Goal: Task Accomplishment & Management: Use online tool/utility

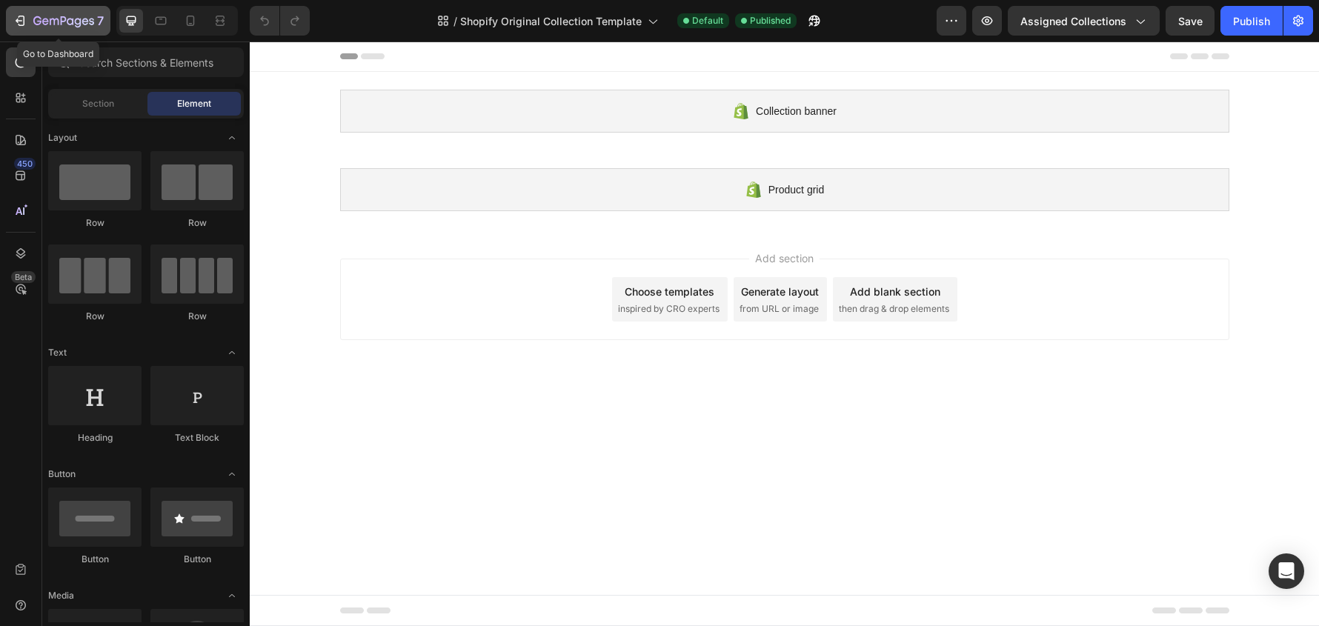
click at [66, 19] on icon "button" at bounding box center [64, 20] width 6 height 9
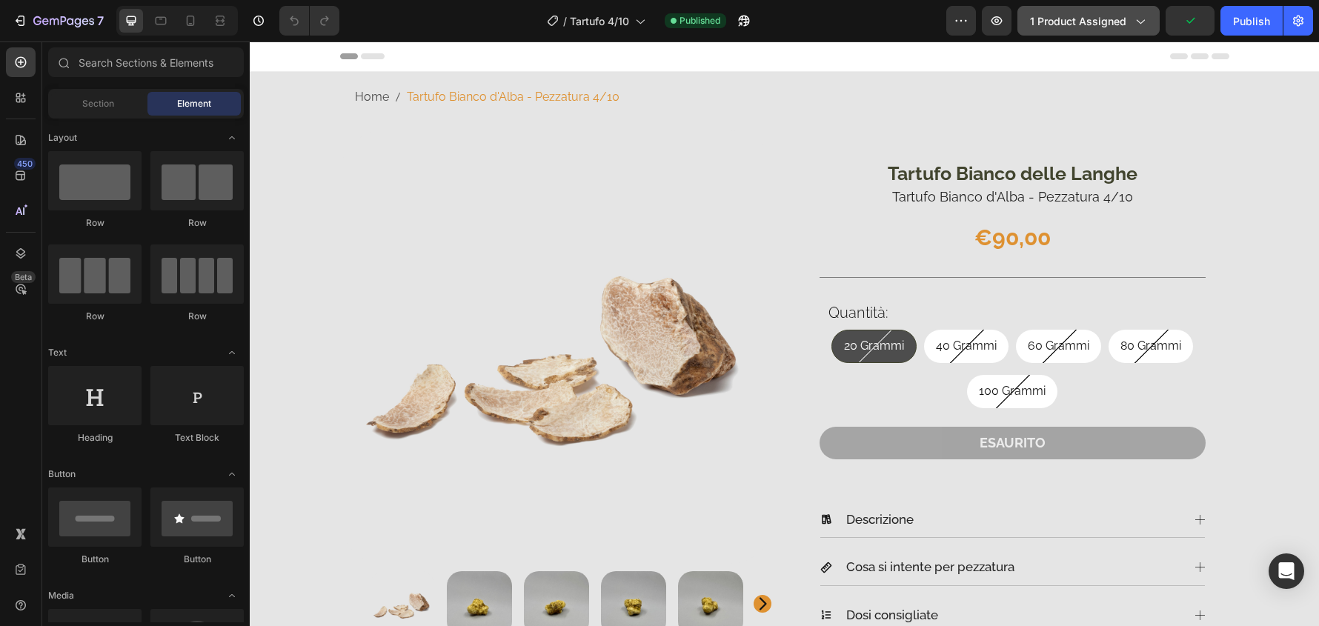
click at [1132, 31] on button "1 product assigned" at bounding box center [1089, 21] width 142 height 30
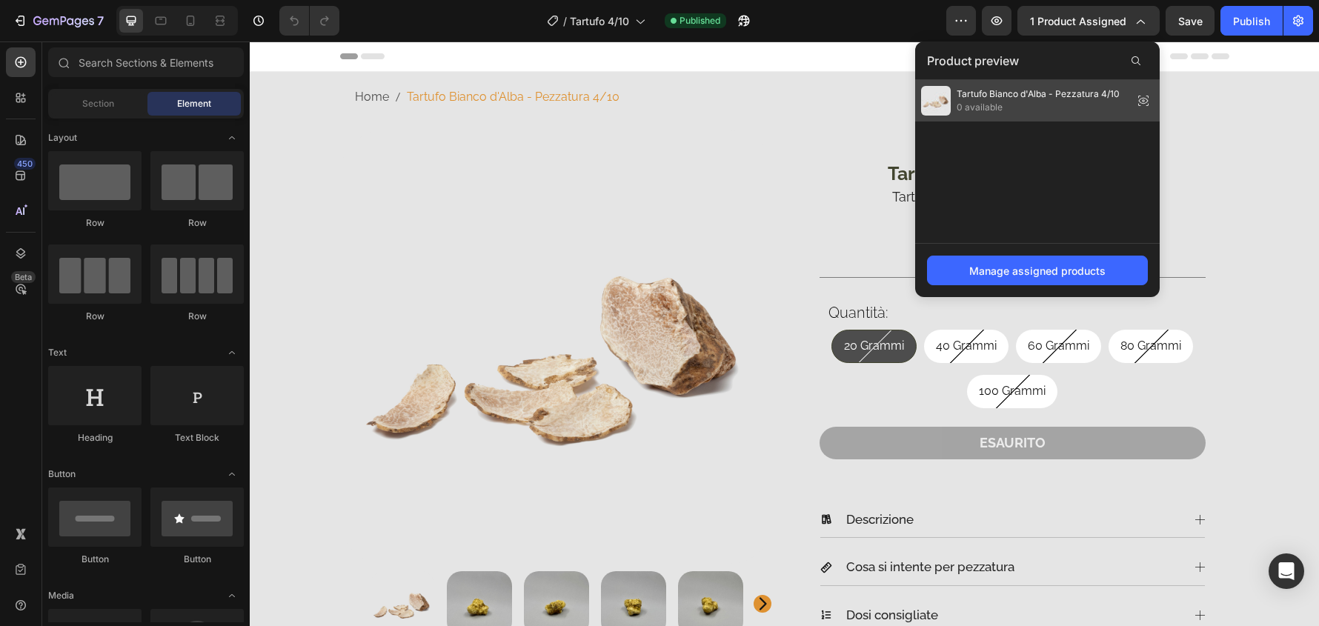
click at [1091, 102] on span "0 available" at bounding box center [1038, 107] width 163 height 13
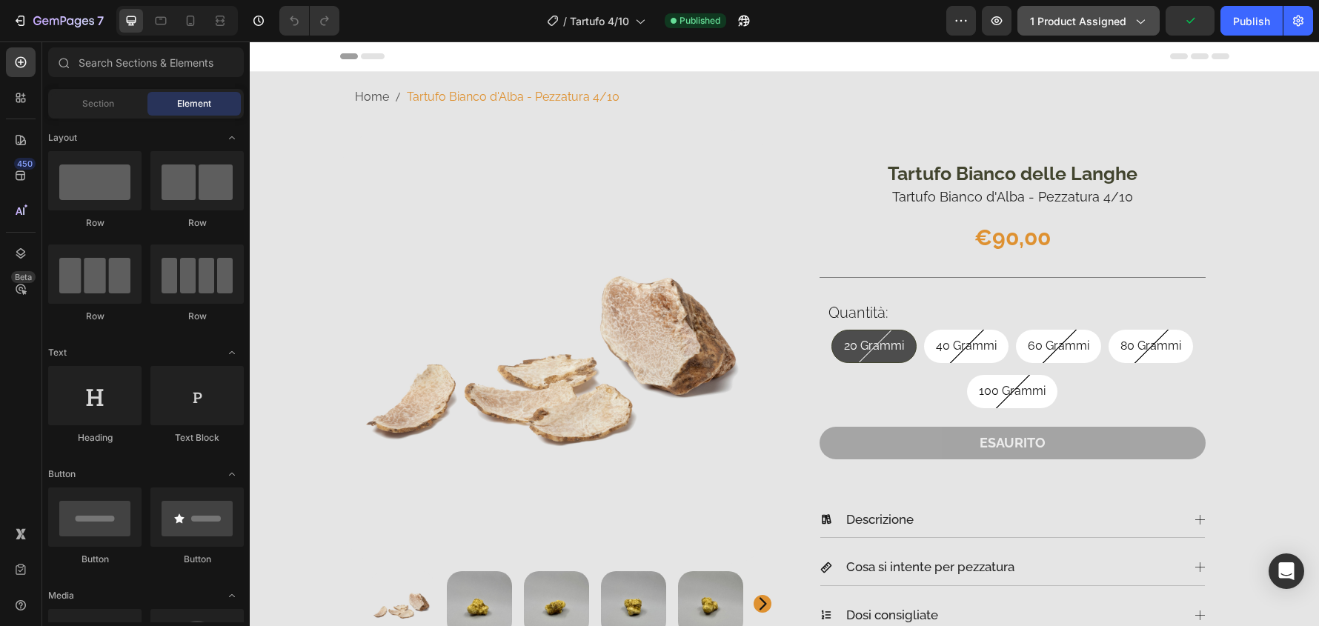
click at [1112, 26] on span "1 product assigned" at bounding box center [1078, 21] width 96 height 16
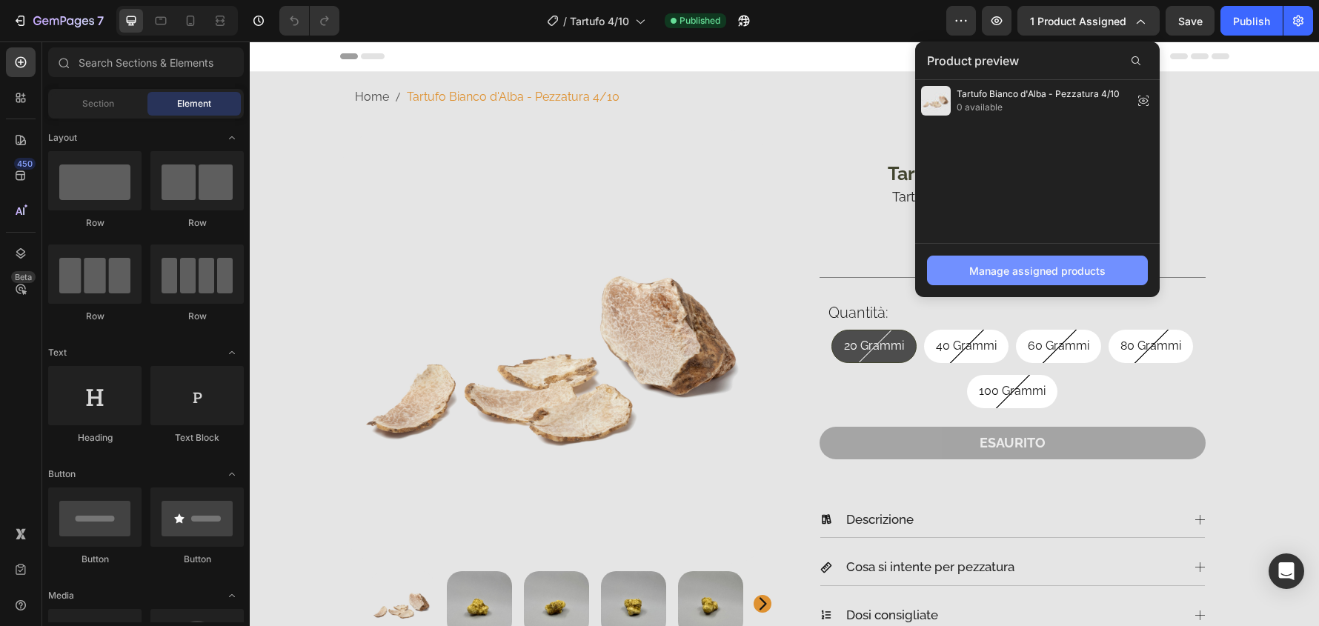
click at [1104, 268] on div "Manage assigned products" at bounding box center [1037, 271] width 136 height 16
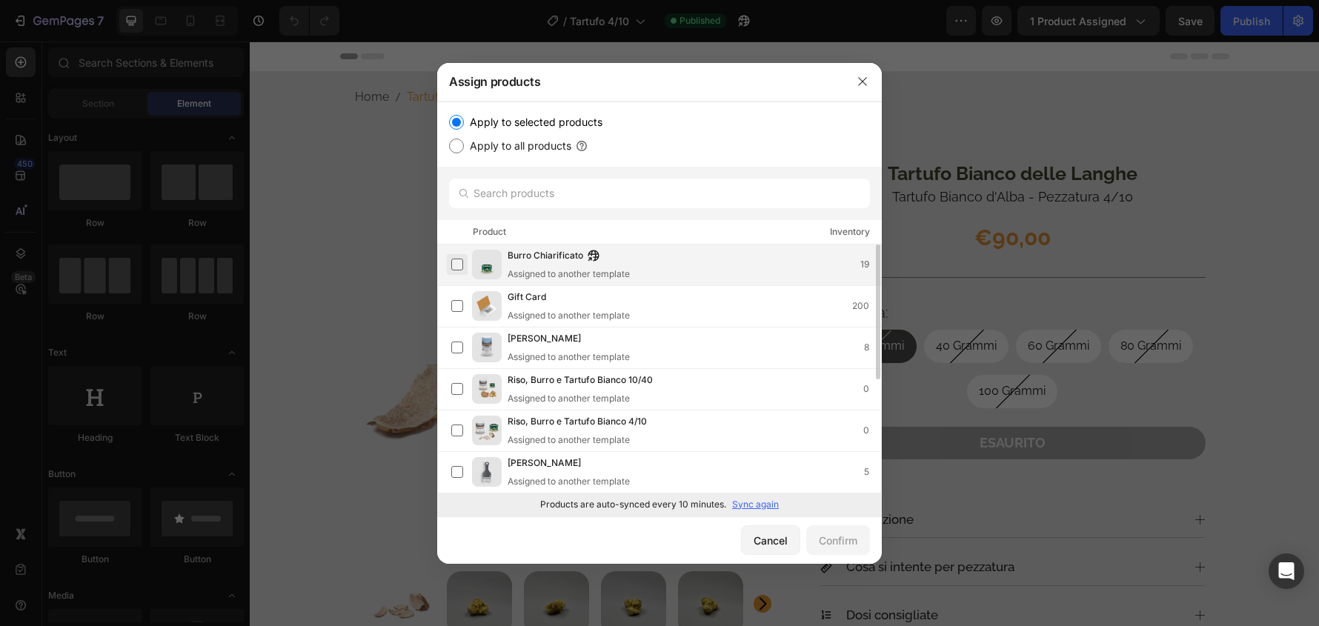
click at [451, 262] on label at bounding box center [457, 265] width 12 height 12
click at [849, 535] on div "Confirm" at bounding box center [838, 541] width 39 height 16
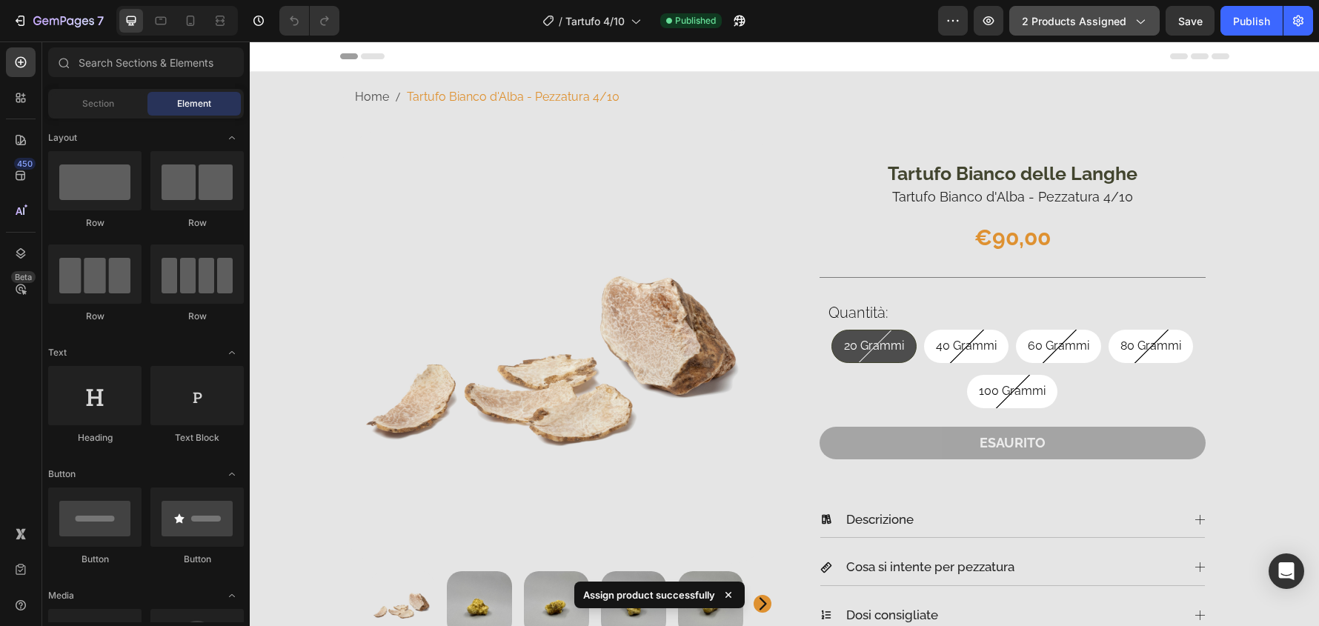
click at [1052, 6] on button "2 products assigned" at bounding box center [1084, 21] width 150 height 30
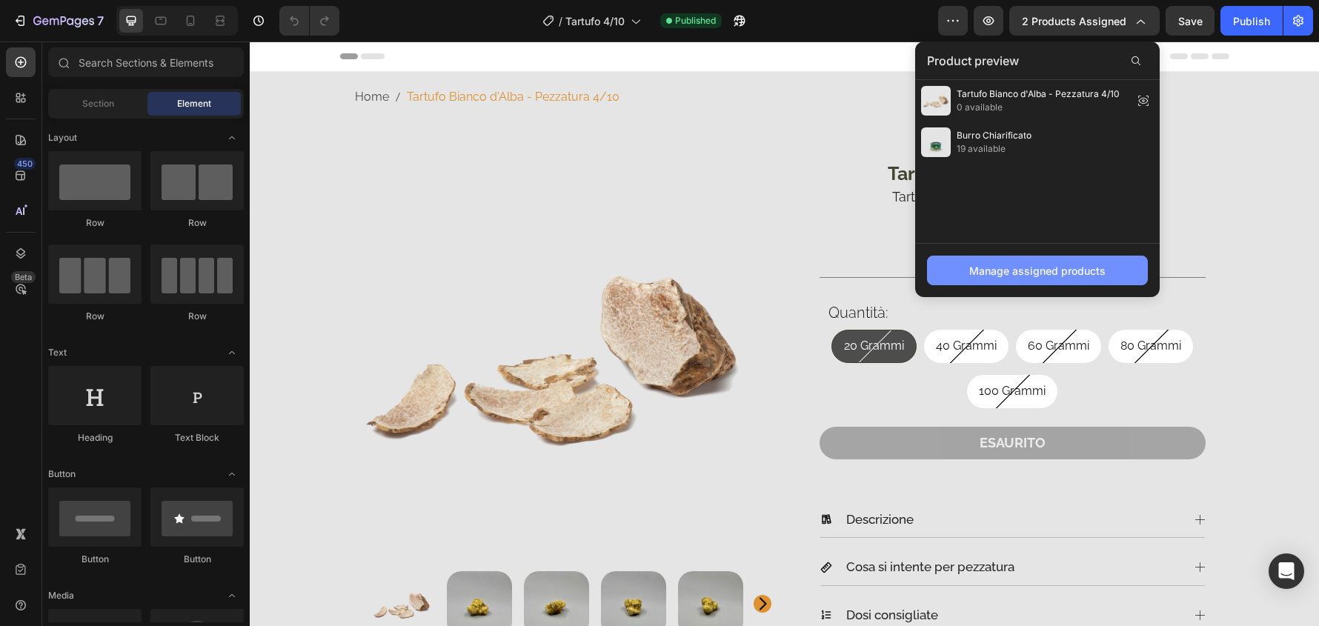
click at [1017, 272] on div "Manage assigned products" at bounding box center [1037, 271] width 136 height 16
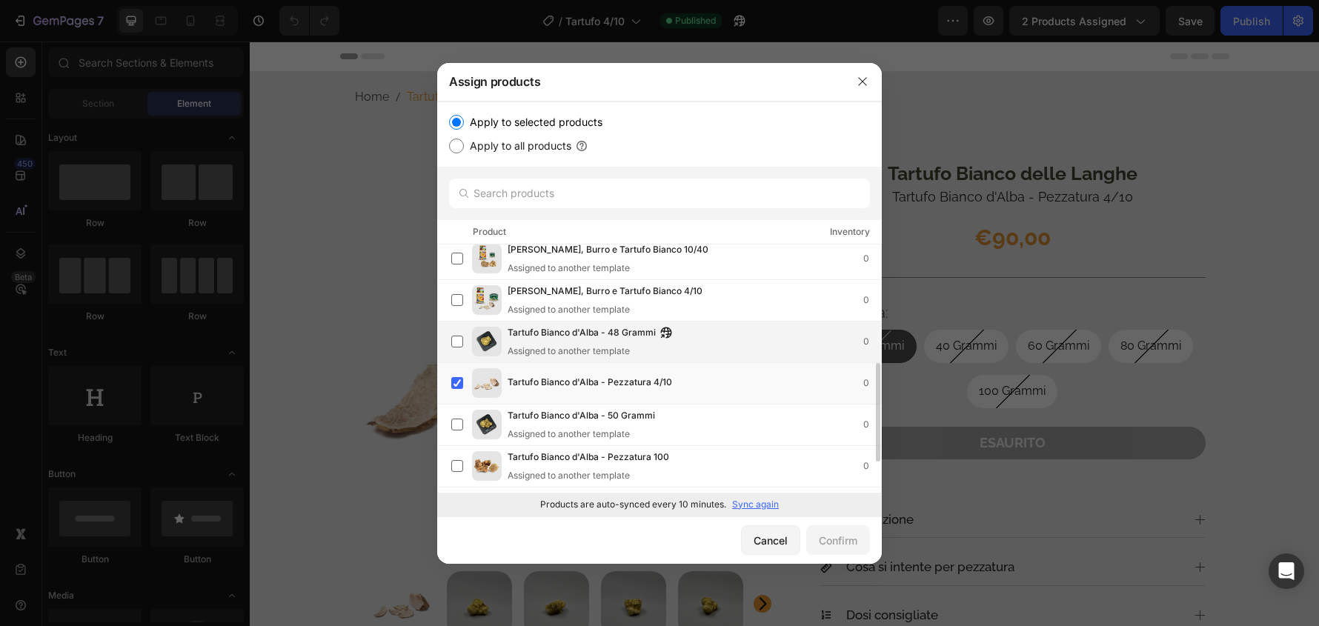
scroll to position [374, 0]
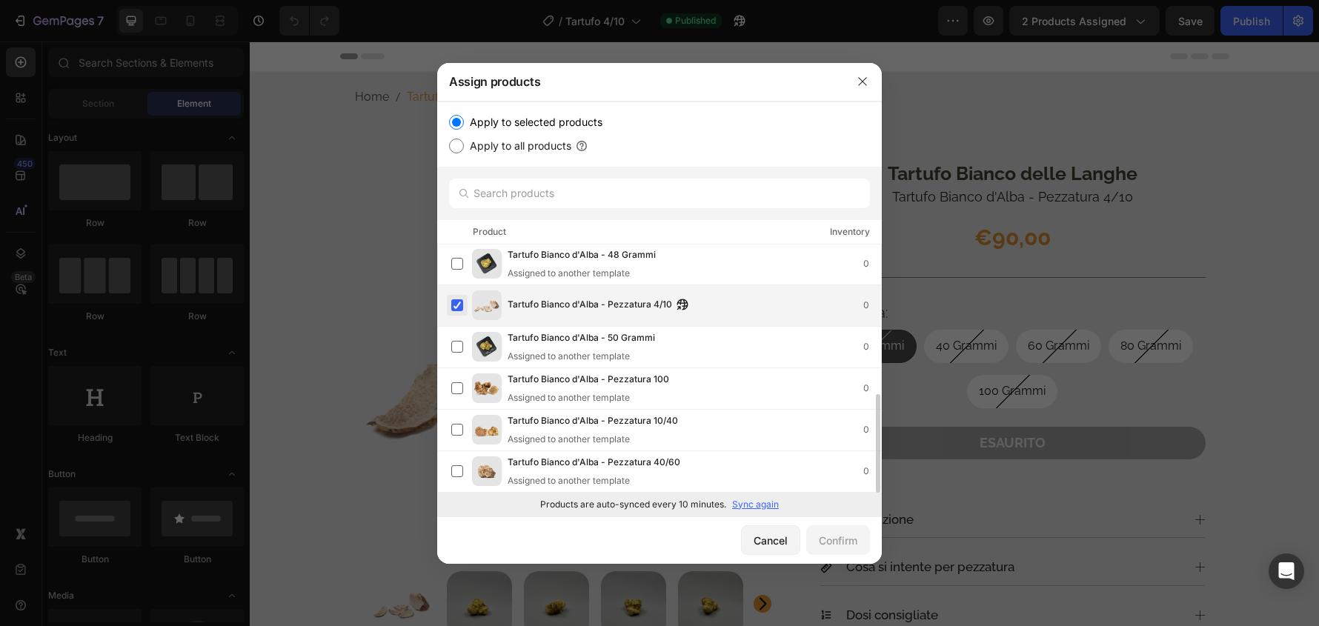
click at [459, 309] on label at bounding box center [457, 305] width 12 height 12
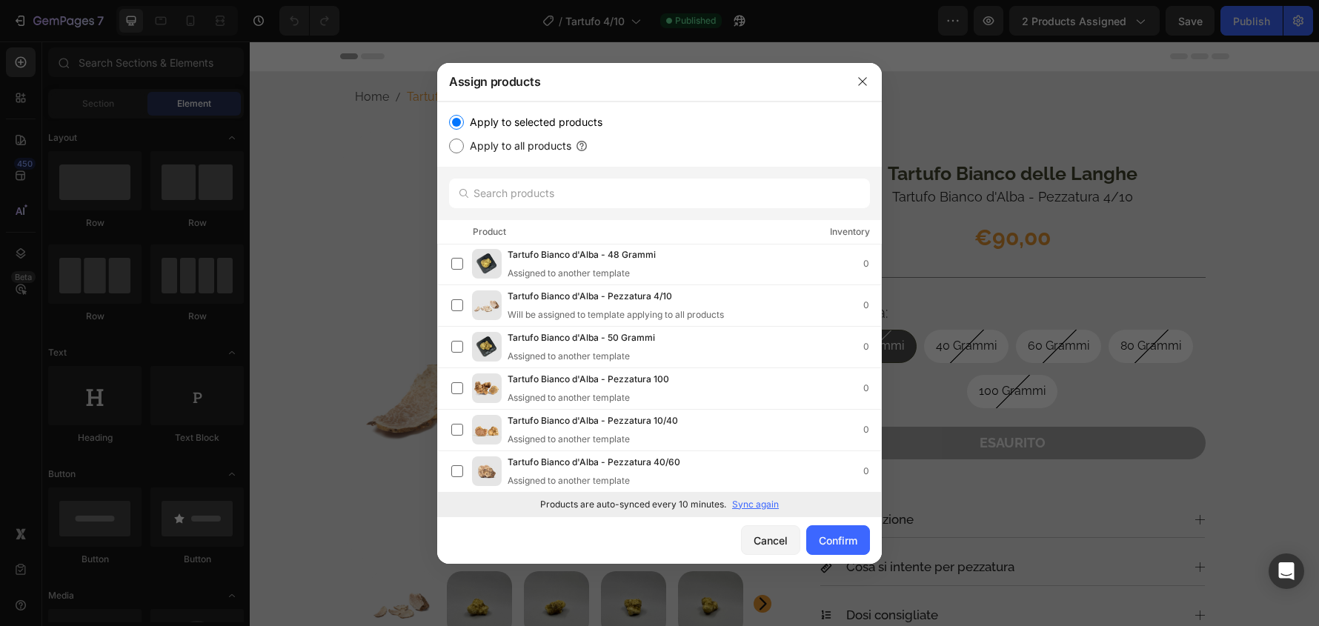
click at [849, 525] on div "Cancel Confirm" at bounding box center [659, 540] width 445 height 47
click at [845, 537] on div "Confirm" at bounding box center [838, 541] width 39 height 16
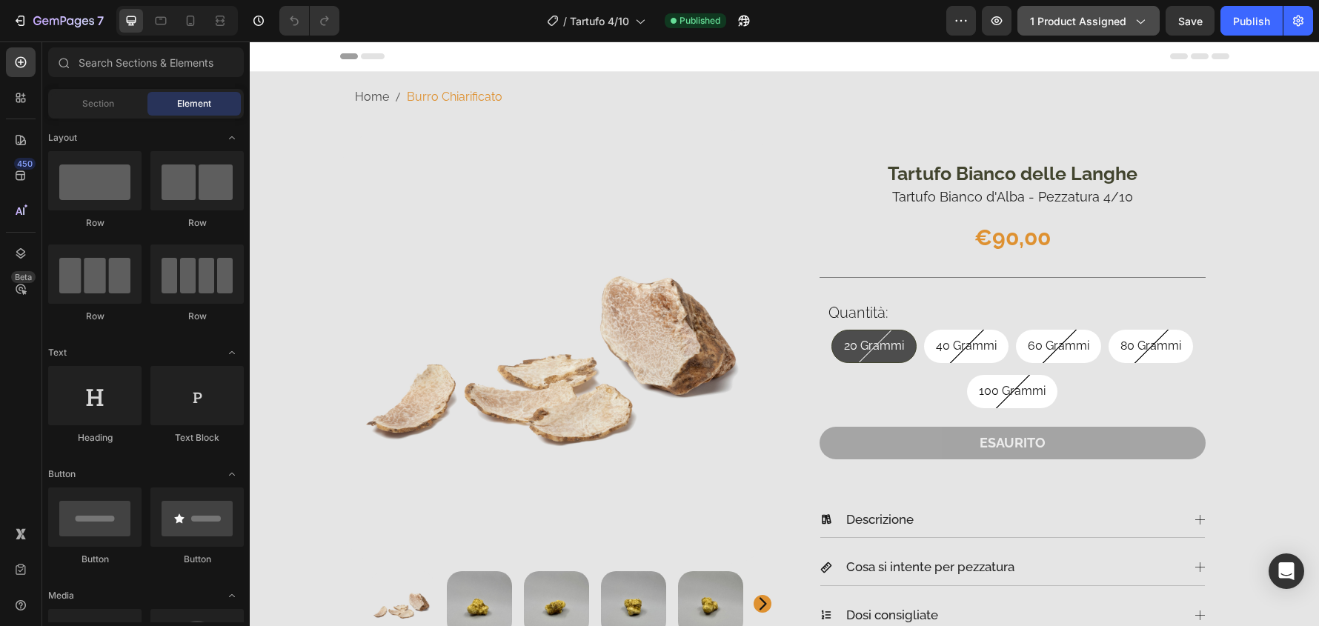
click at [1126, 25] on span "1 product assigned" at bounding box center [1078, 21] width 96 height 16
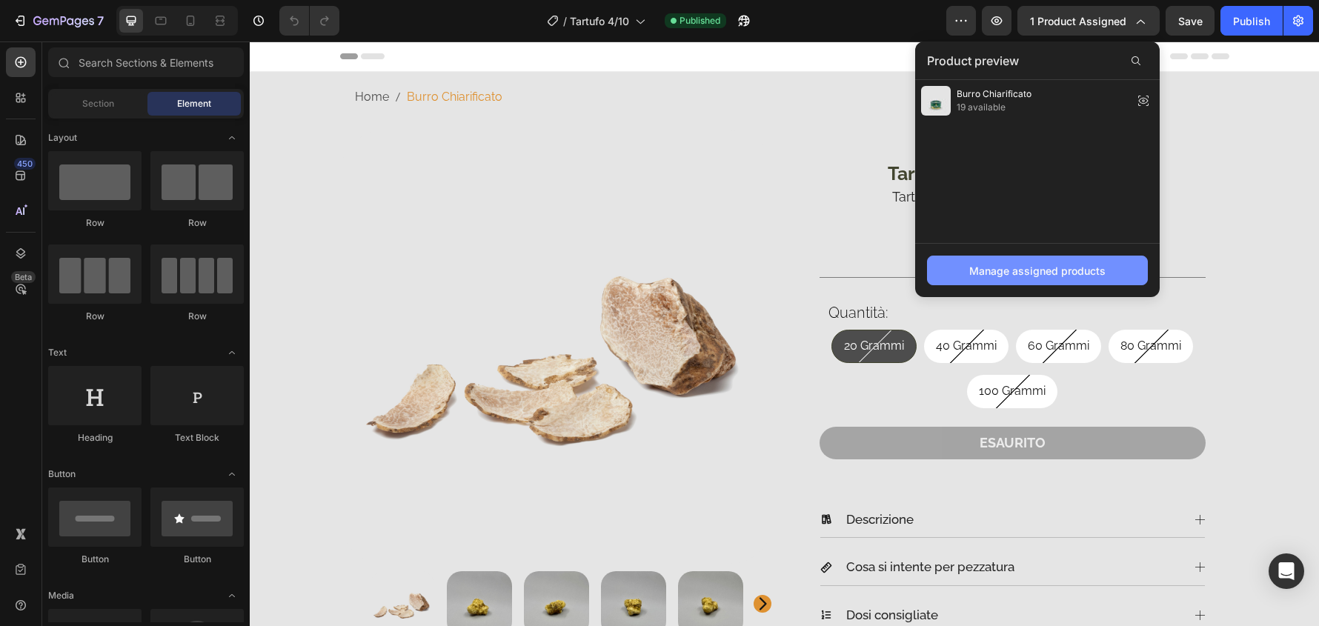
click at [1065, 271] on div "Manage assigned products" at bounding box center [1037, 271] width 136 height 16
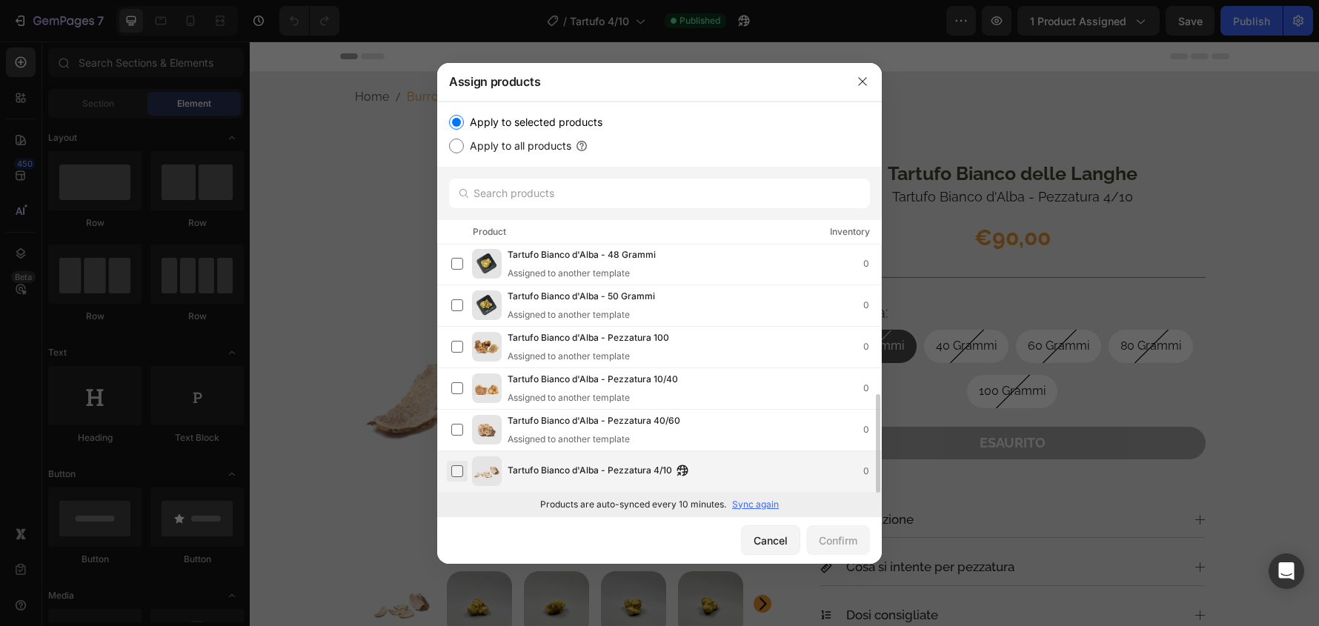
click at [460, 469] on label at bounding box center [457, 471] width 12 height 12
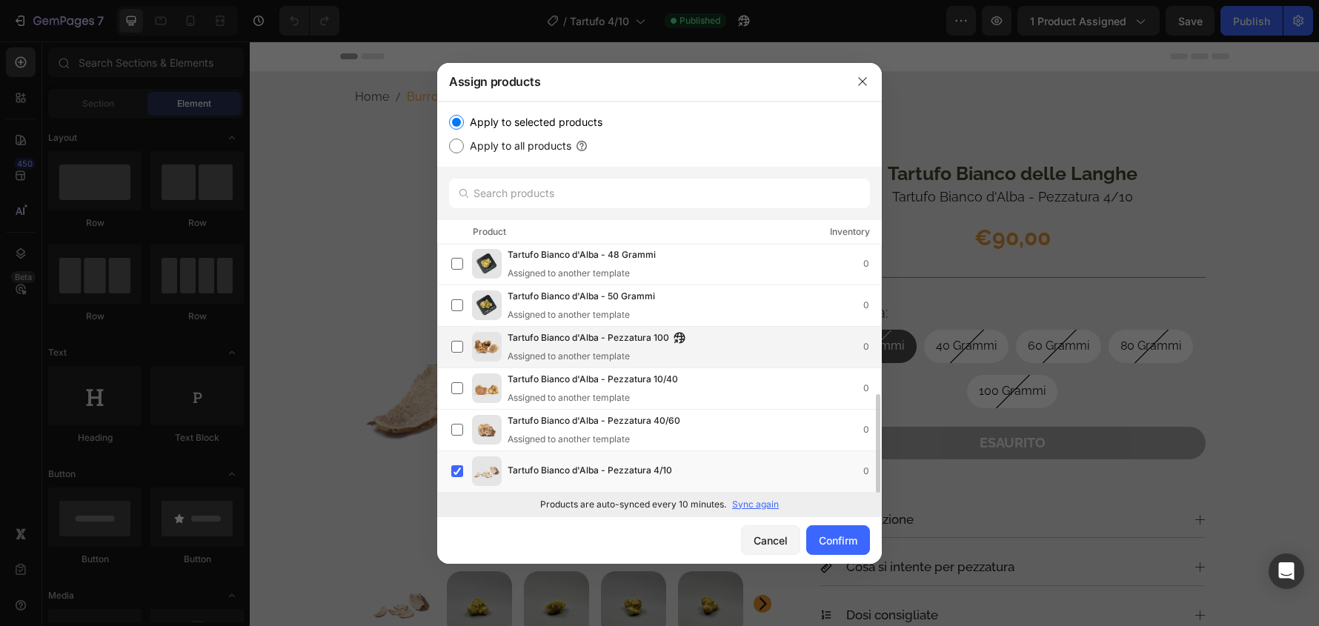
scroll to position [0, 0]
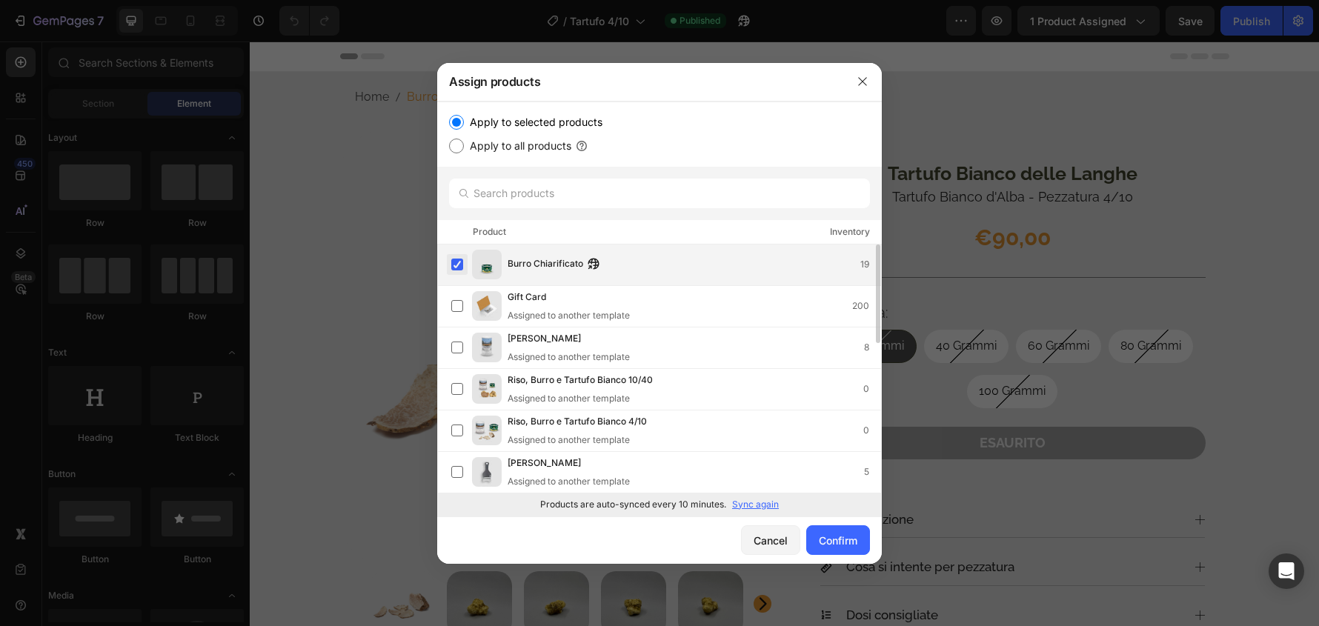
click at [459, 262] on label at bounding box center [457, 265] width 12 height 12
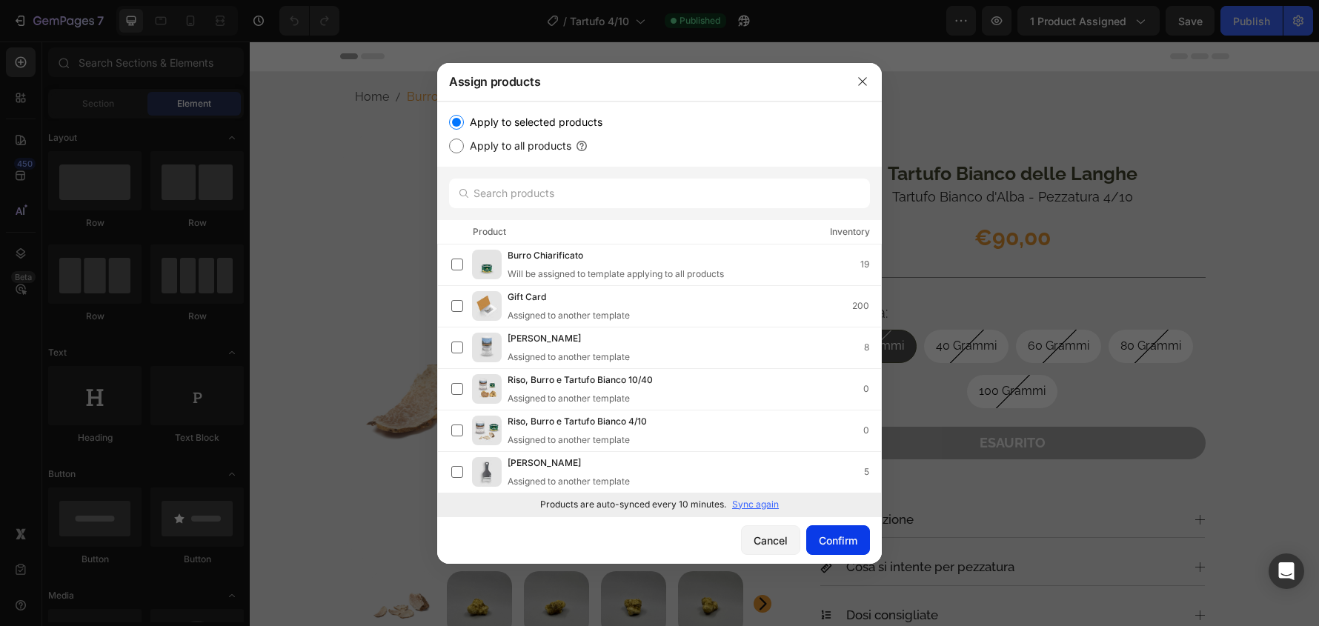
click at [837, 540] on div "Confirm" at bounding box center [838, 541] width 39 height 16
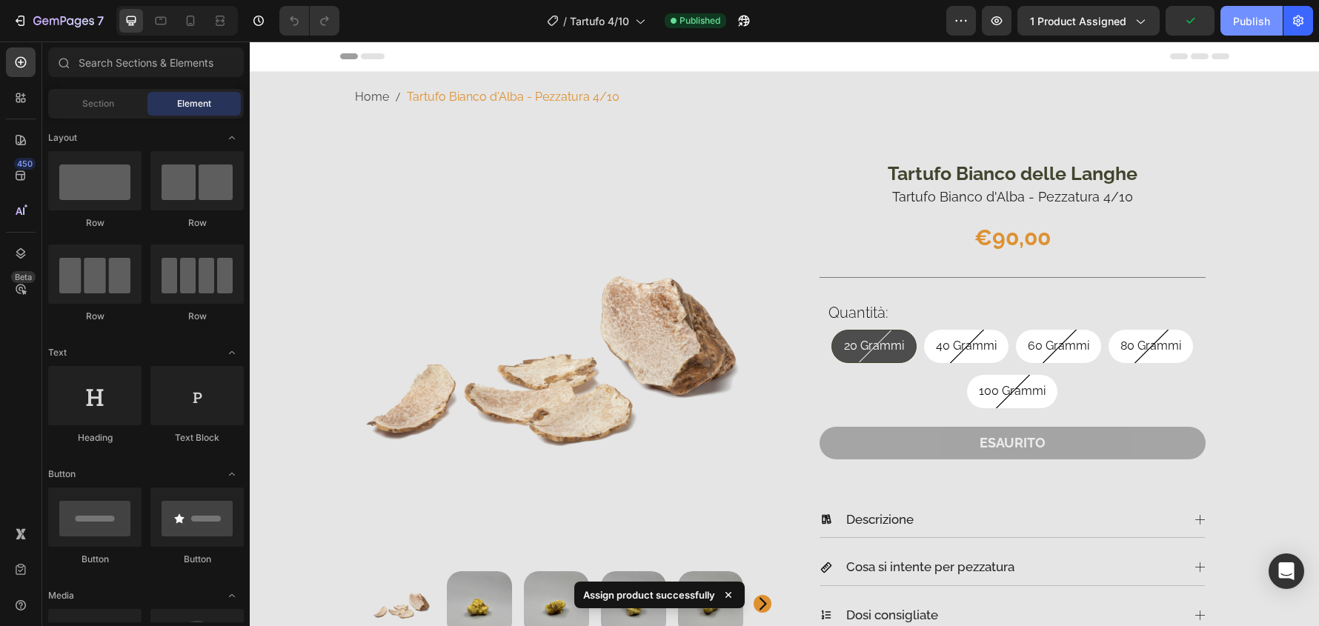
click at [1247, 7] on button "Publish" at bounding box center [1252, 21] width 62 height 30
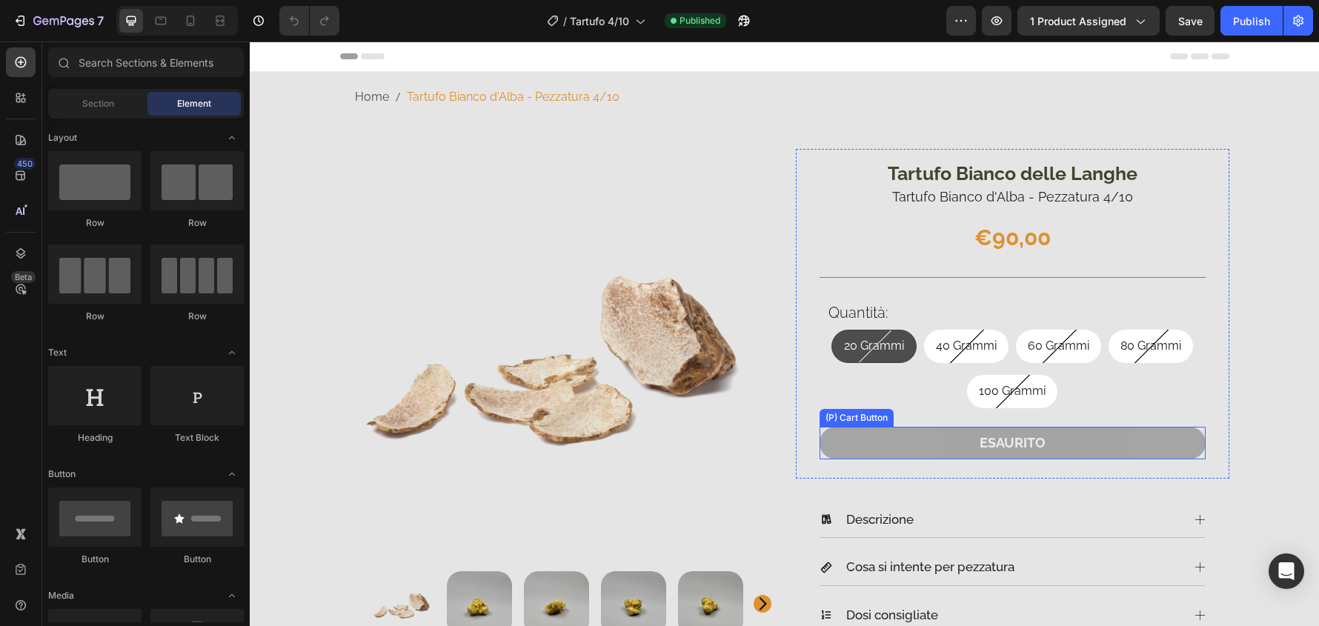
click at [1144, 437] on button "ESAURITO" at bounding box center [1013, 443] width 386 height 32
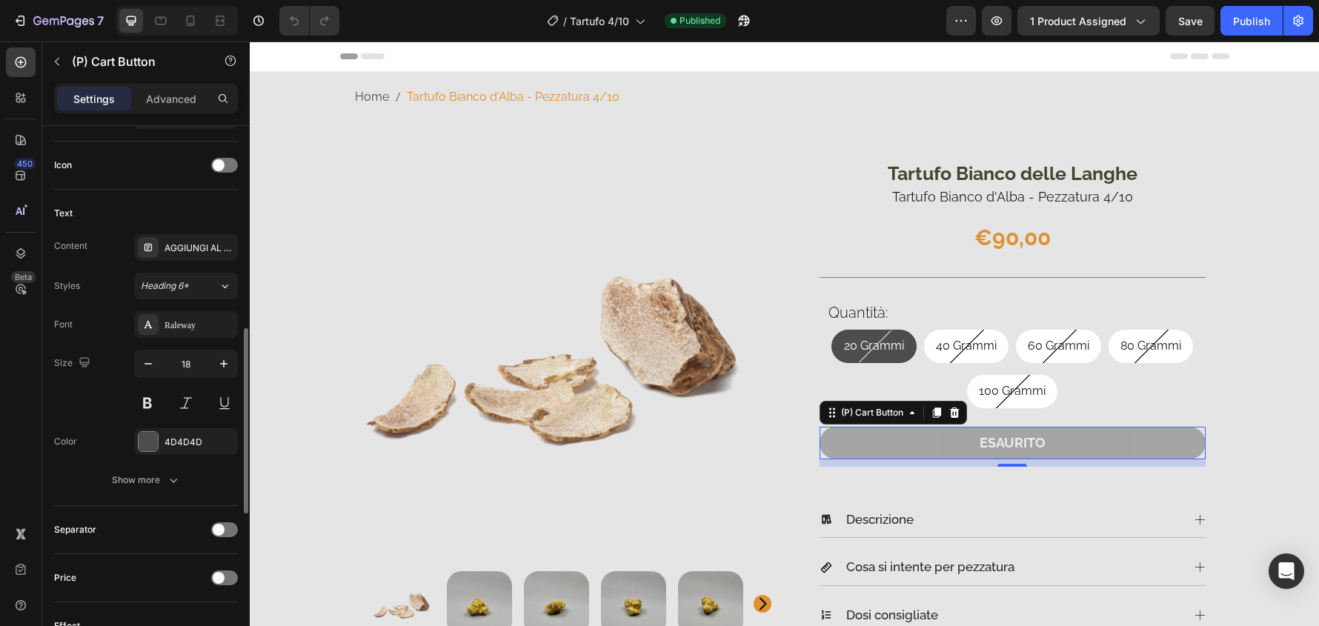
scroll to position [889, 0]
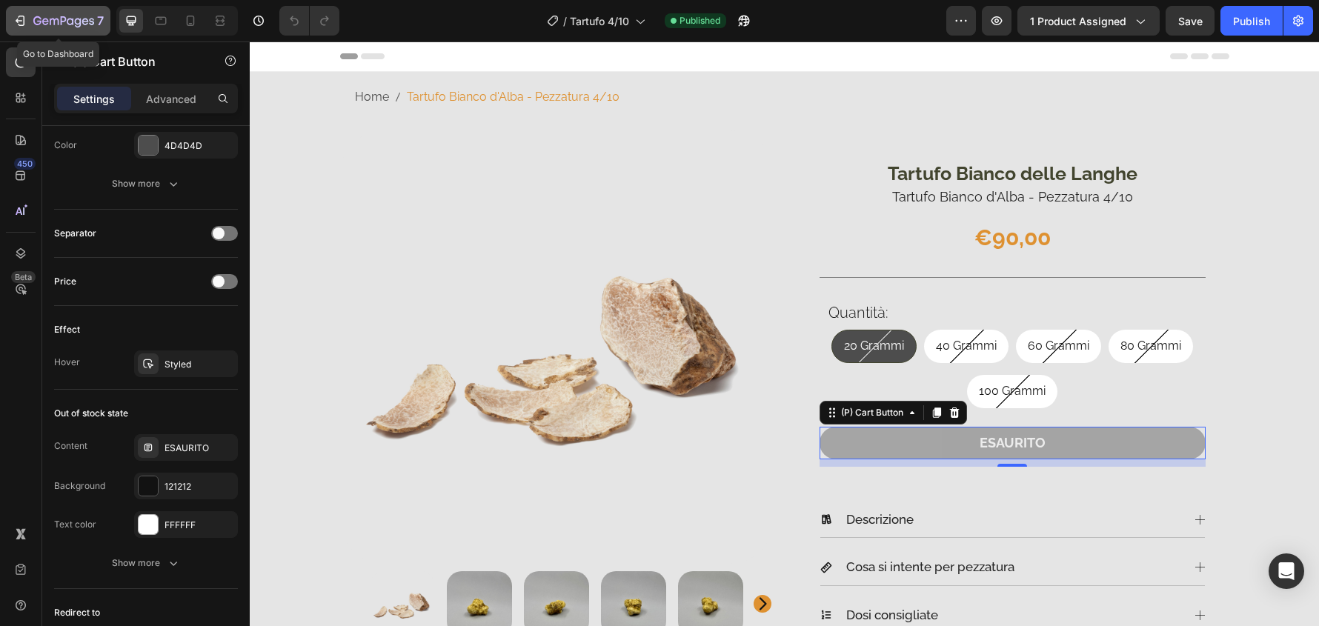
click at [40, 19] on icon "button" at bounding box center [37, 20] width 8 height 9
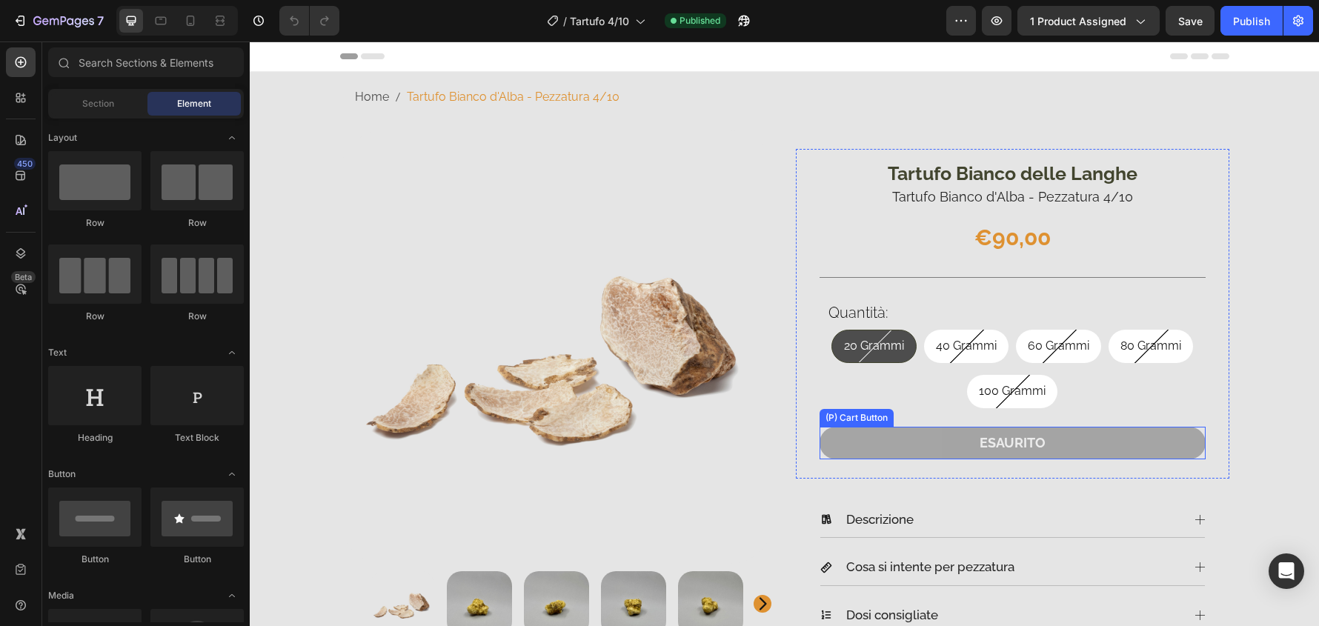
click at [1171, 447] on button "ESAURITO" at bounding box center [1013, 443] width 386 height 32
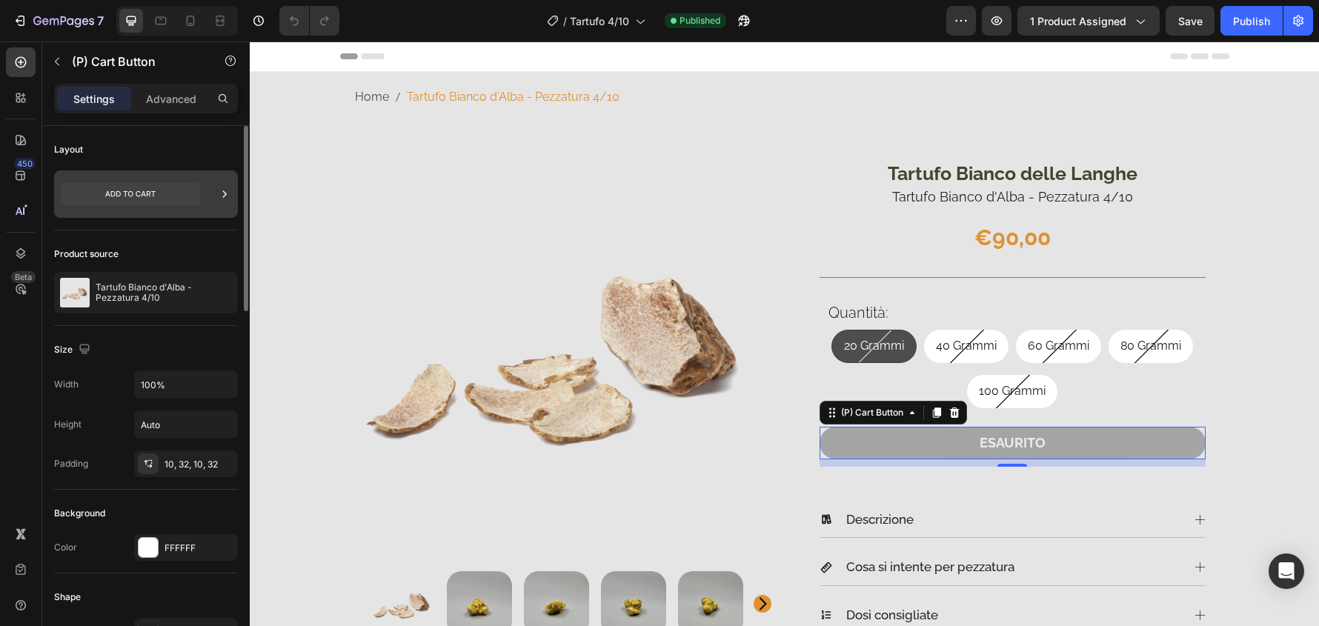
click at [224, 196] on icon at bounding box center [225, 193] width 4 height 7
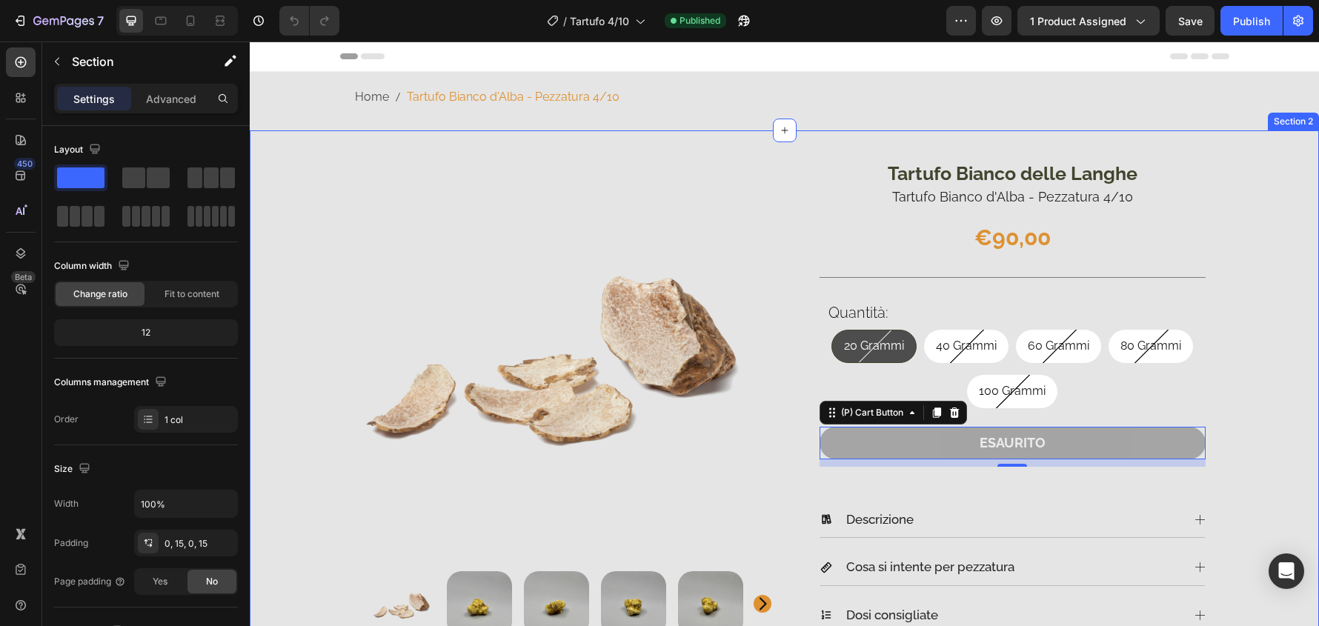
click at [1284, 380] on div "Product Images & Gallery Tartufo Bianco delle Langhe Product Description Tartuf…" at bounding box center [784, 593] width 1047 height 926
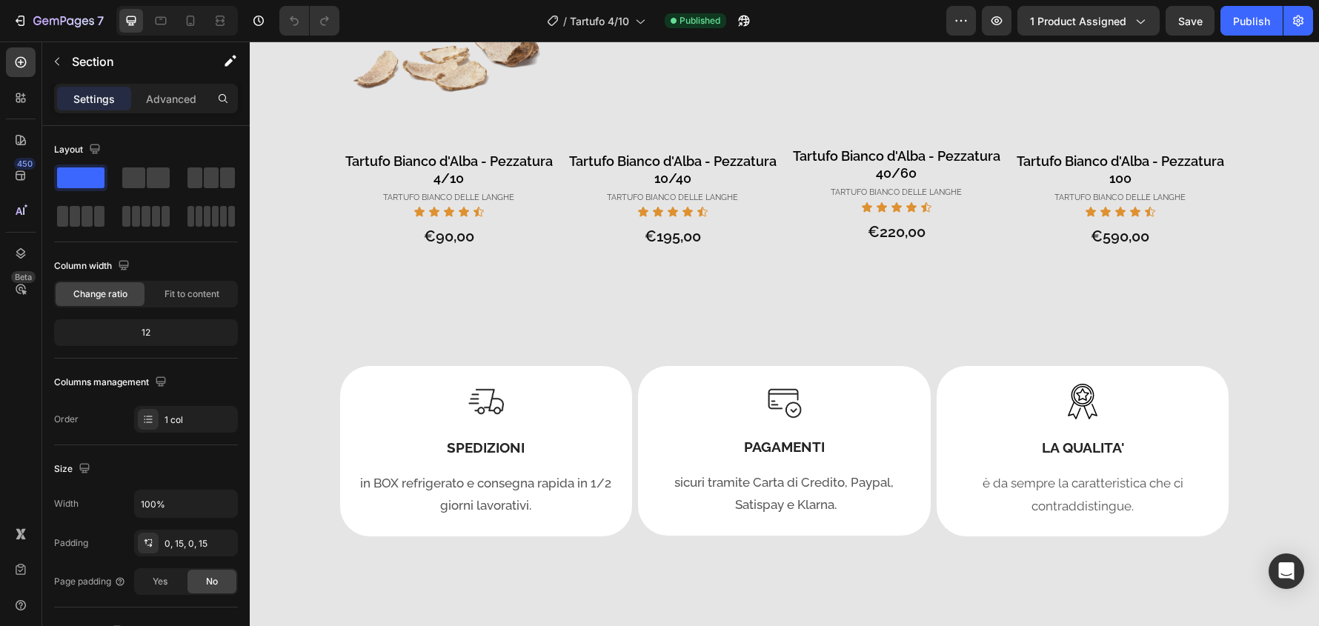
scroll to position [1186, 0]
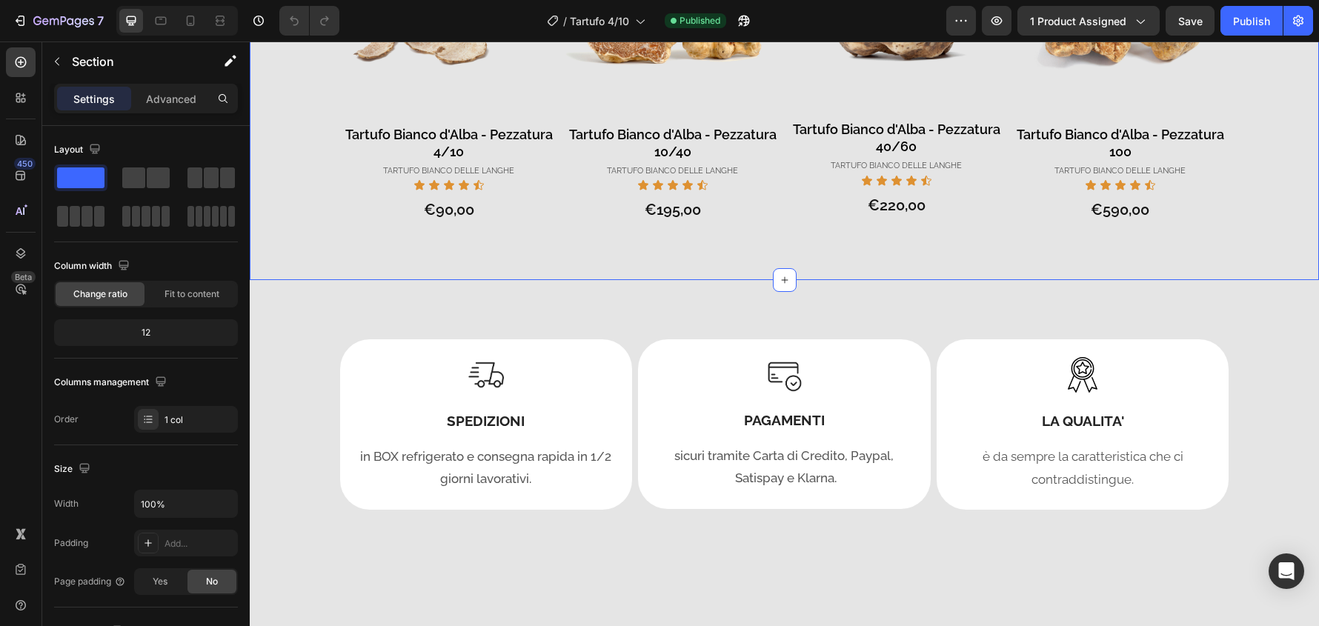
click at [1199, 68] on div "- 0% Product Badge - 0% Product Badge ESAURITO Product Badge Product Images Tar…" at bounding box center [784, 76] width 1069 height 410
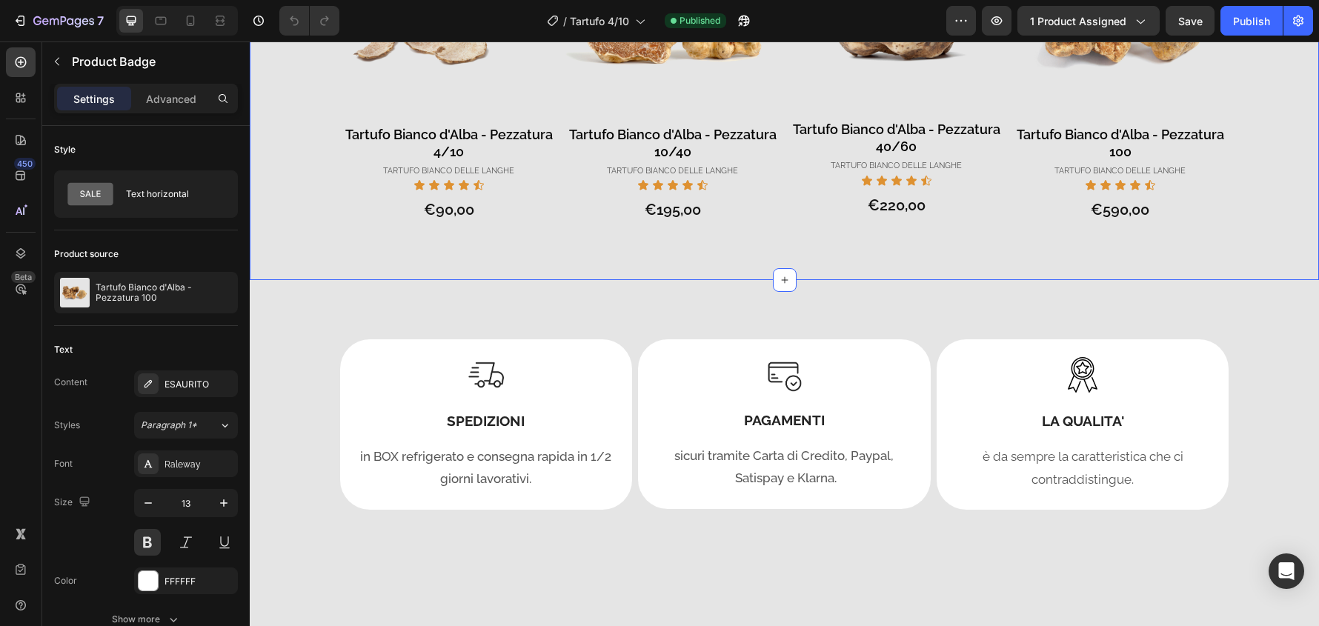
click at [1209, 70] on div "- 0% Product Badge - 0% Product Badge ESAURITO Product Badge Product Images Tar…" at bounding box center [784, 76] width 1069 height 410
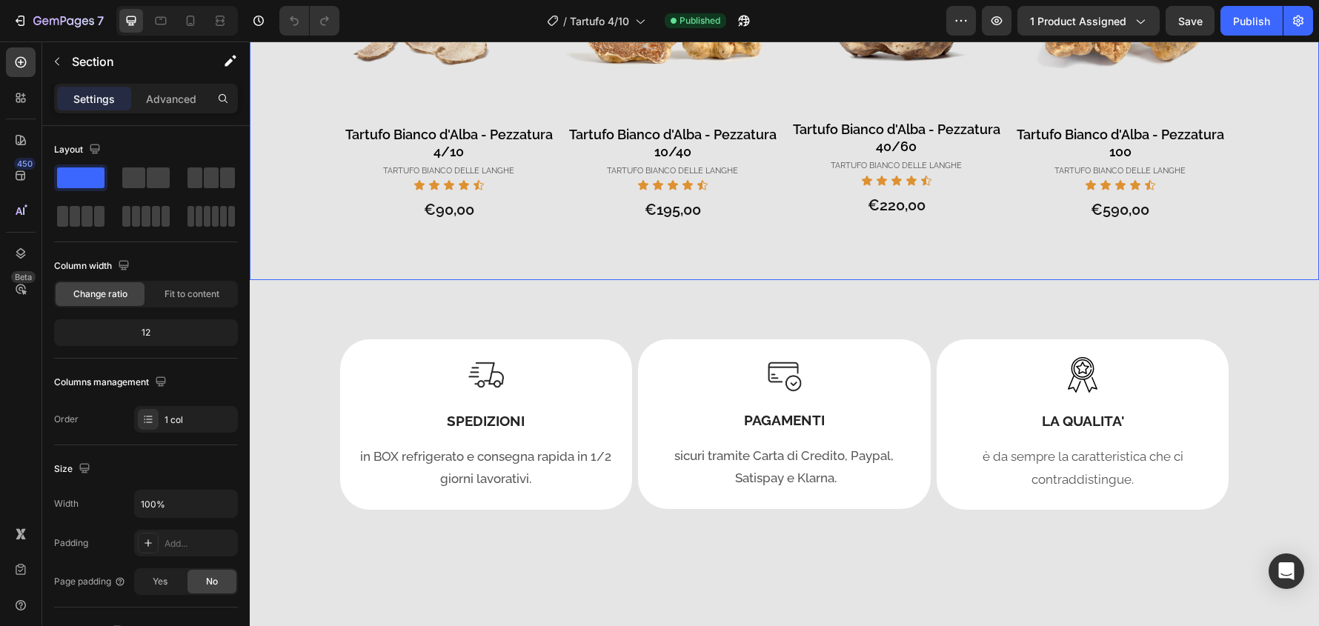
click at [307, 214] on div "- 0% Product Badge - 0% Product Badge ESAURITO Product Badge Product Images Tar…" at bounding box center [784, 94] width 1069 height 373
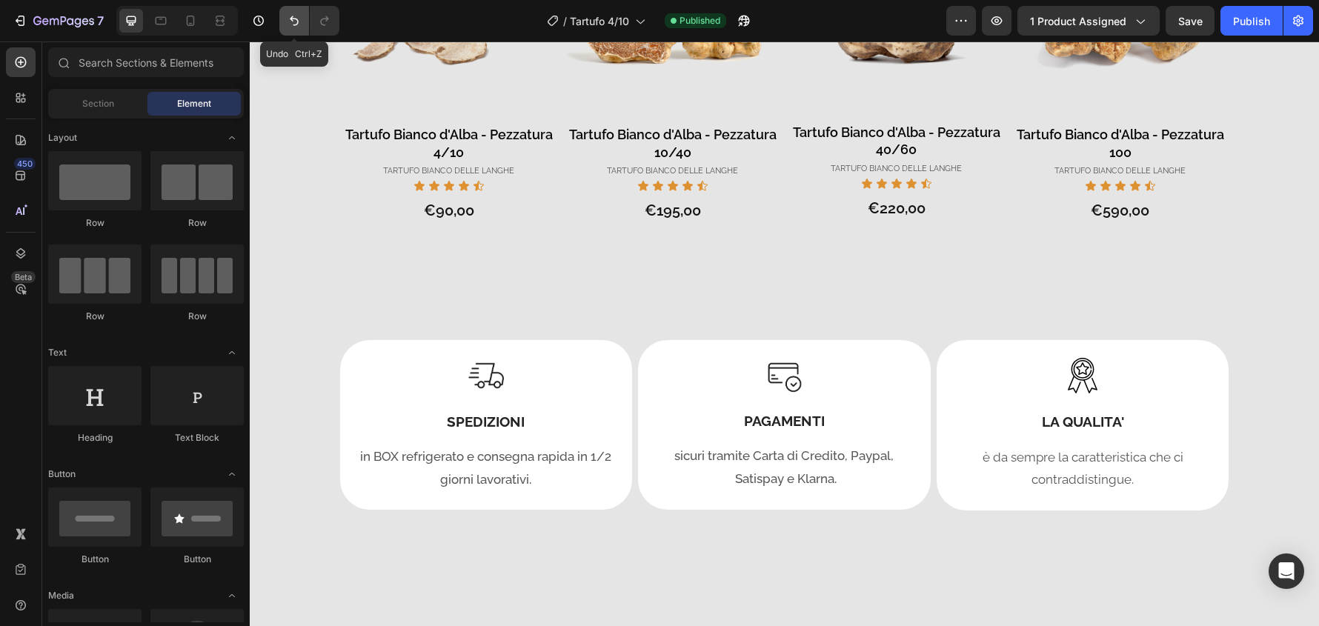
click at [300, 19] on icon "Undo/Redo" at bounding box center [294, 20] width 15 height 15
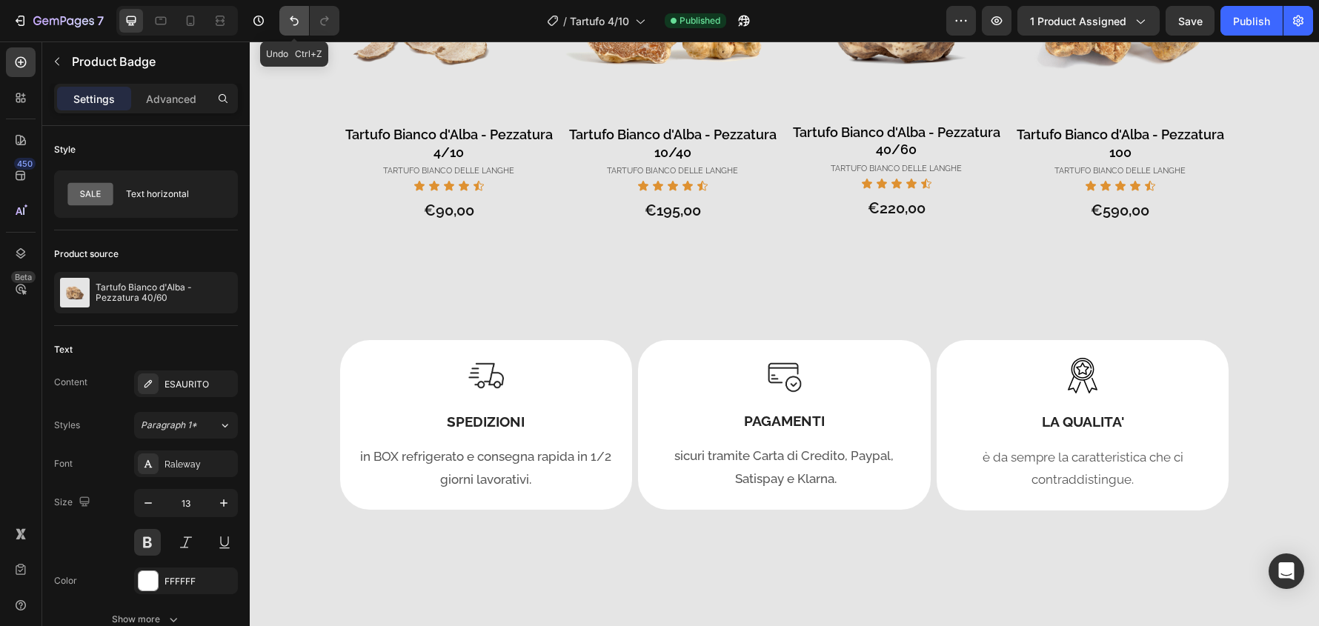
click at [298, 27] on icon "Undo/Redo" at bounding box center [294, 20] width 15 height 15
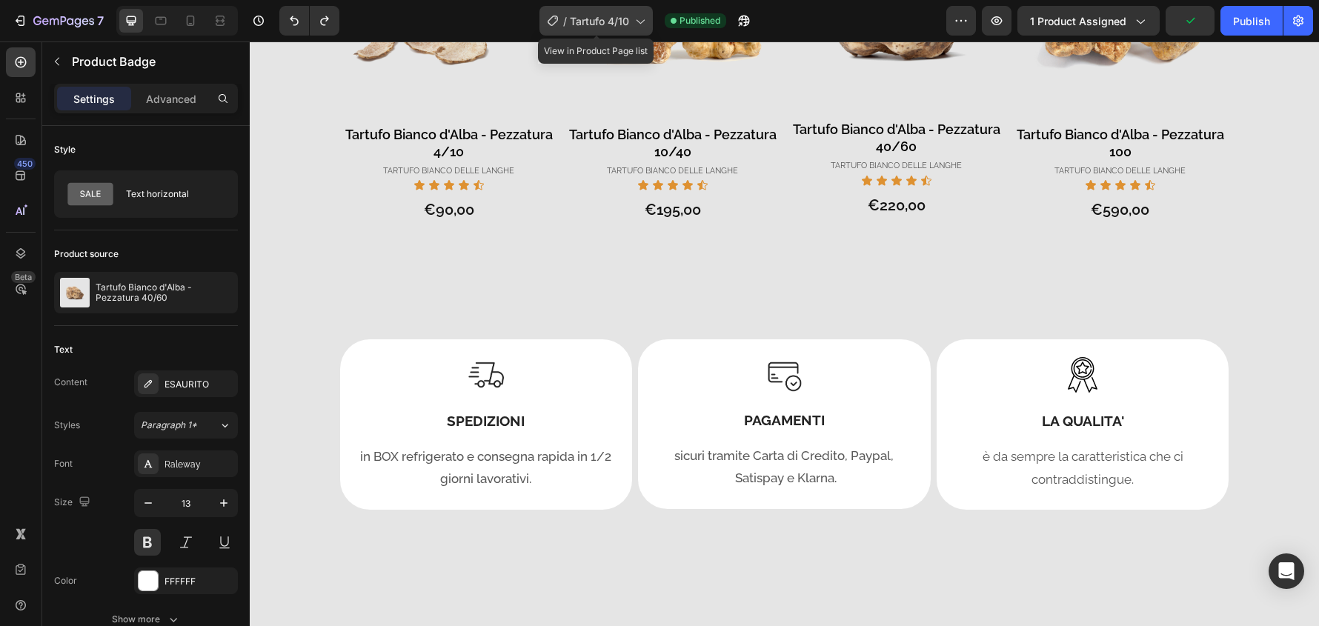
click at [639, 7] on div "/ Tartufo 4/10" at bounding box center [596, 21] width 113 height 30
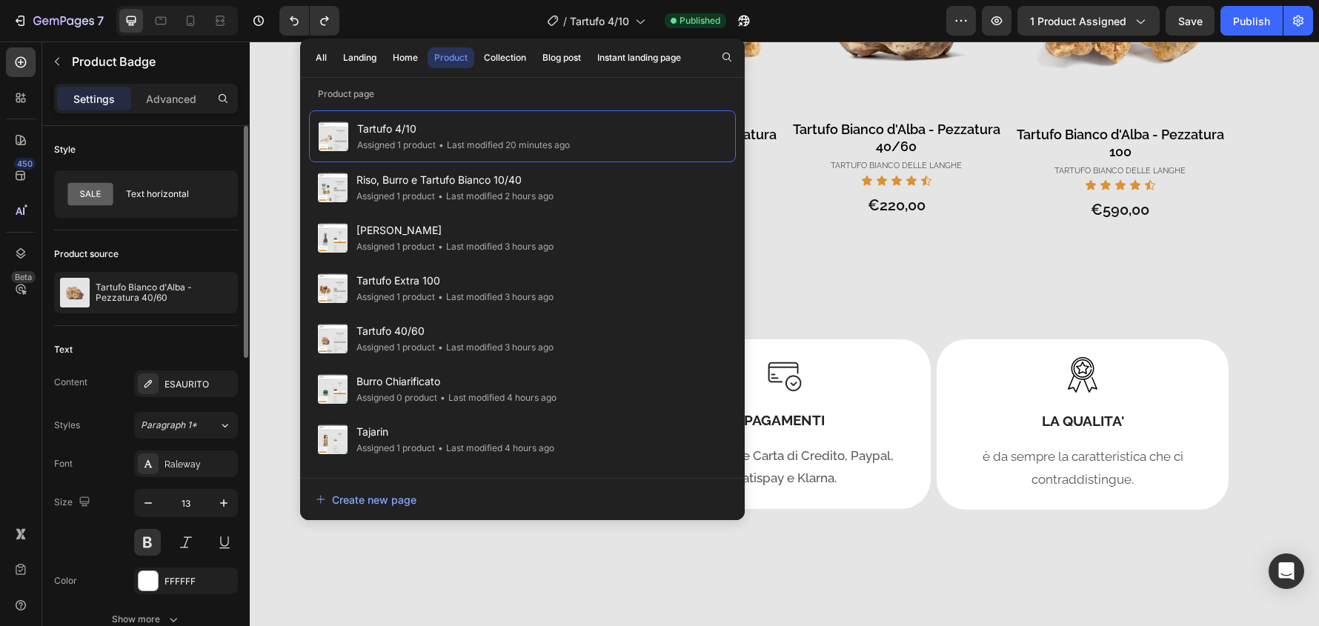
click at [203, 147] on div "Style" at bounding box center [146, 150] width 184 height 24
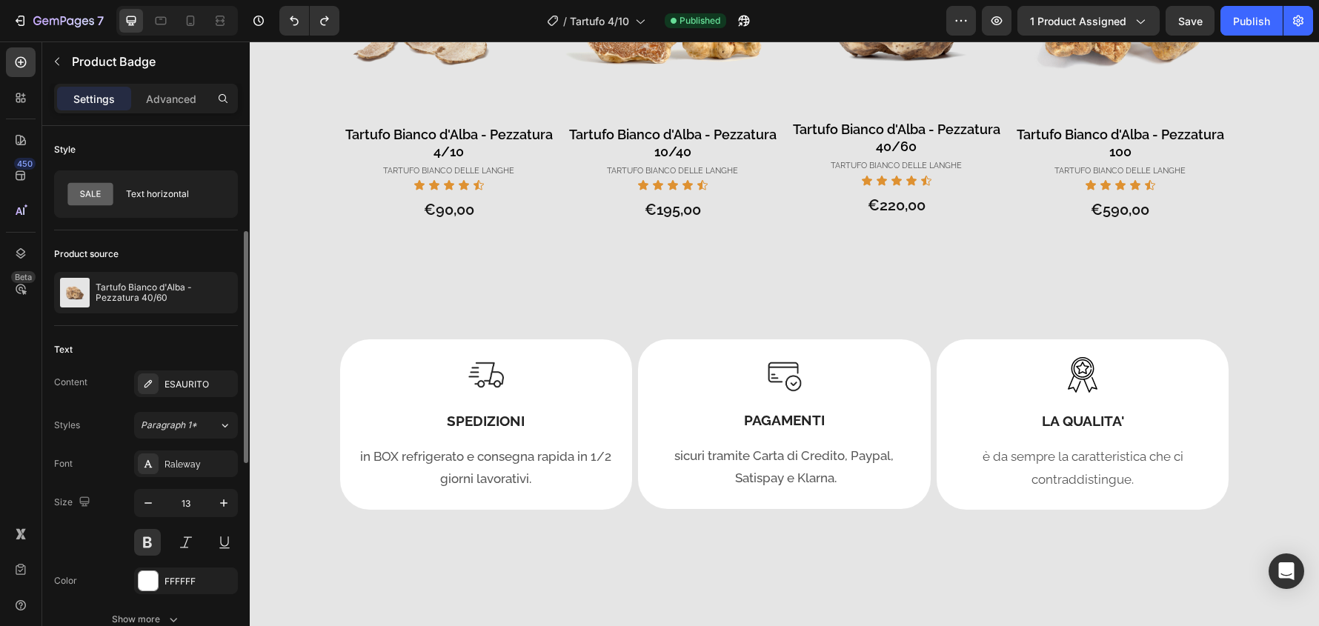
scroll to position [148, 0]
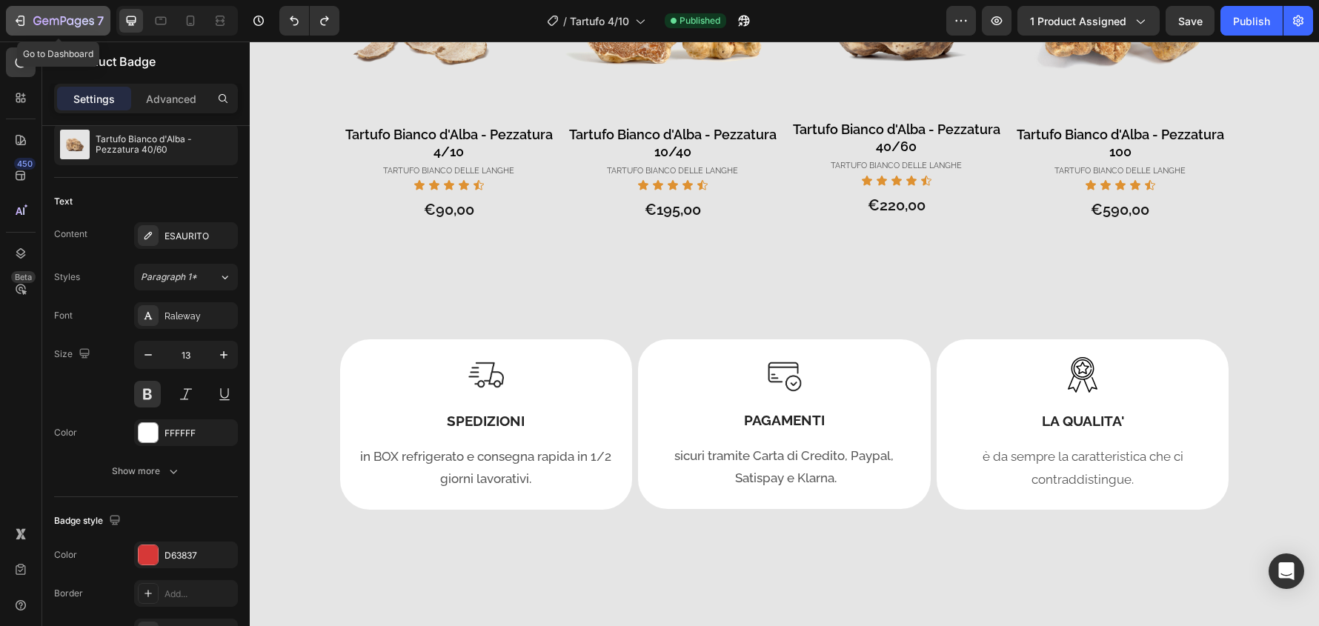
click at [70, 8] on button "7" at bounding box center [58, 21] width 104 height 30
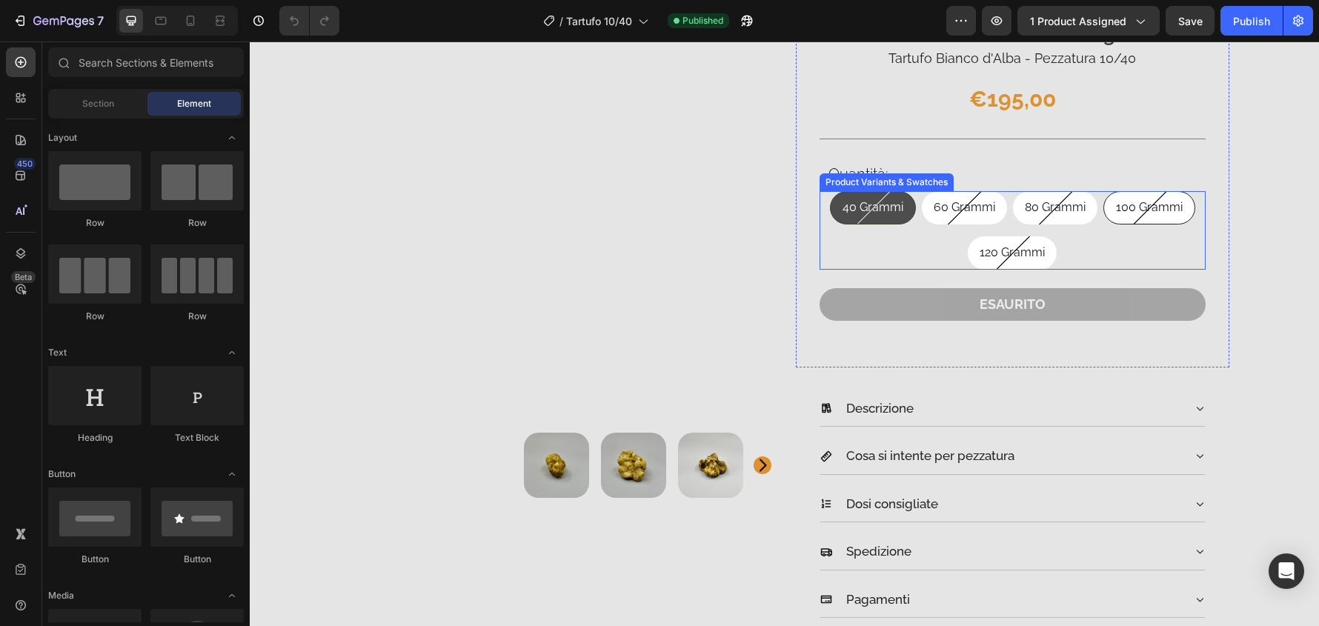
scroll to position [519, 0]
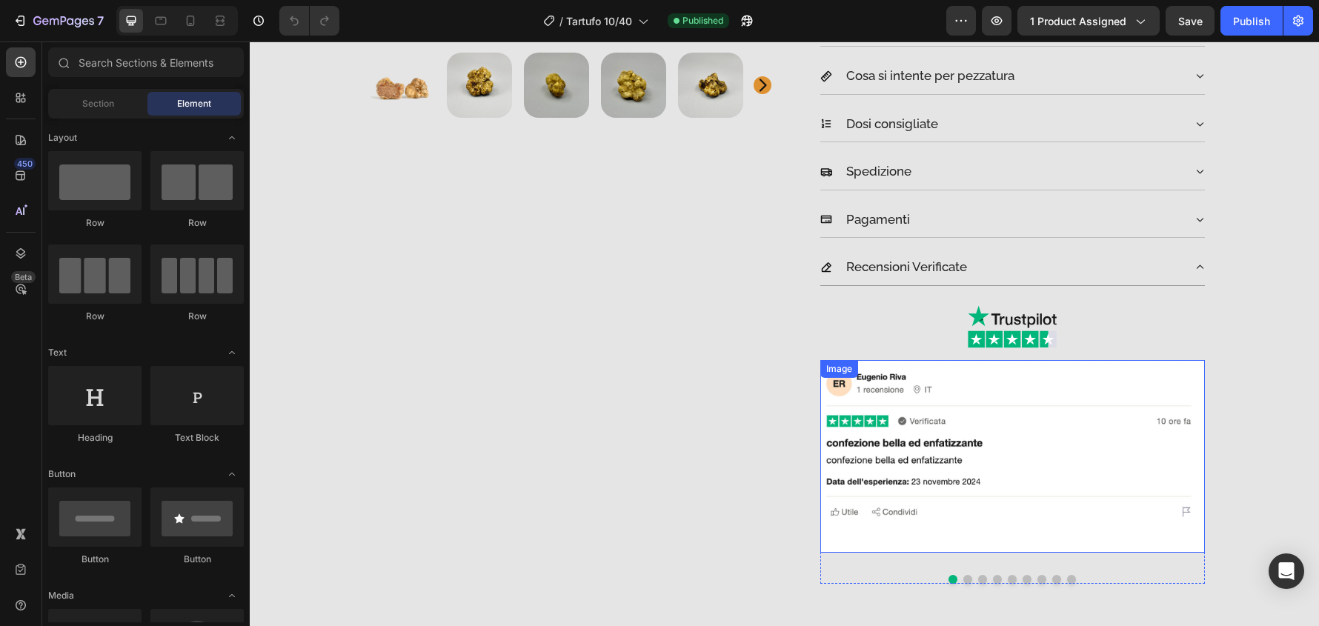
click at [1183, 370] on img at bounding box center [1012, 456] width 385 height 193
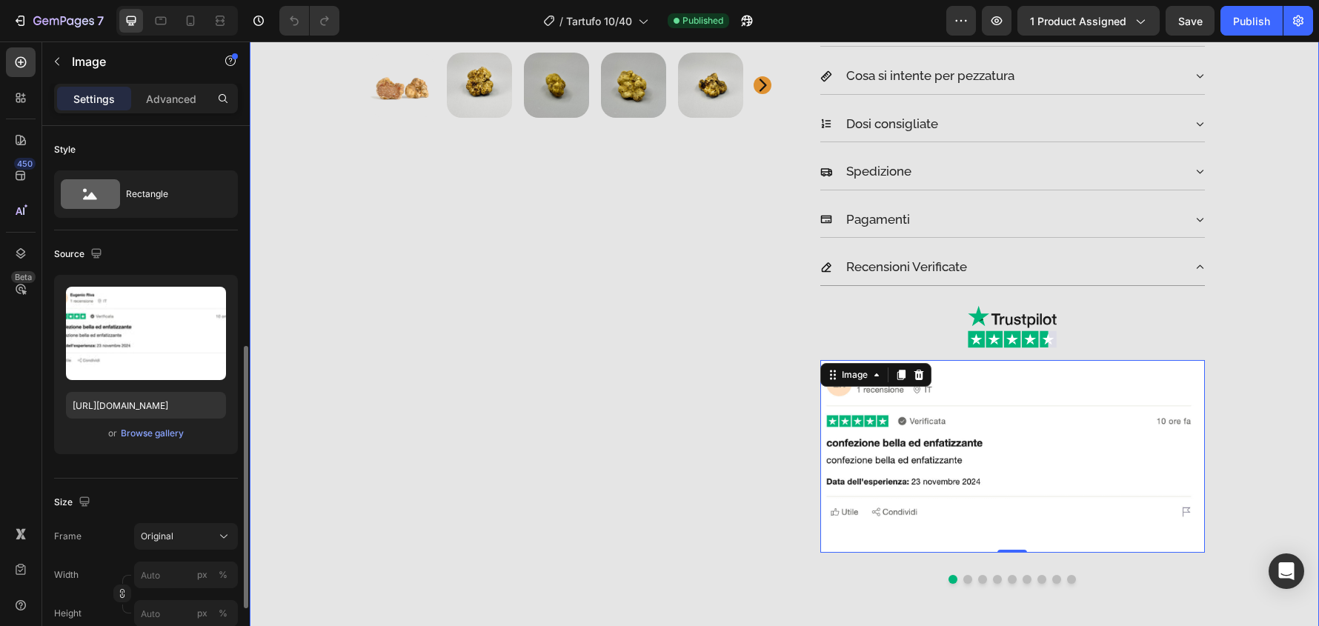
scroll to position [222, 0]
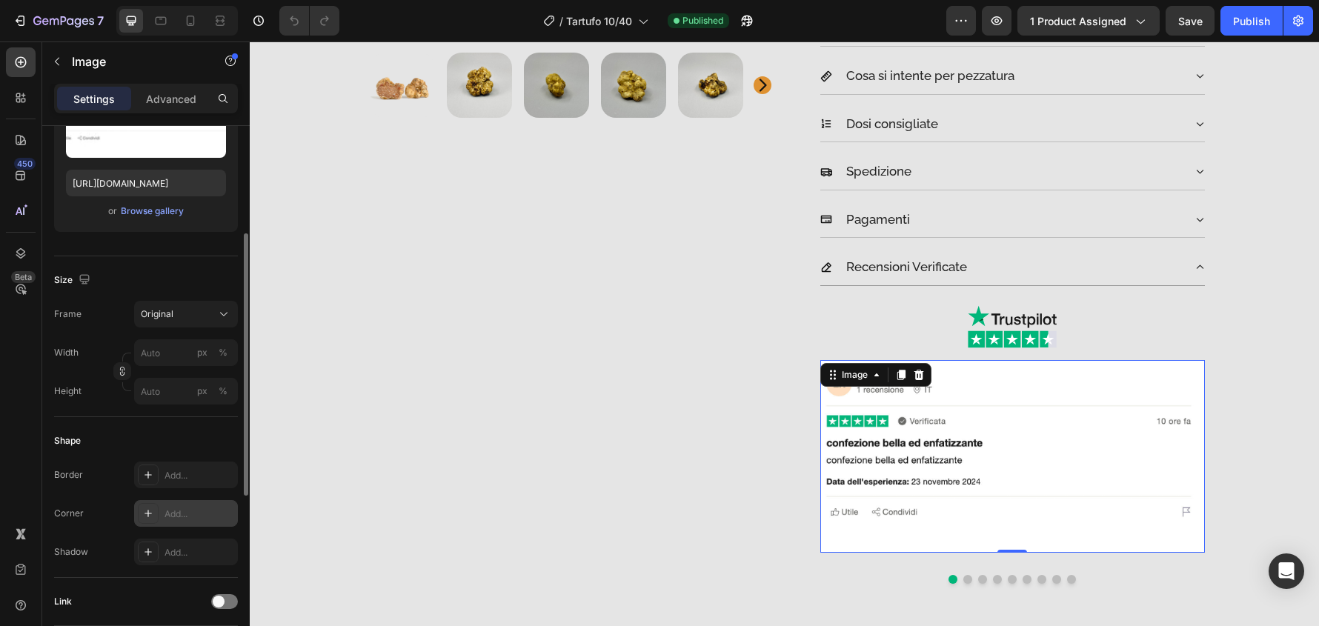
click at [229, 502] on div "Add..." at bounding box center [186, 513] width 104 height 27
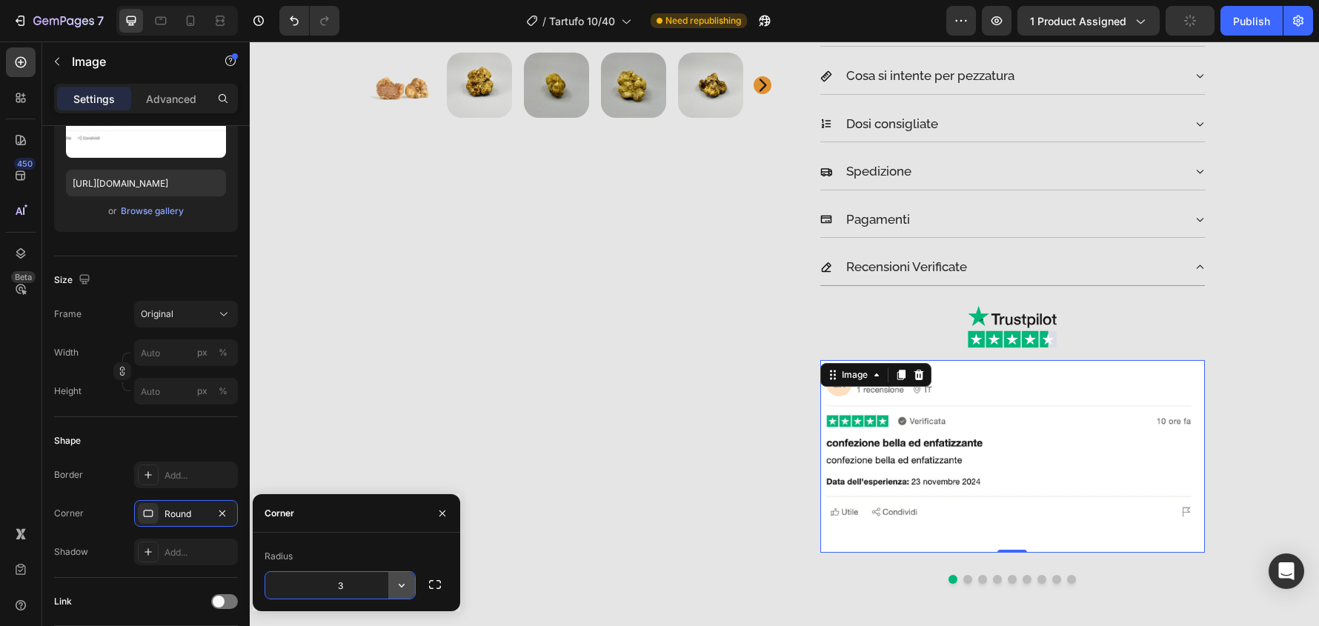
type input "32"
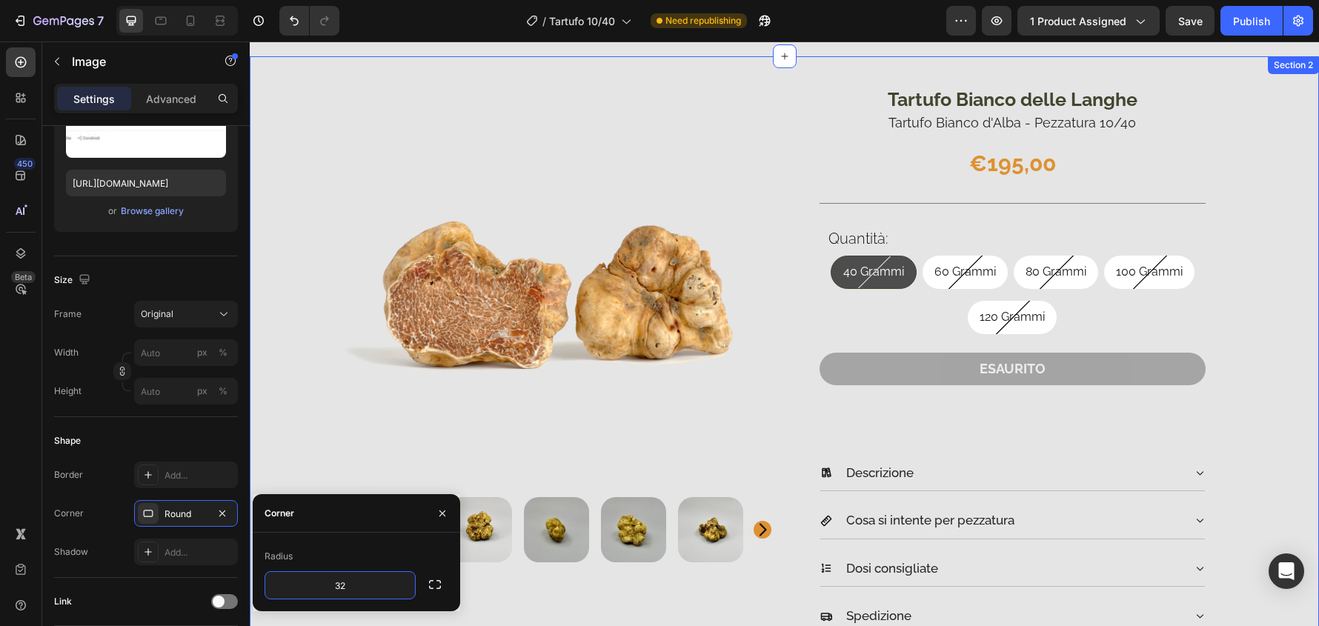
scroll to position [0, 0]
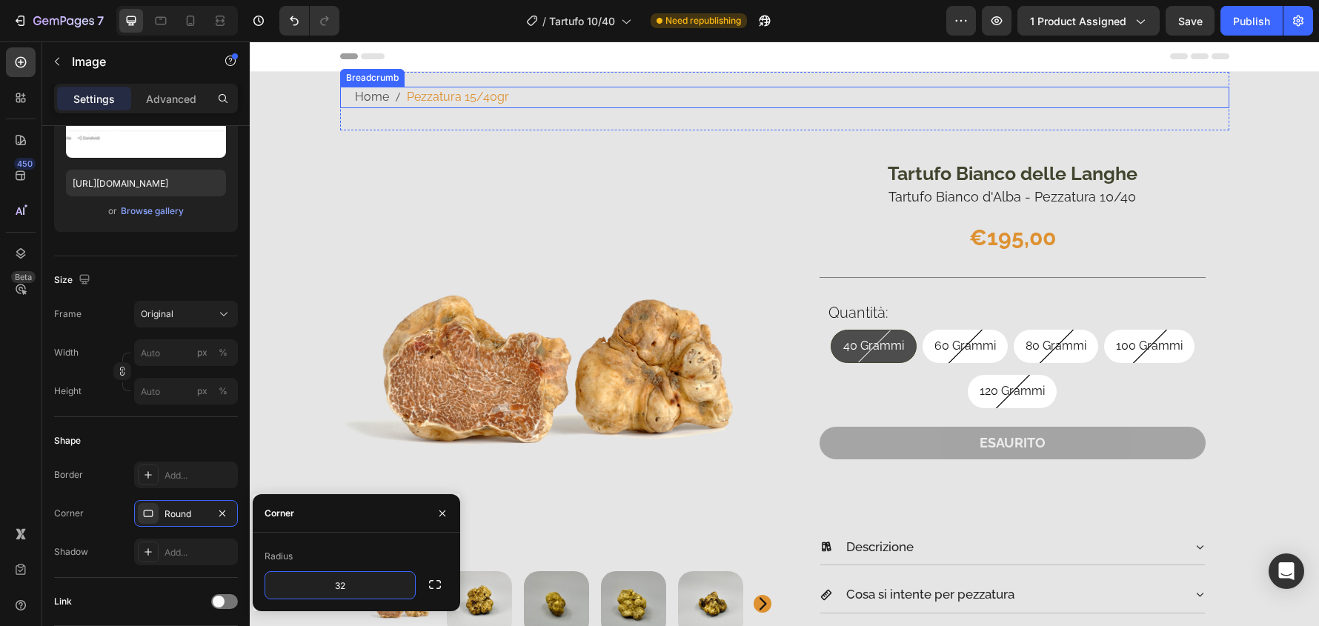
click at [437, 92] on span "Pezzatura 15/40gr" at bounding box center [458, 97] width 102 height 21
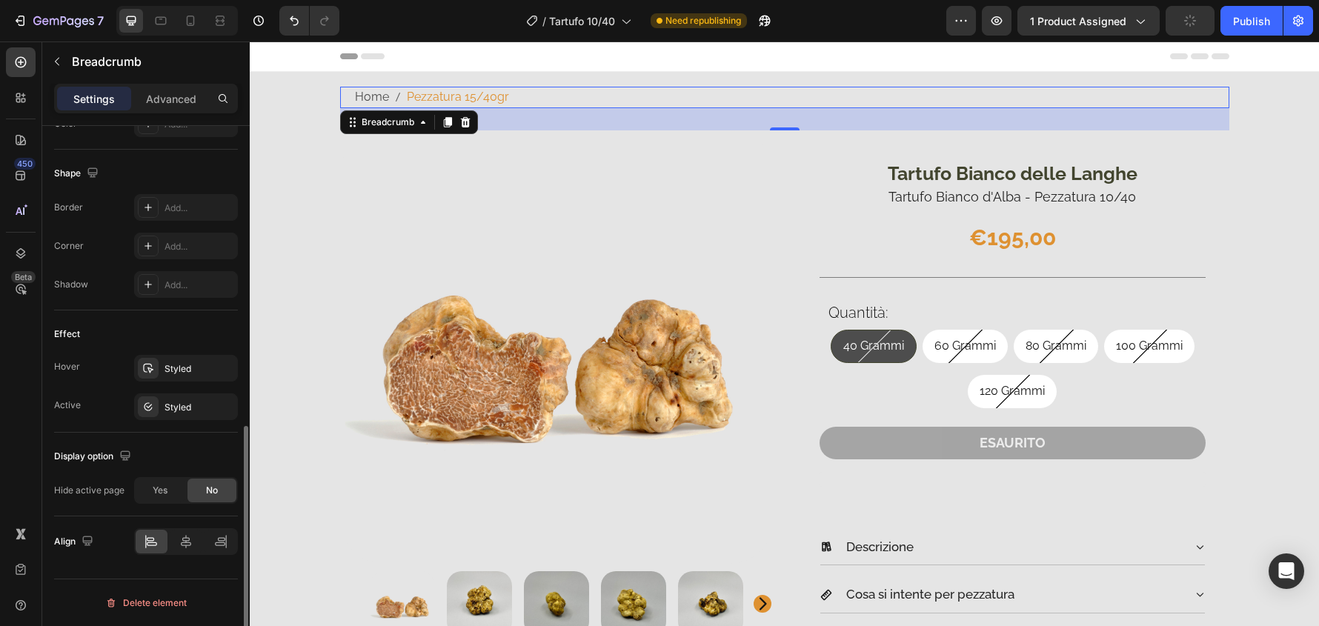
scroll to position [150, 0]
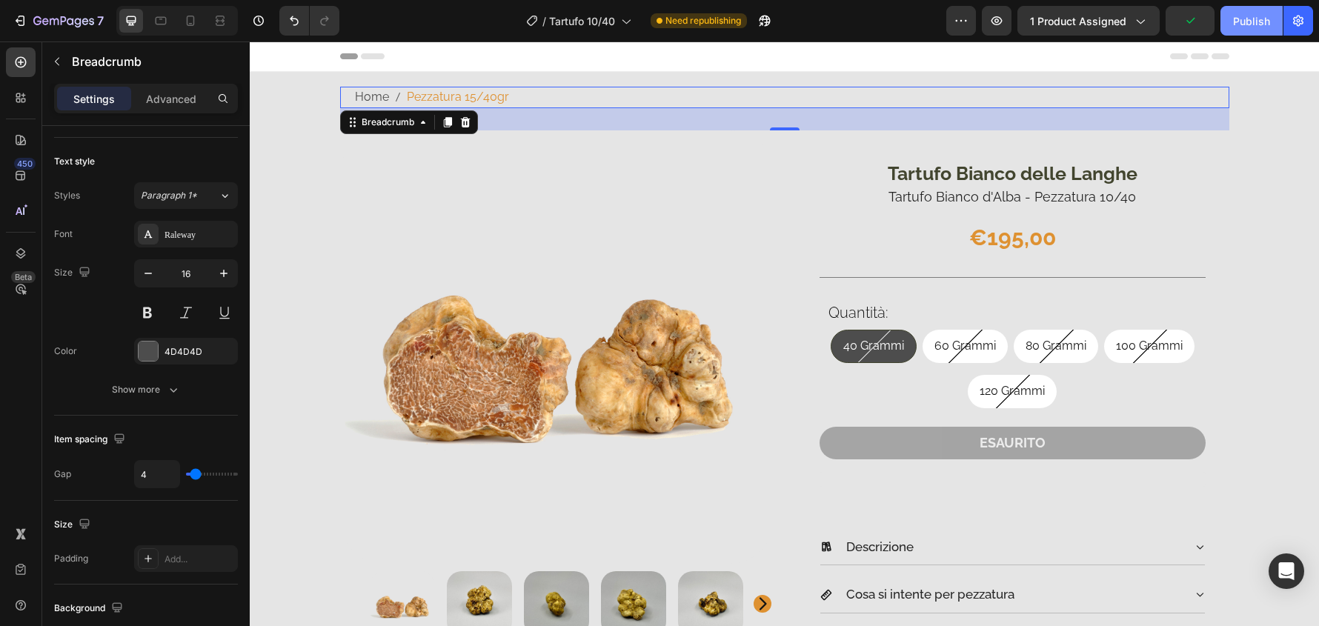
click at [1250, 23] on div "Publish" at bounding box center [1251, 21] width 37 height 16
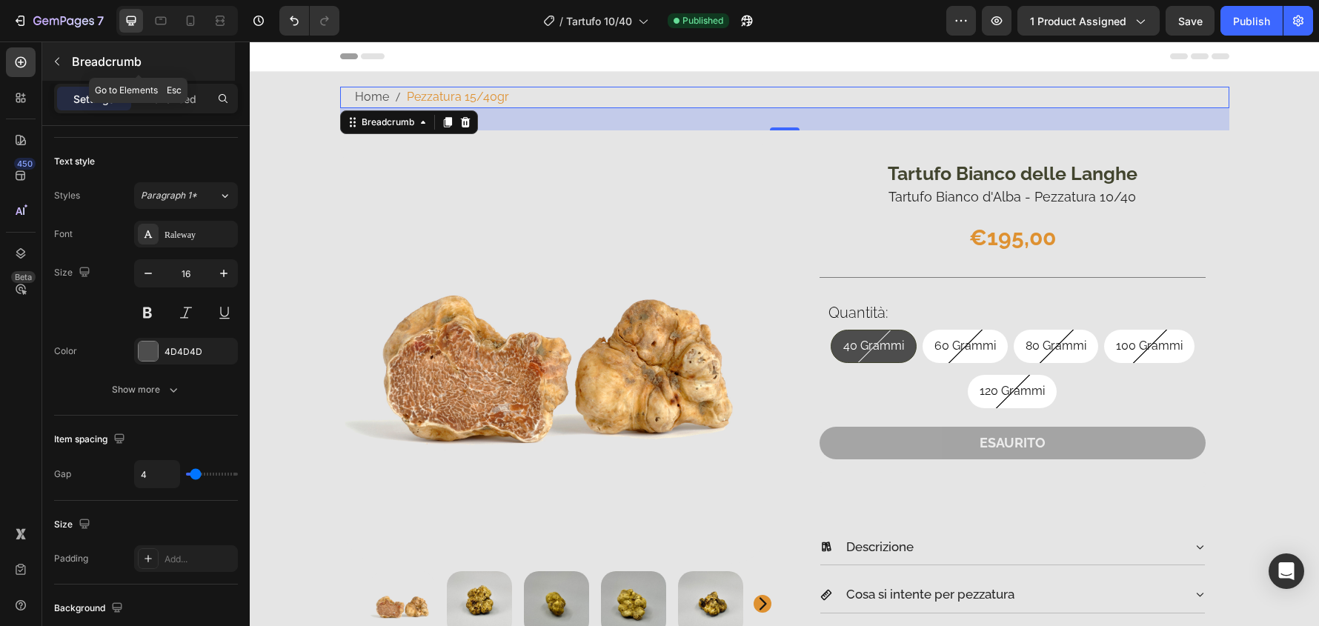
click at [57, 55] on button "button" at bounding box center [57, 62] width 24 height 24
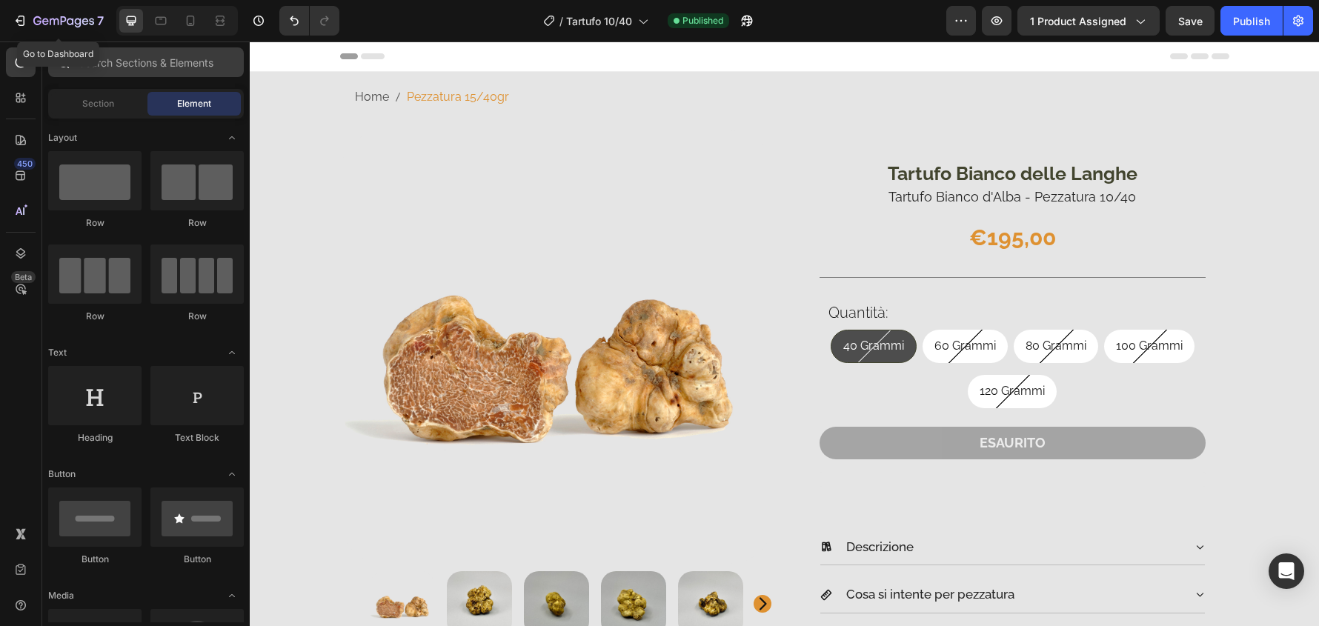
drag, startPoint x: 78, startPoint y: 20, endPoint x: 185, endPoint y: 64, distance: 115.6
click at [92, 26] on icon "button" at bounding box center [63, 22] width 61 height 13
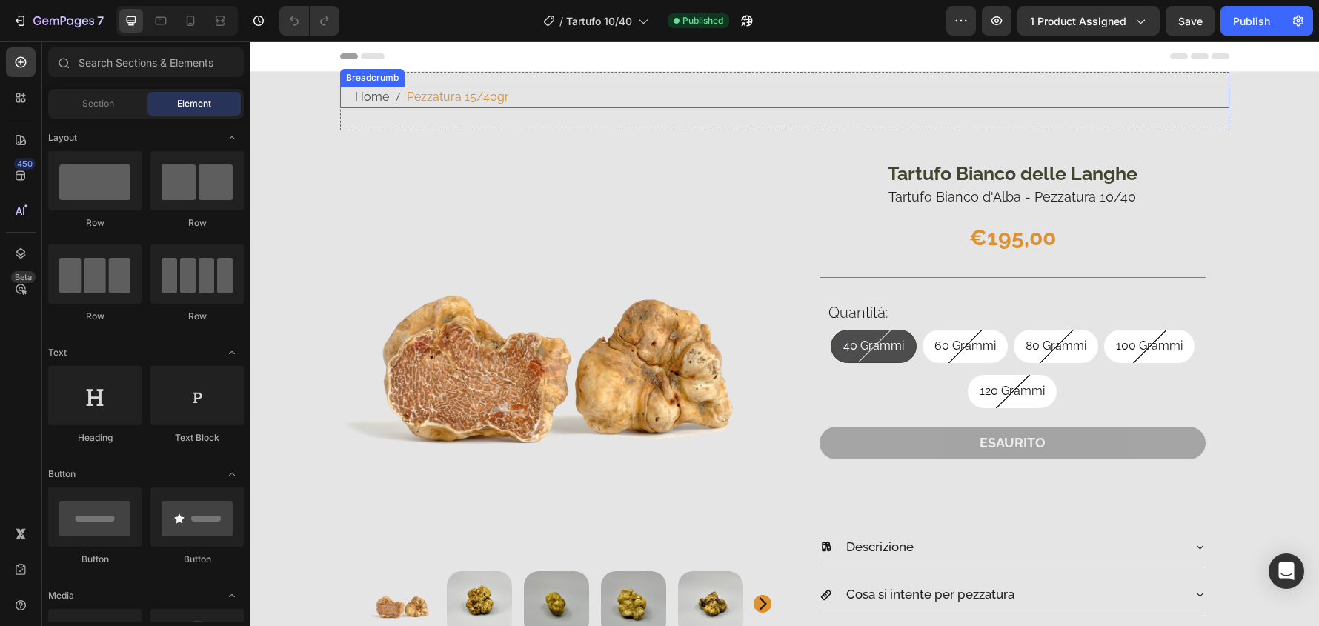
click at [488, 102] on span "Pezzatura 15/40gr" at bounding box center [458, 97] width 102 height 21
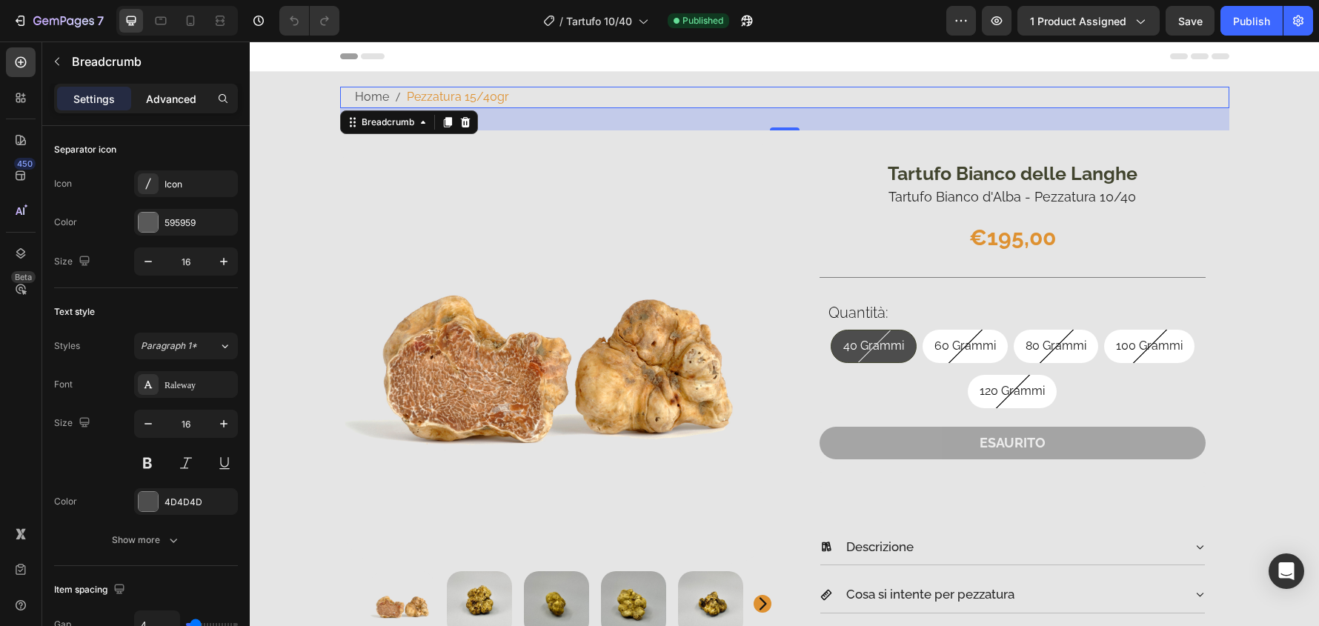
click at [190, 93] on p "Advanced" at bounding box center [171, 99] width 50 height 16
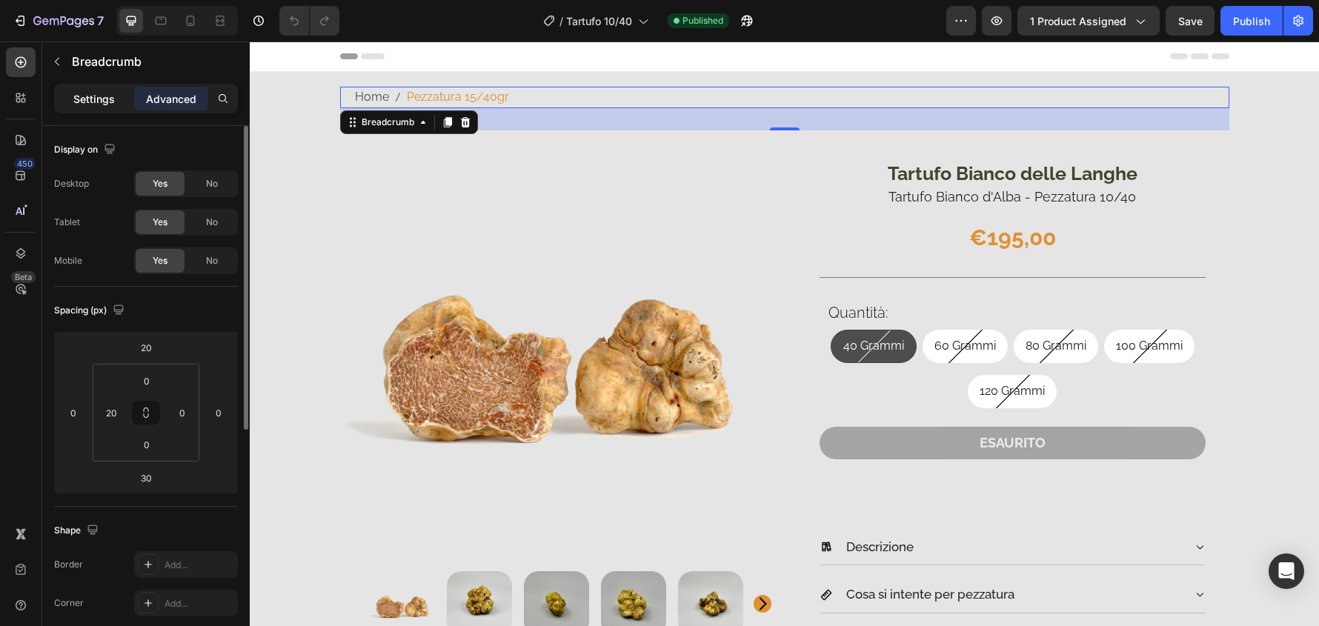
click at [107, 97] on p "Settings" at bounding box center [94, 99] width 42 height 16
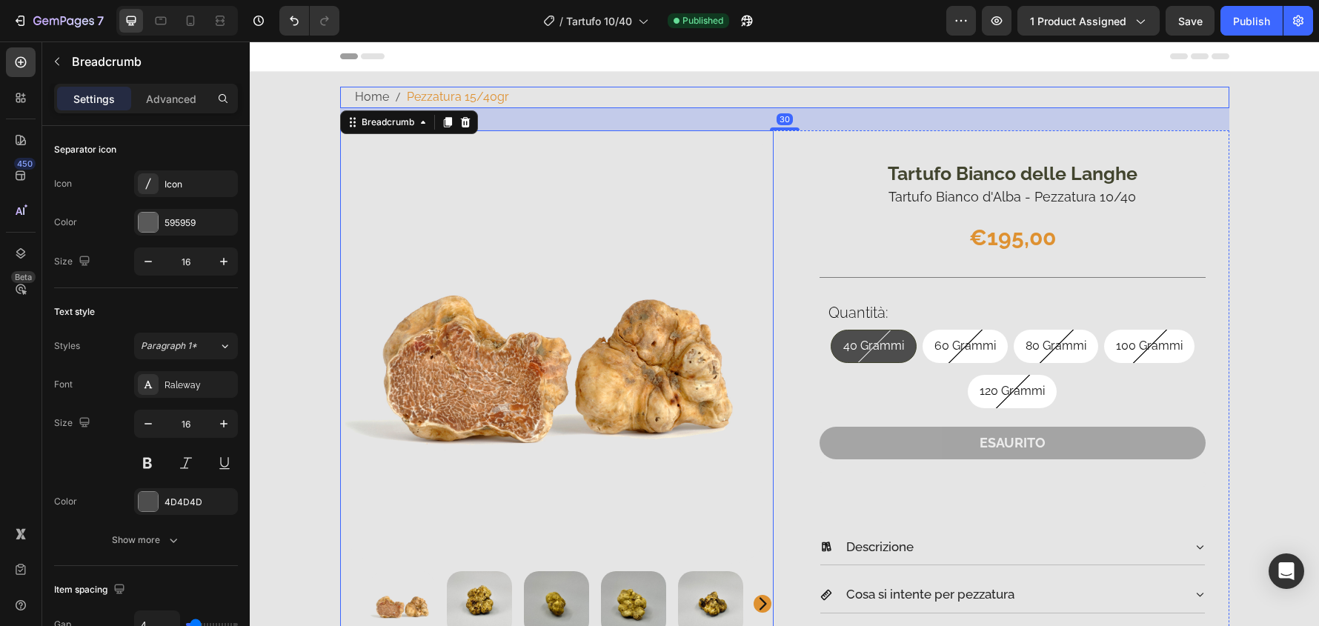
click at [679, 255] on img at bounding box center [557, 347] width 434 height 434
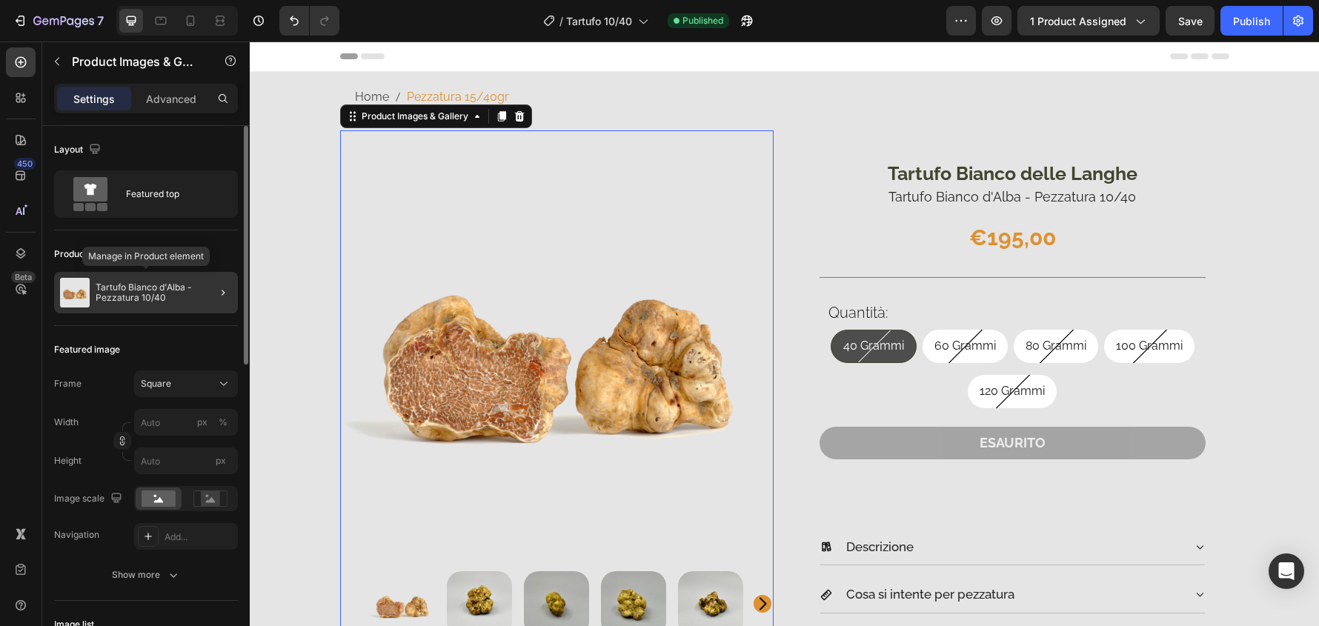
click at [188, 285] on p "Tartufo Bianco d'Alba - Pezzatura 10/40" at bounding box center [164, 292] width 136 height 21
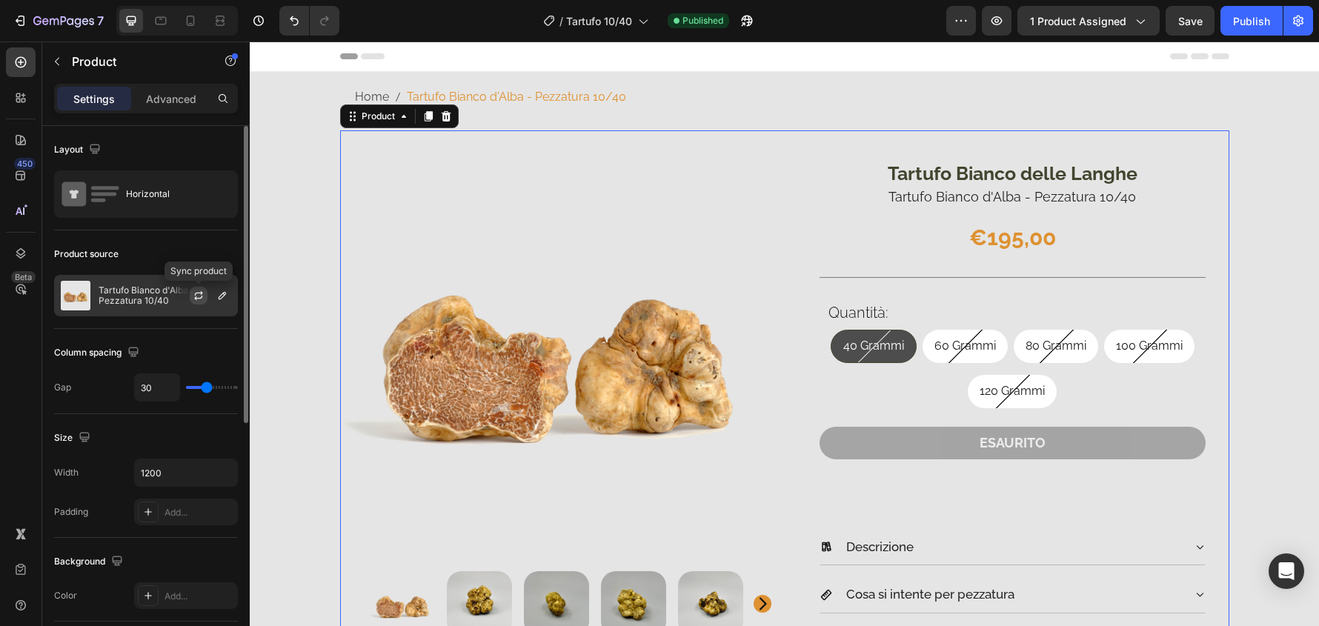
click at [200, 297] on icon "button" at bounding box center [199, 296] width 12 height 12
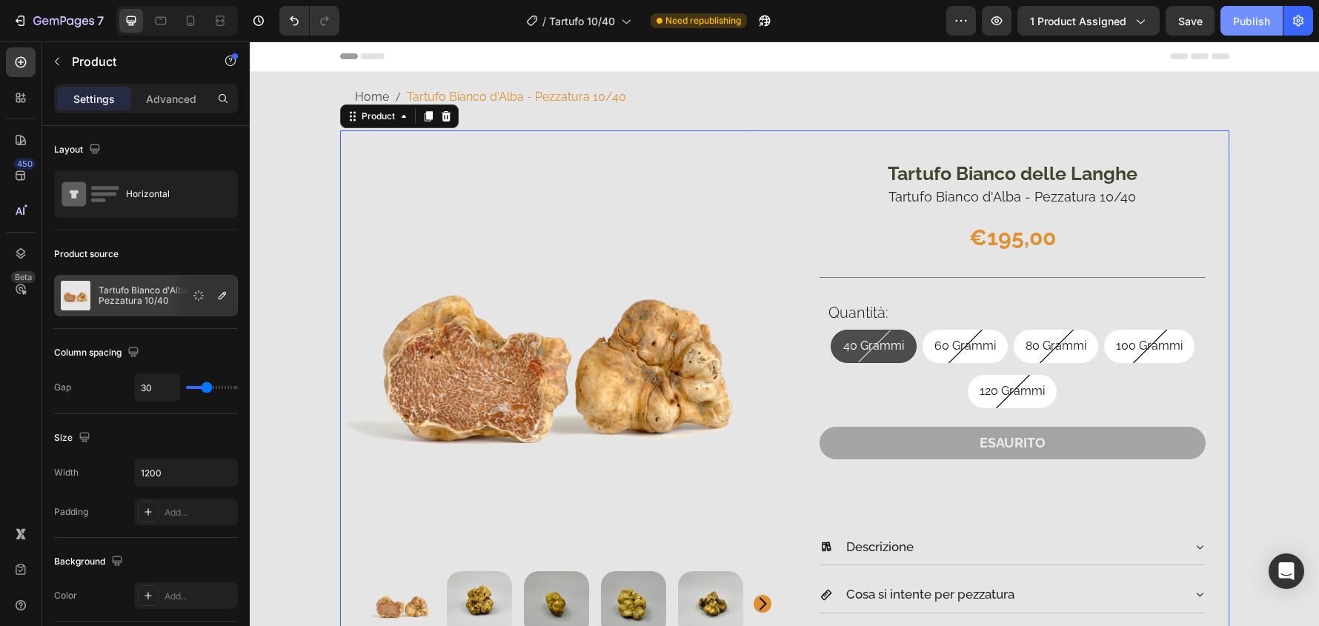
click at [1244, 24] on div "Publish" at bounding box center [1251, 21] width 37 height 16
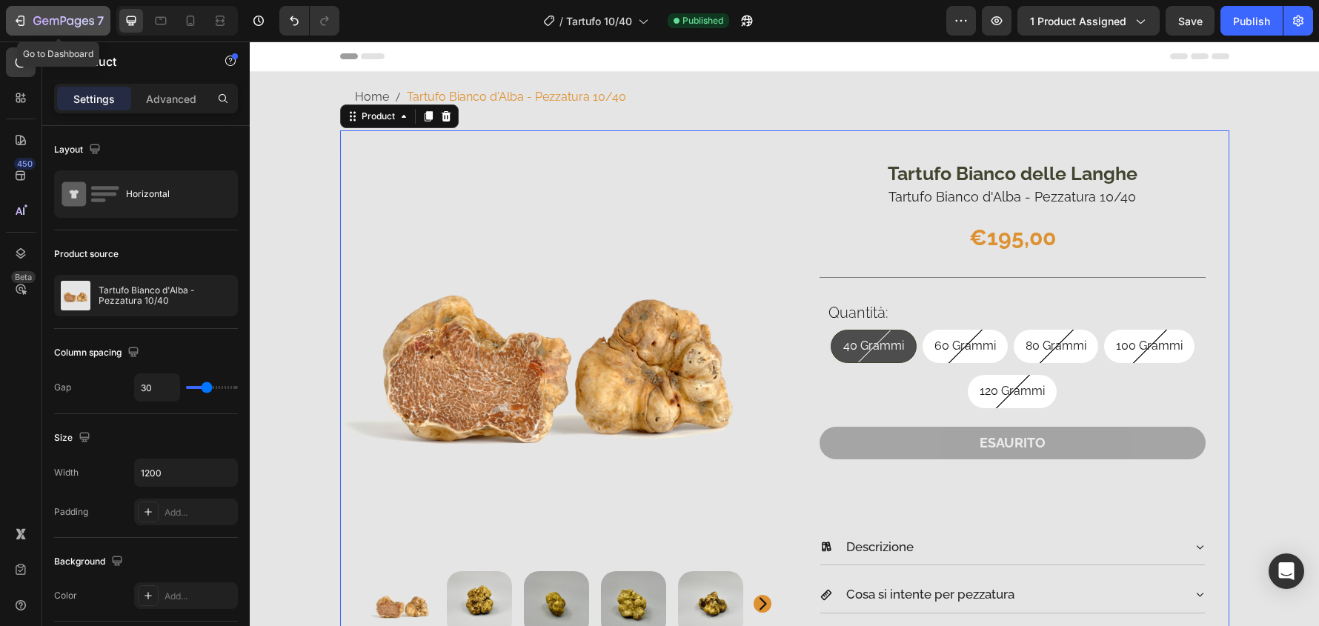
click at [49, 22] on icon "button" at bounding box center [63, 22] width 61 height 13
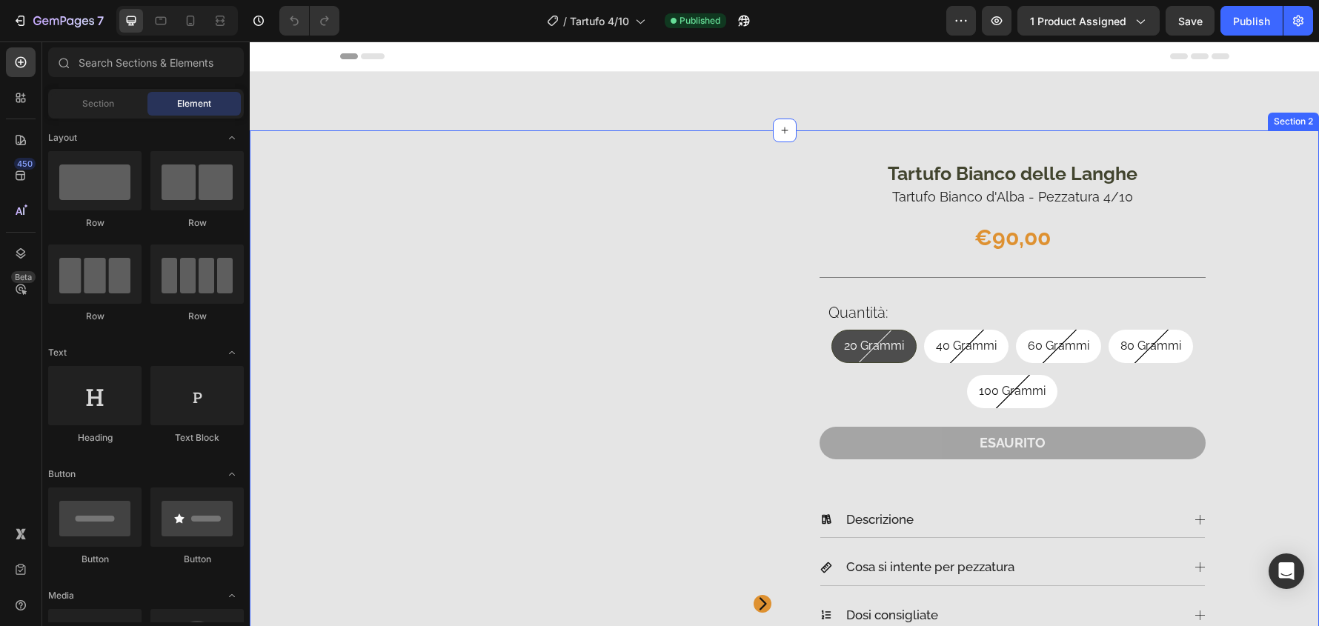
scroll to position [519, 0]
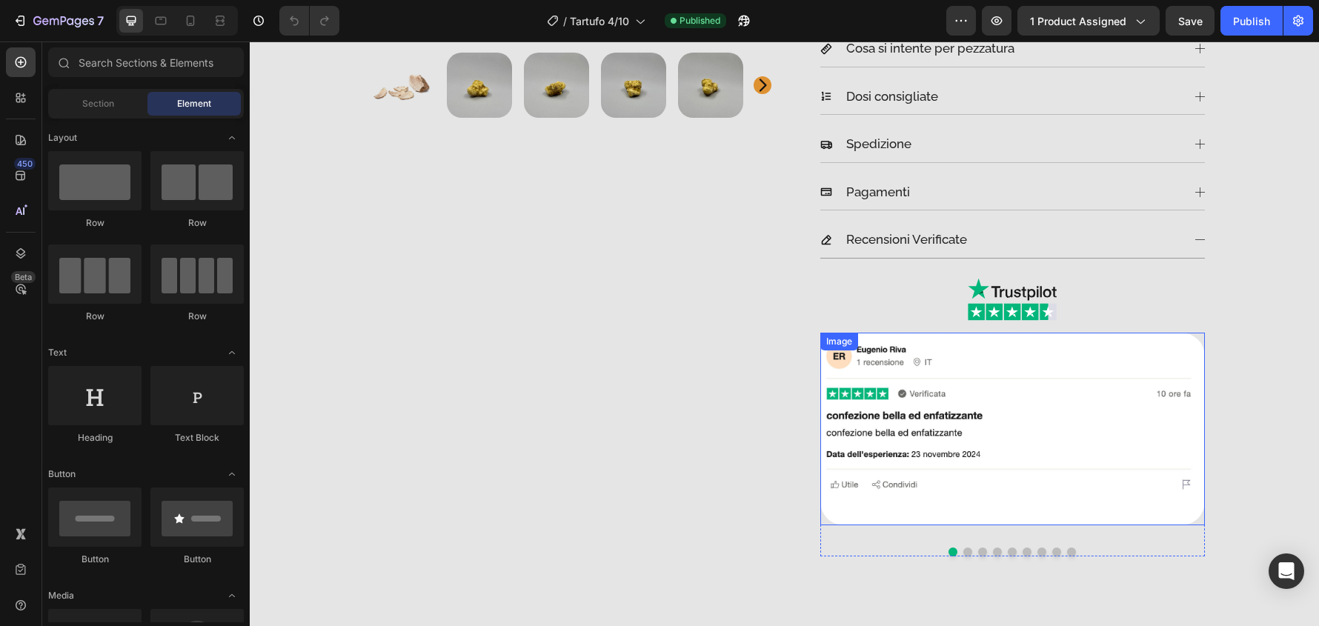
click at [1185, 376] on img at bounding box center [1012, 429] width 385 height 193
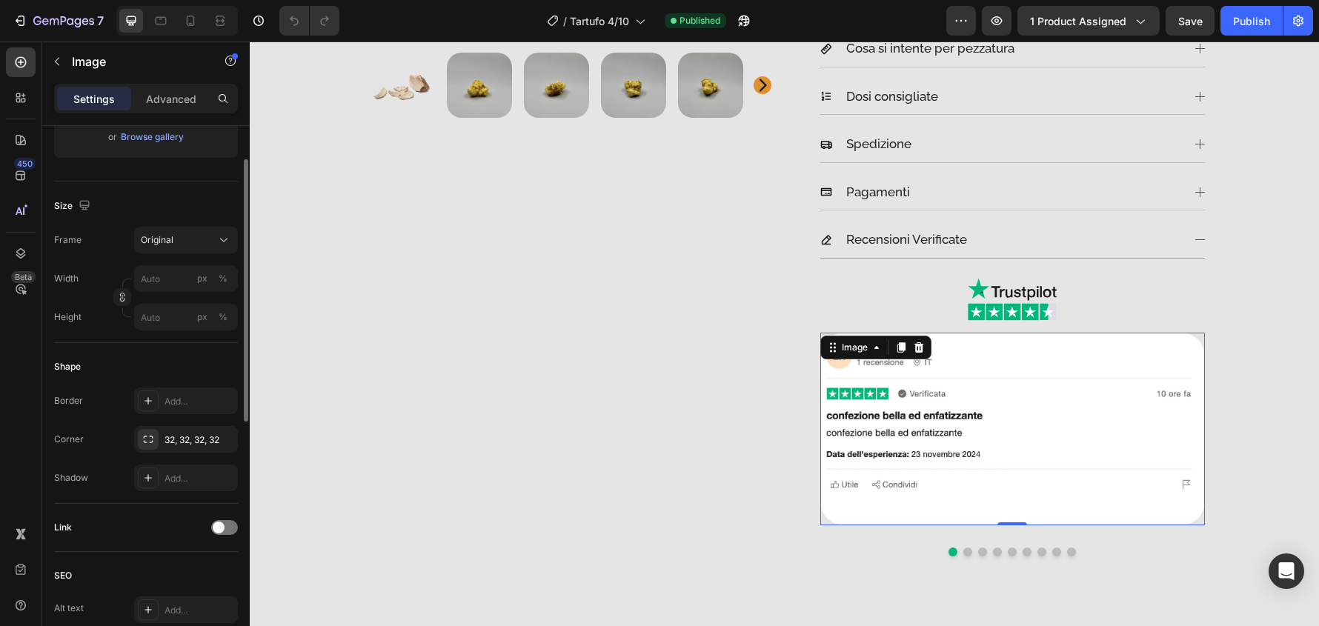
scroll to position [371, 0]
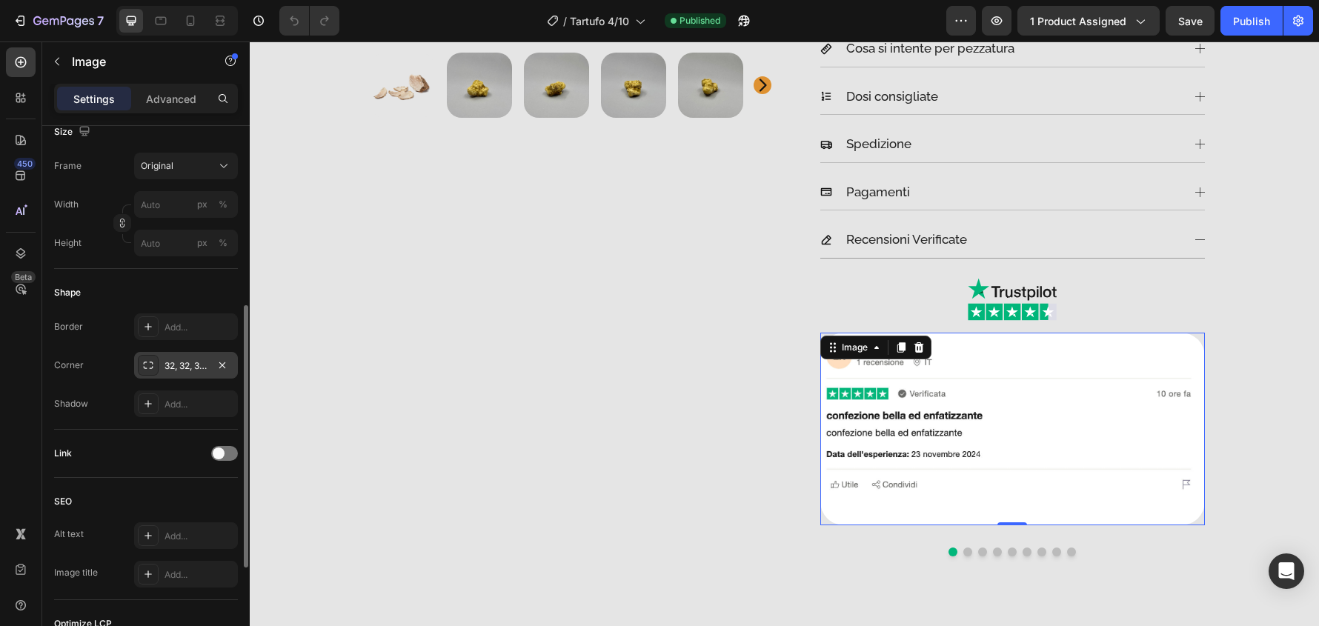
click at [186, 354] on div "32, 32, 32, 32" at bounding box center [186, 365] width 104 height 27
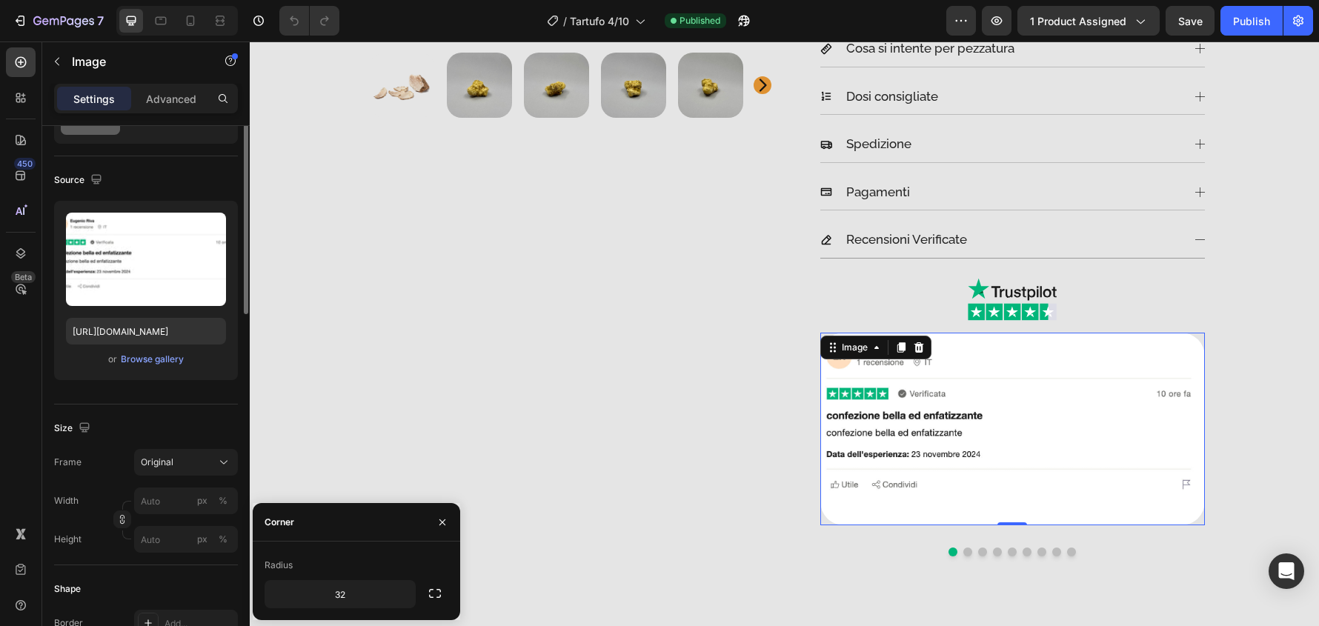
scroll to position [0, 0]
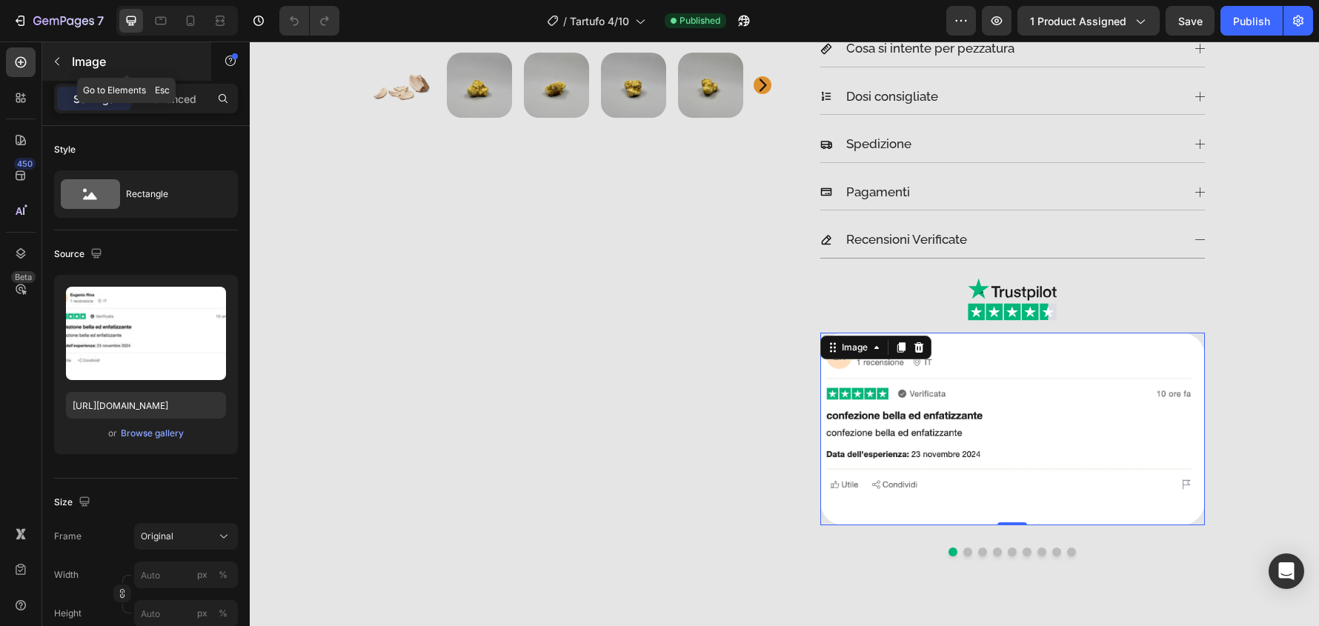
click at [59, 55] on button "button" at bounding box center [57, 62] width 24 height 24
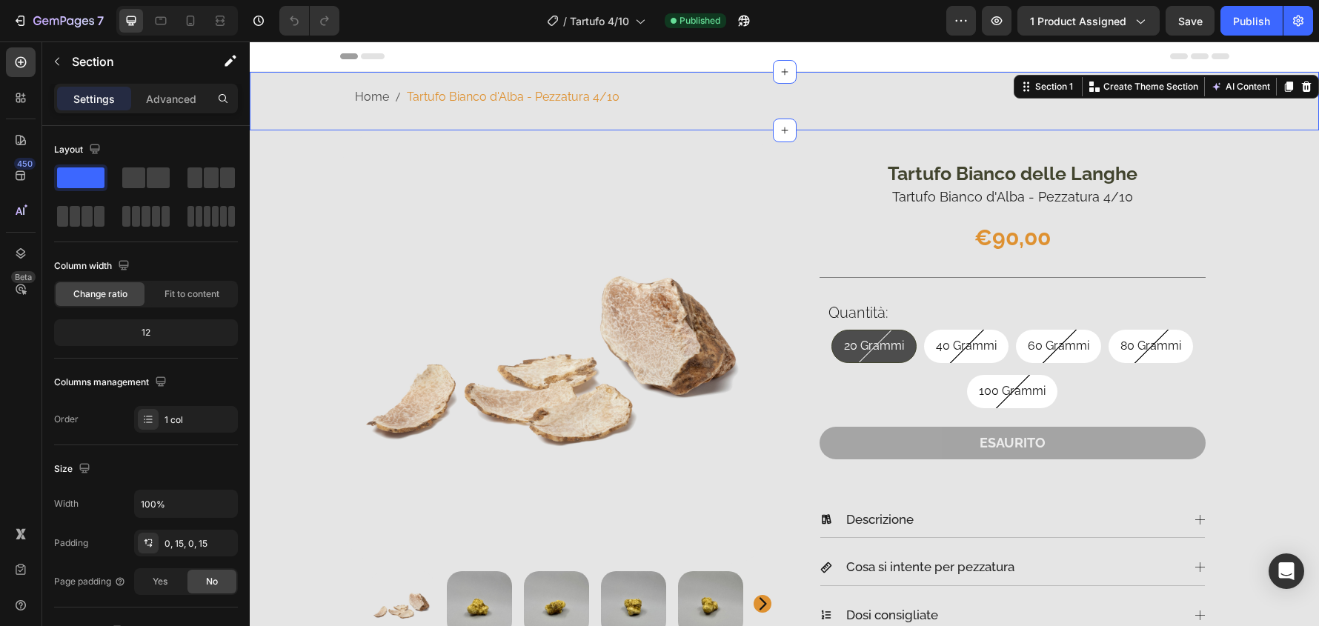
click at [286, 99] on div "Home Tartufo Bianco d'Alba - Pezzatura 4/10 Breadcrumb Row" at bounding box center [784, 101] width 1069 height 59
click at [291, 58] on span "Header" at bounding box center [294, 56] width 33 height 15
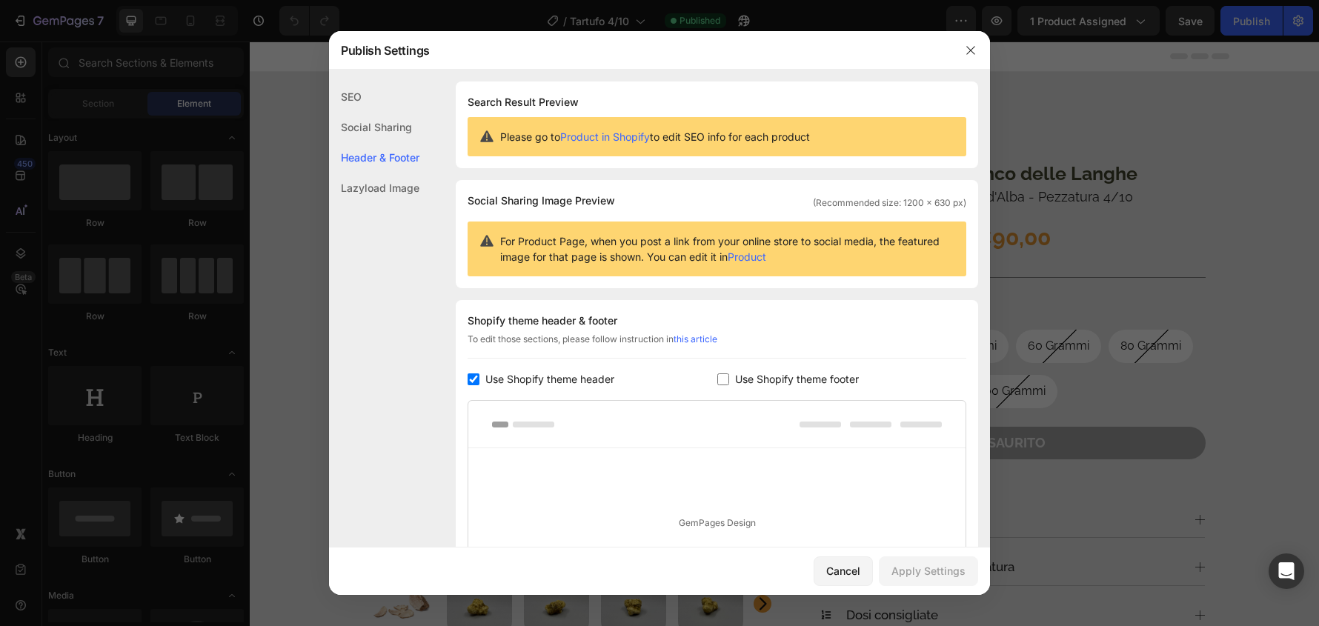
scroll to position [172, 0]
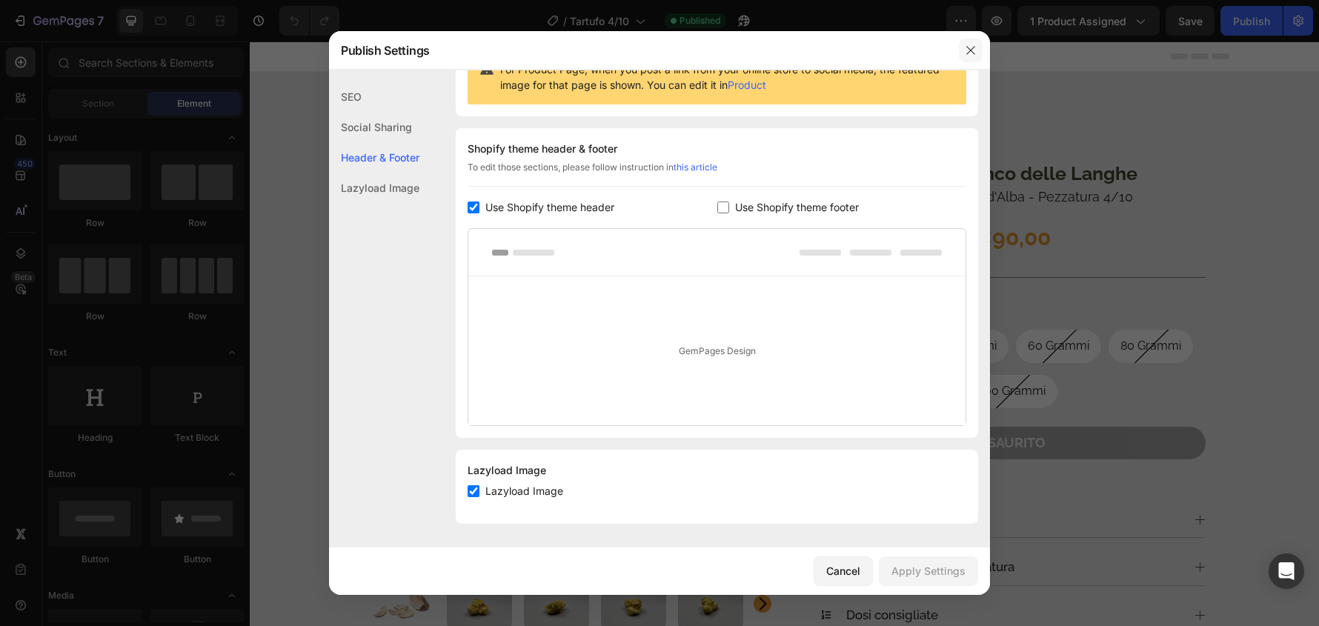
click at [965, 47] on icon "button" at bounding box center [971, 50] width 12 height 12
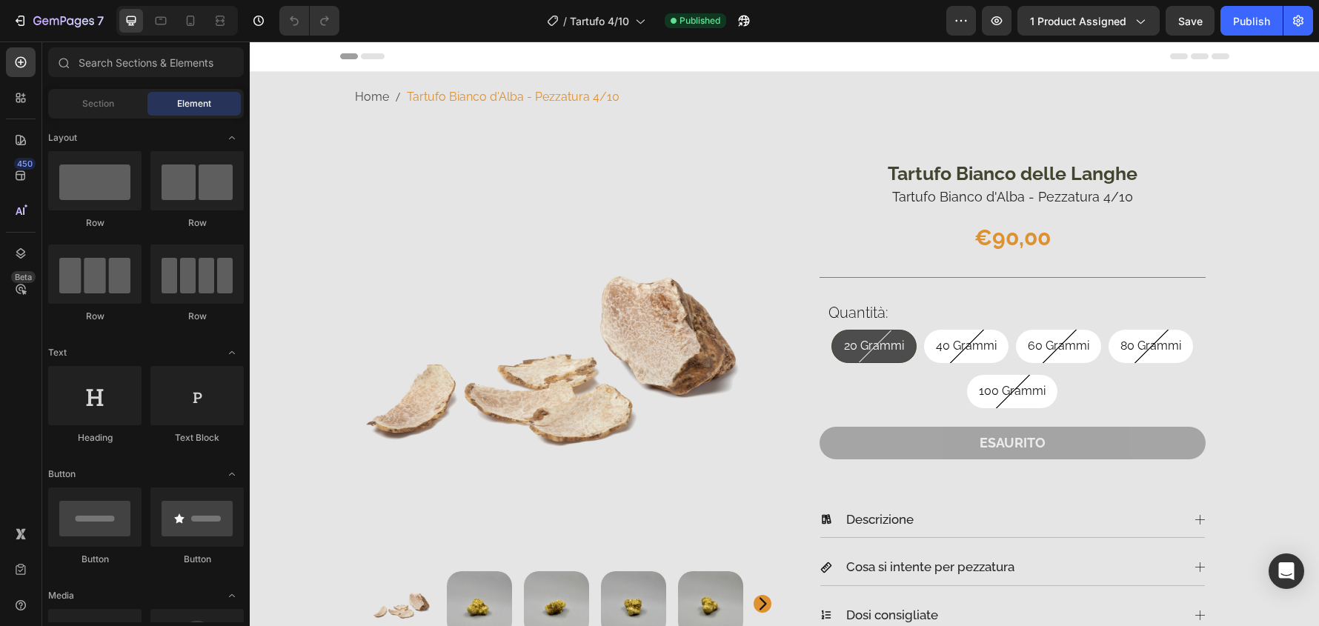
click at [965, 53] on div "Header" at bounding box center [784, 57] width 889 height 30
click at [744, 444] on img at bounding box center [557, 347] width 434 height 434
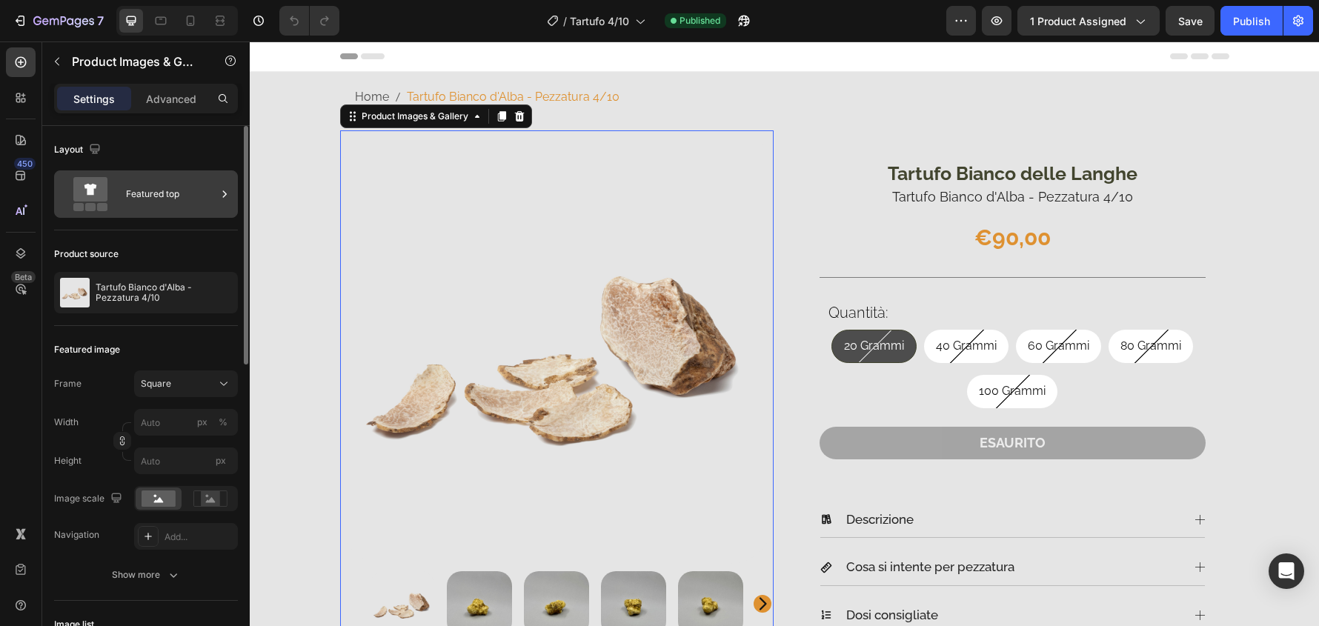
click at [219, 193] on icon at bounding box center [224, 194] width 15 height 15
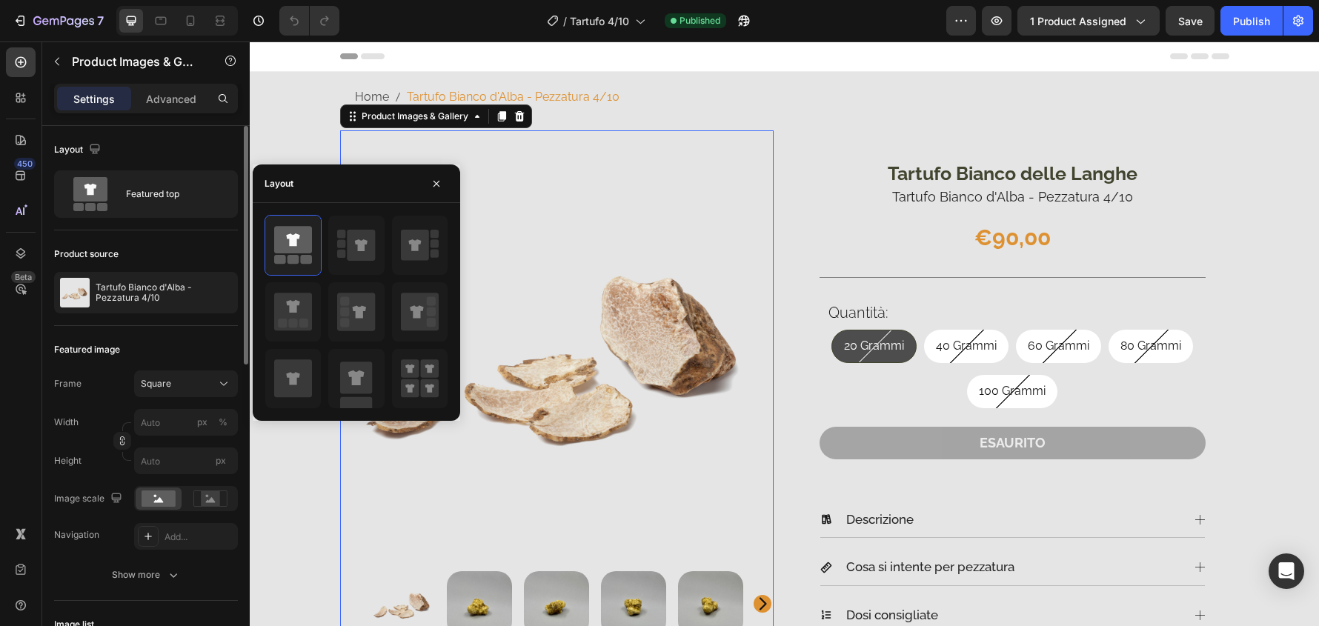
click at [196, 138] on div "Layout" at bounding box center [146, 150] width 184 height 24
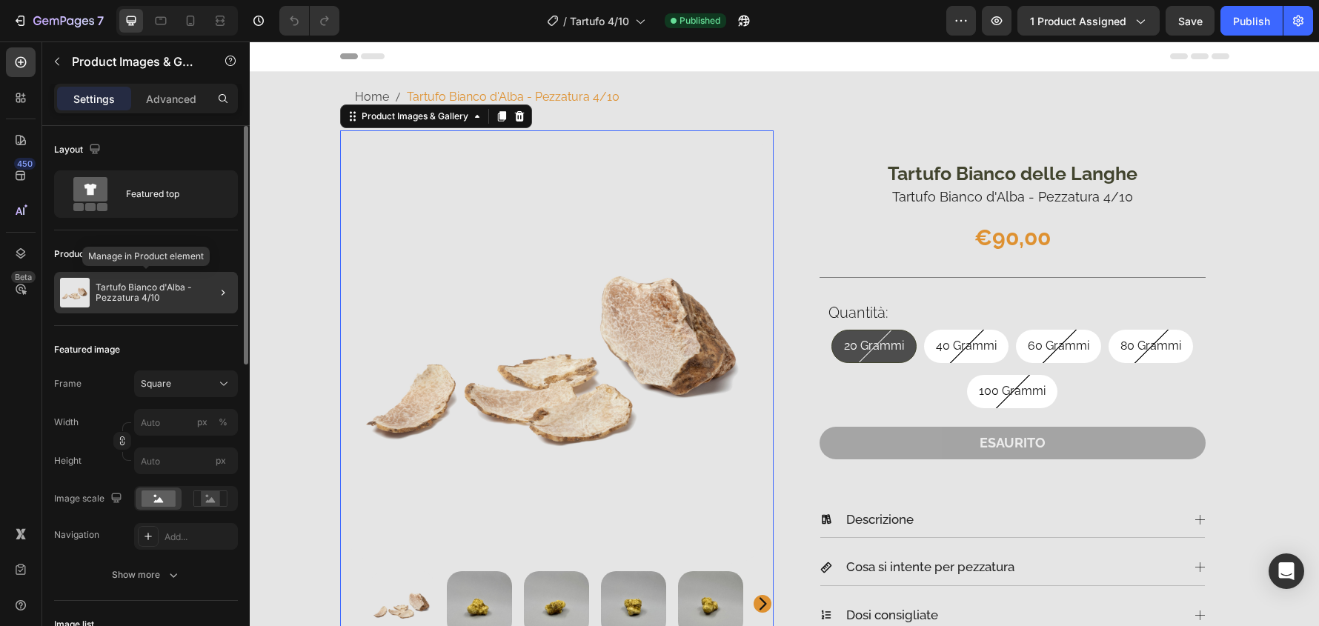
click at [176, 290] on p "Tartufo Bianco d'Alba - Pezzatura 4/10" at bounding box center [164, 292] width 136 height 21
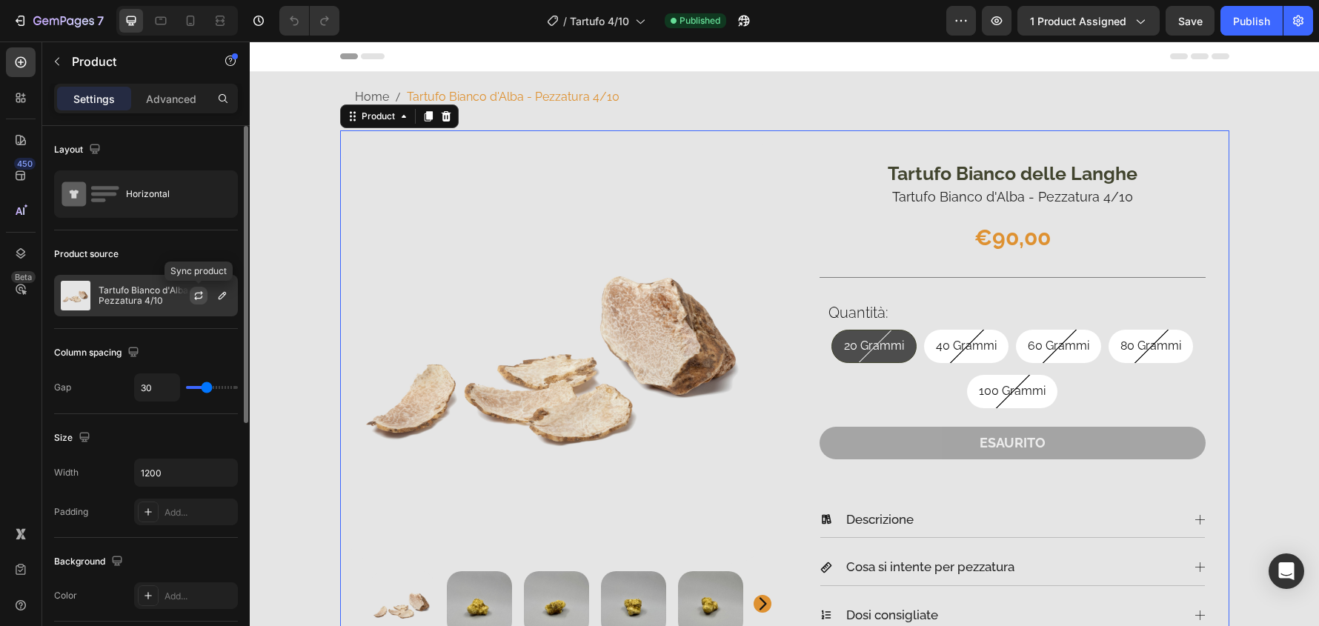
click at [196, 296] on icon "button" at bounding box center [199, 296] width 12 height 12
click at [0, 0] on icon "button" at bounding box center [0, 0] width 0 height 0
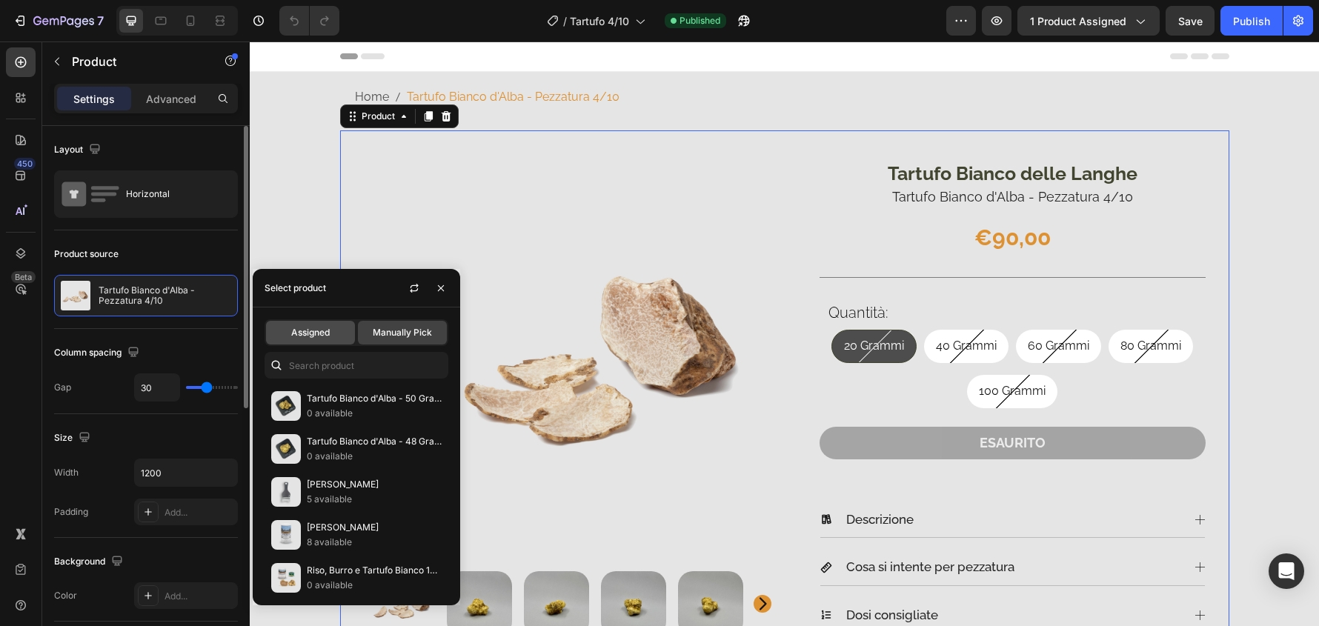
click at [315, 334] on span "Assigned" at bounding box center [310, 332] width 39 height 13
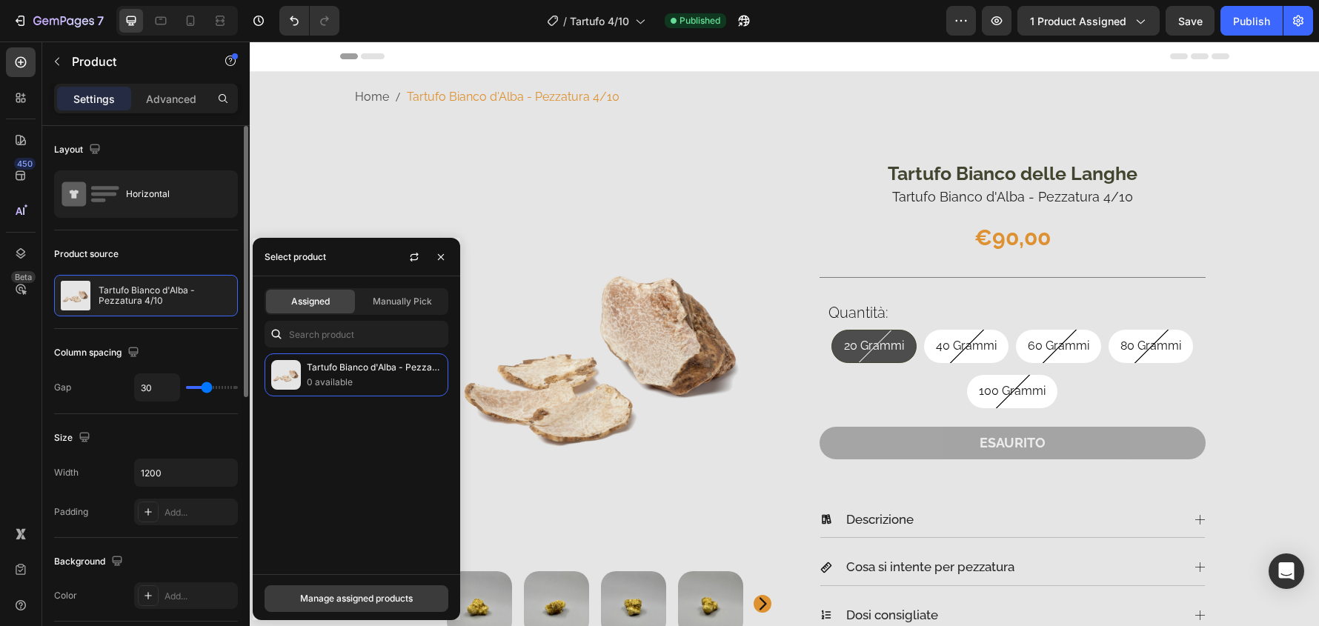
click at [398, 600] on div "Manage assigned products" at bounding box center [356, 598] width 113 height 13
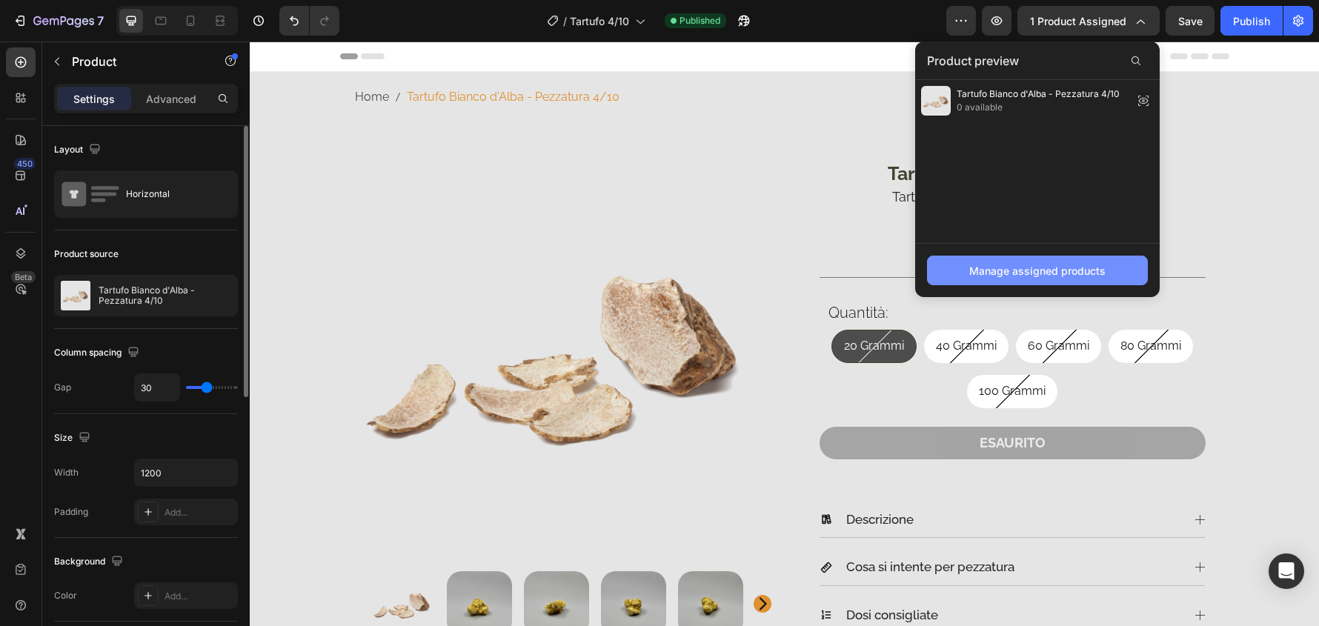
click at [1098, 259] on button "Manage assigned products" at bounding box center [1037, 271] width 221 height 30
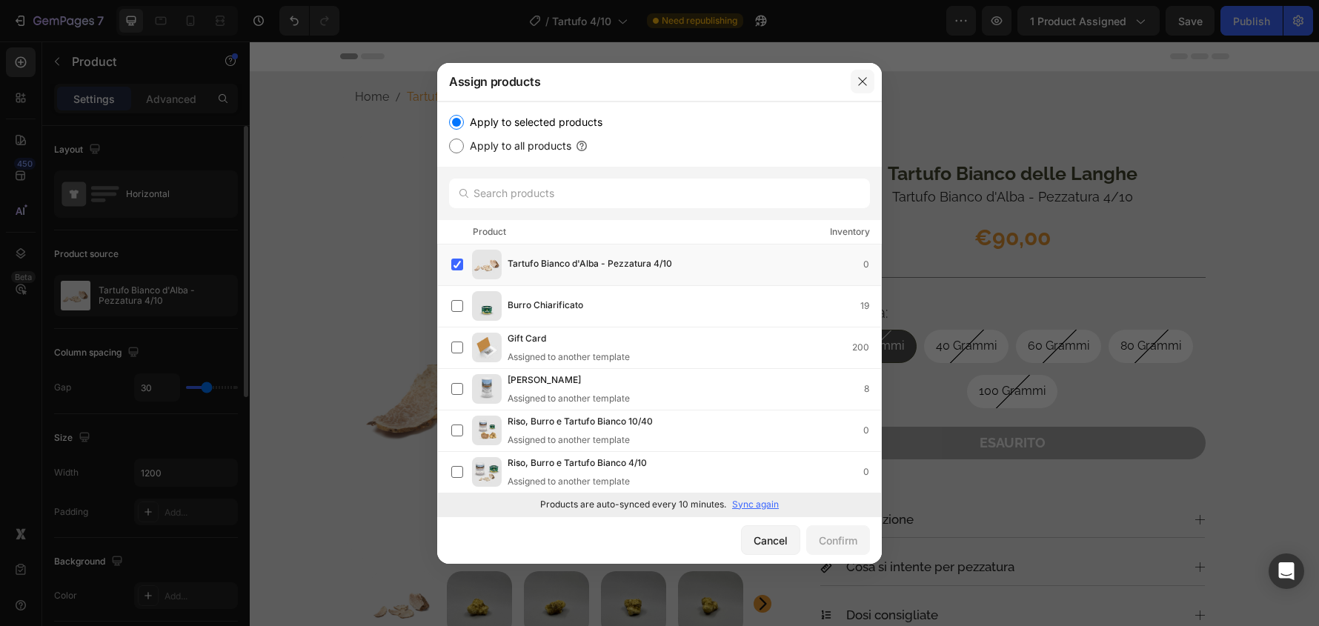
click at [869, 83] on button "button" at bounding box center [863, 82] width 24 height 24
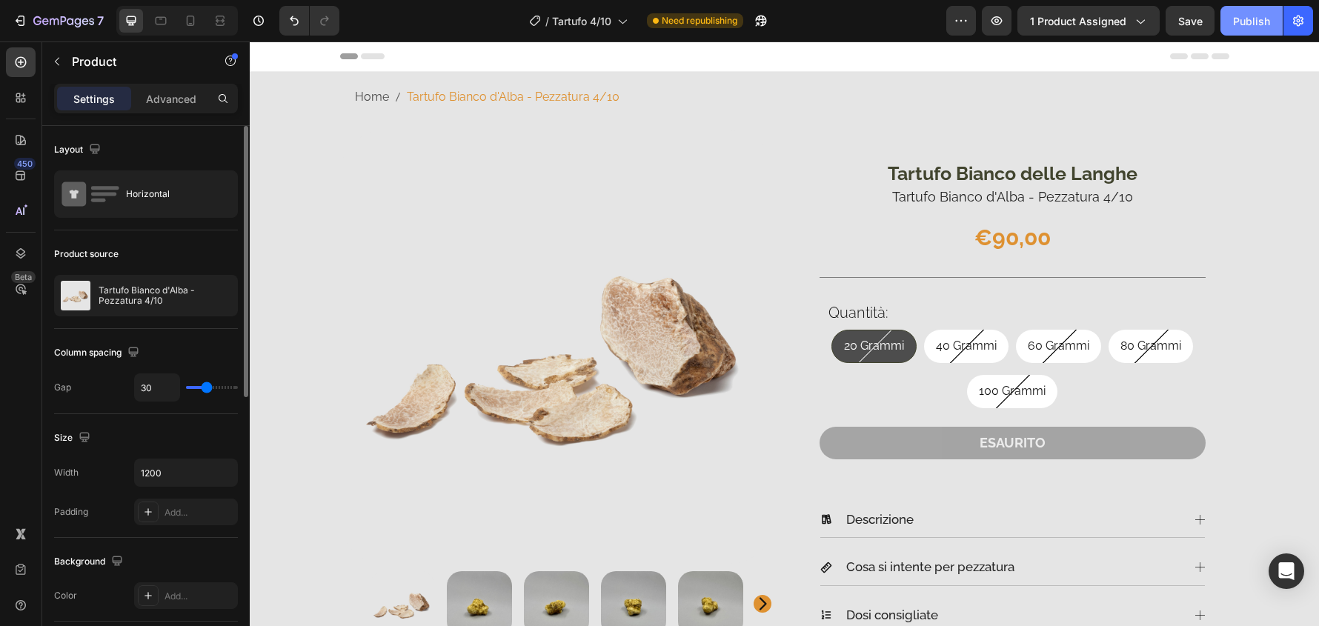
click at [1253, 22] on div "Publish" at bounding box center [1251, 21] width 37 height 16
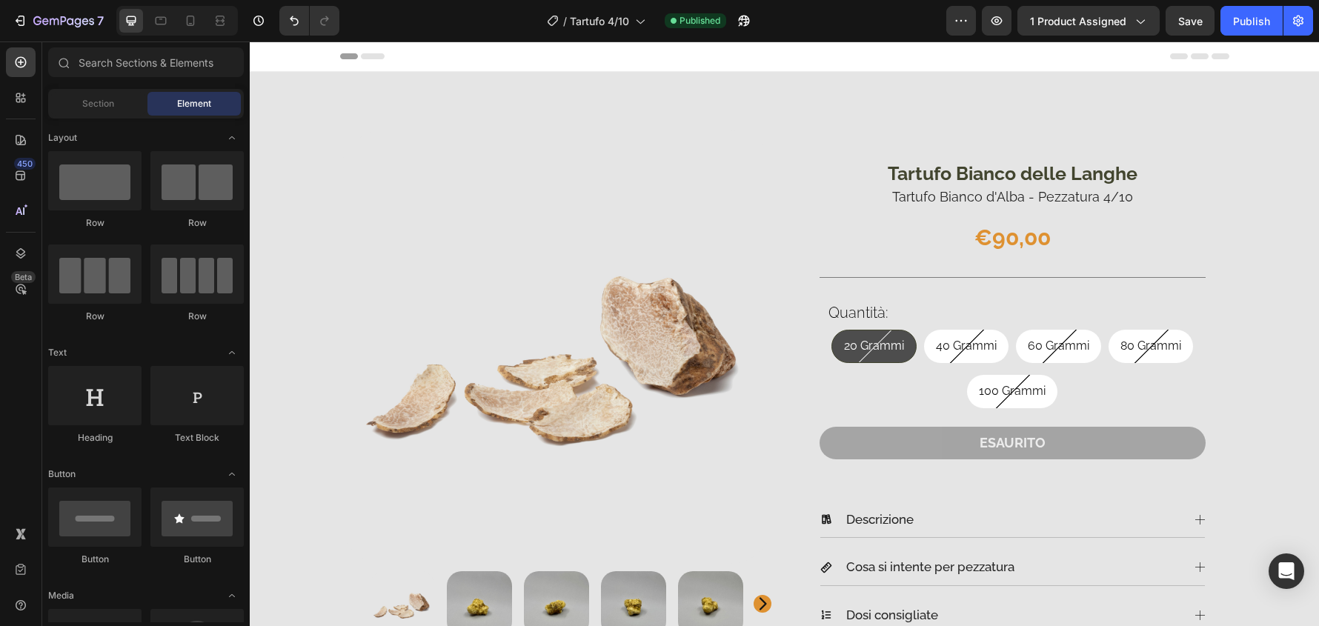
scroll to position [511, 0]
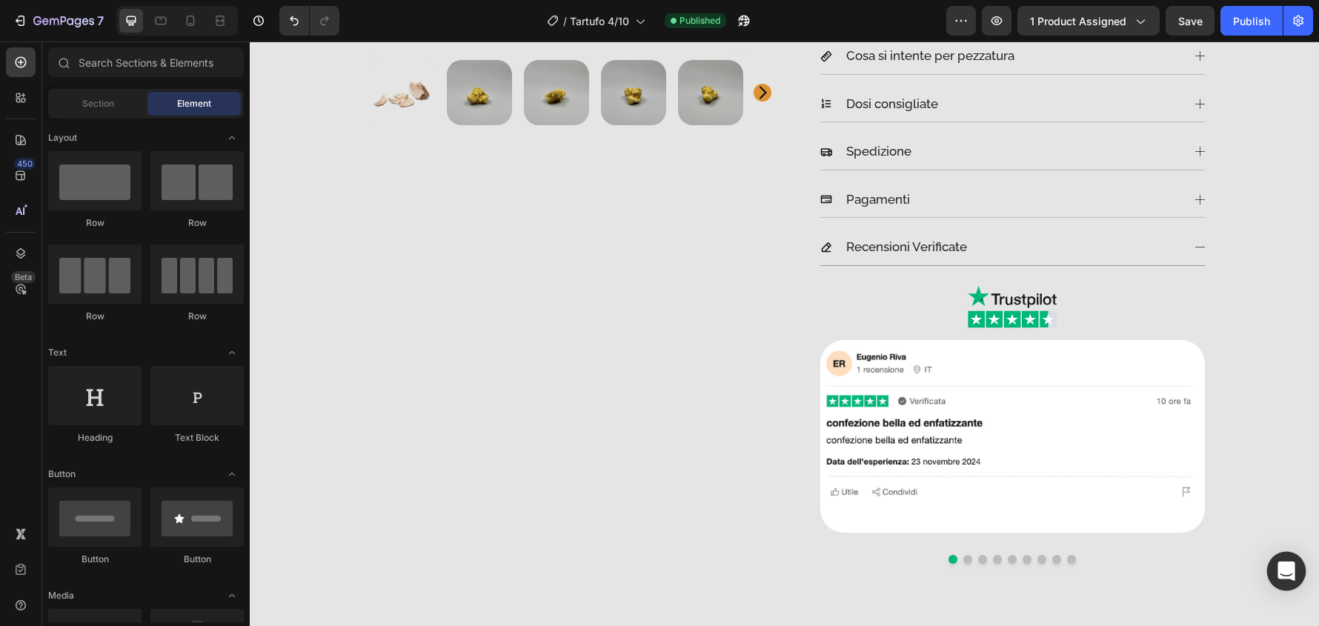
click at [1292, 569] on icon "Open Intercom Messenger" at bounding box center [1286, 571] width 17 height 19
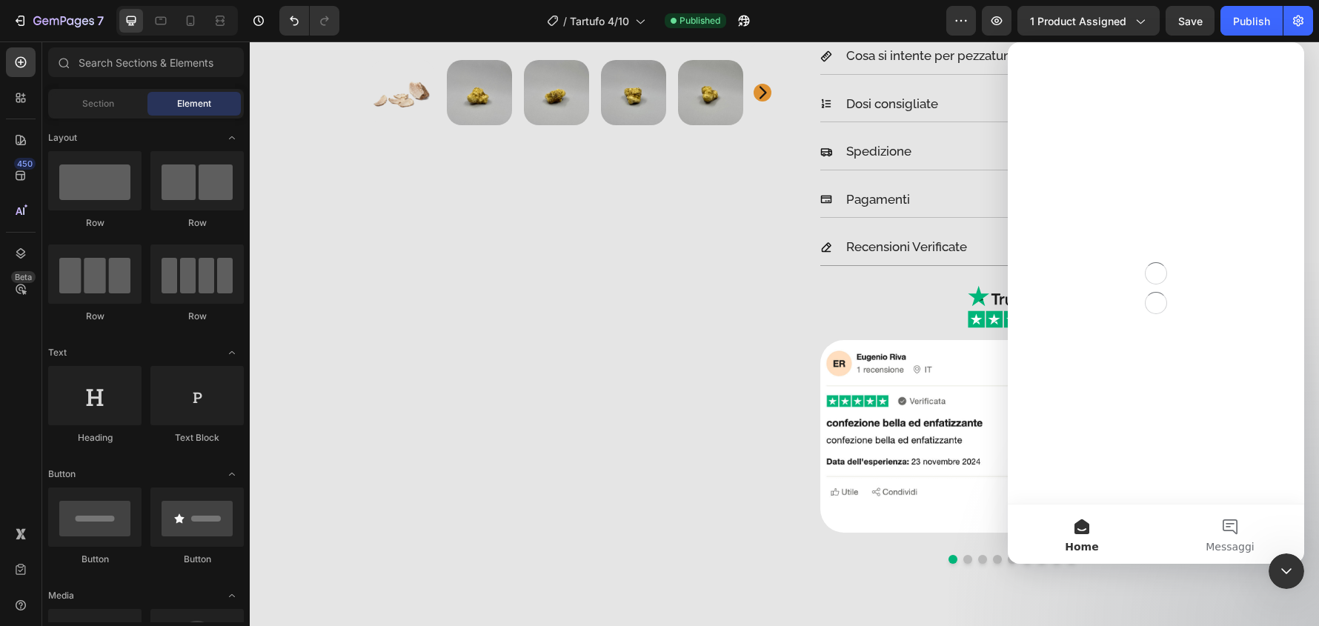
scroll to position [0, 0]
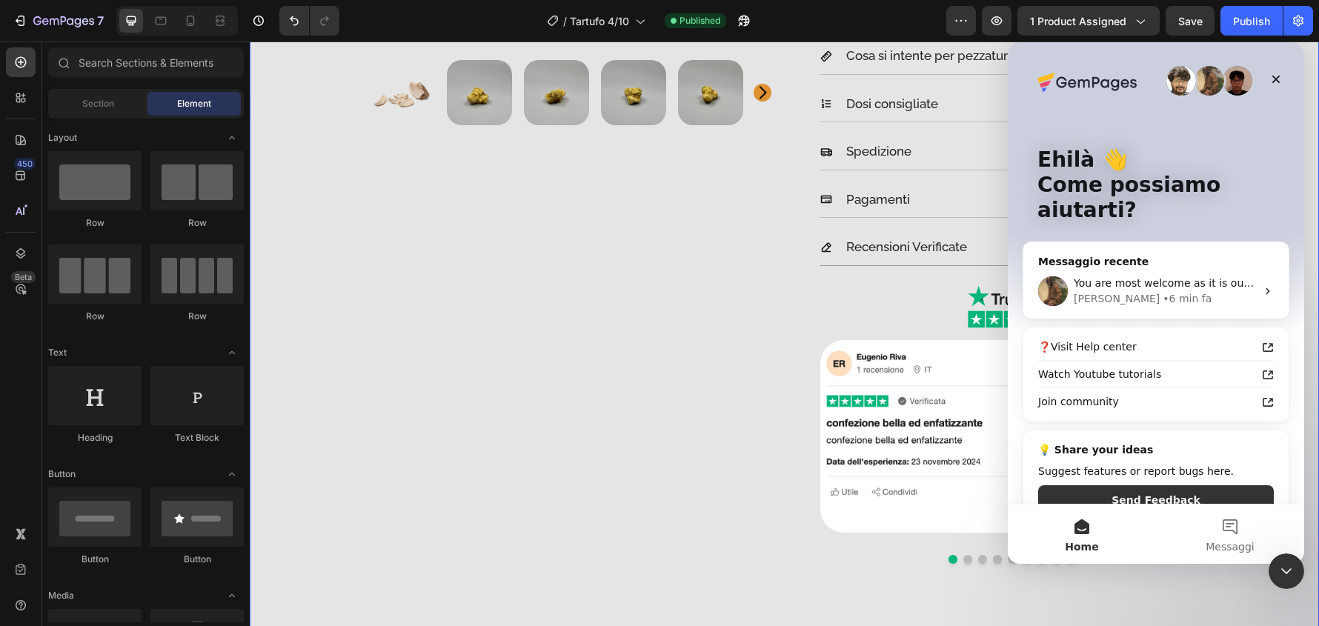
click at [1199, 594] on div "Product Images & Gallery Tartufo Bianco delle Langhe Product Description Tartuf…" at bounding box center [784, 178] width 1047 height 1119
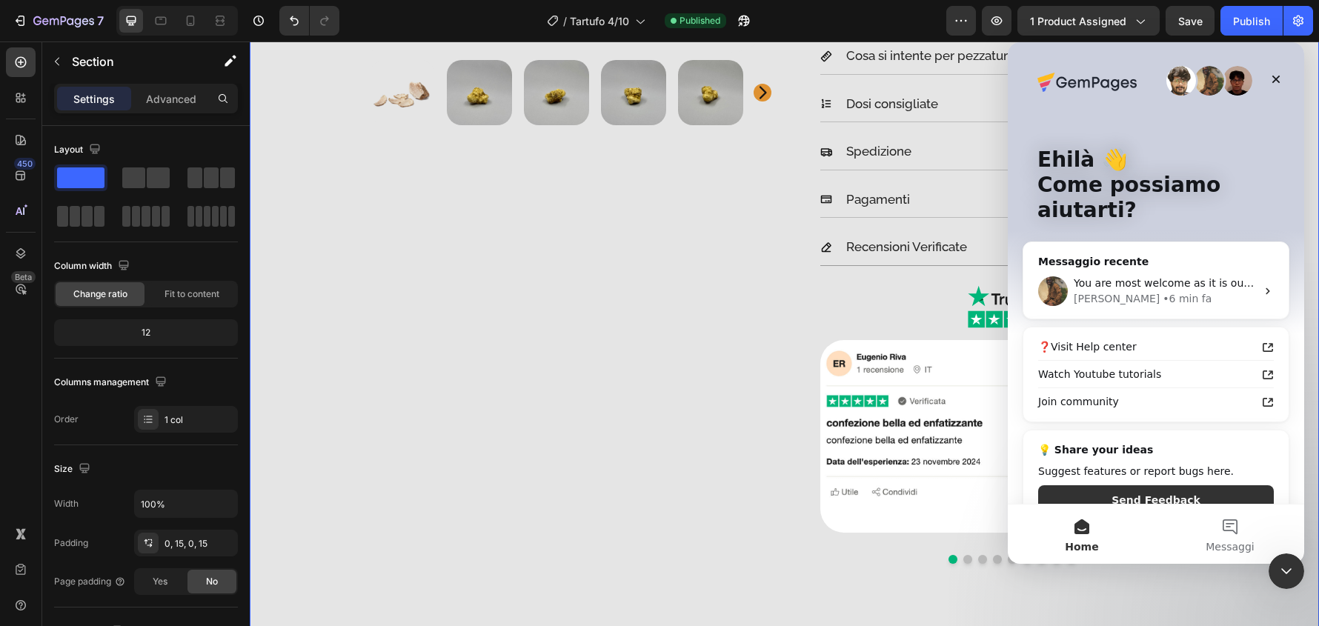
click at [1253, 85] on div "Messenger Intercom" at bounding box center [1156, 81] width 237 height 30
click at [1273, 82] on icon "Chiudi" at bounding box center [1276, 80] width 8 height 8
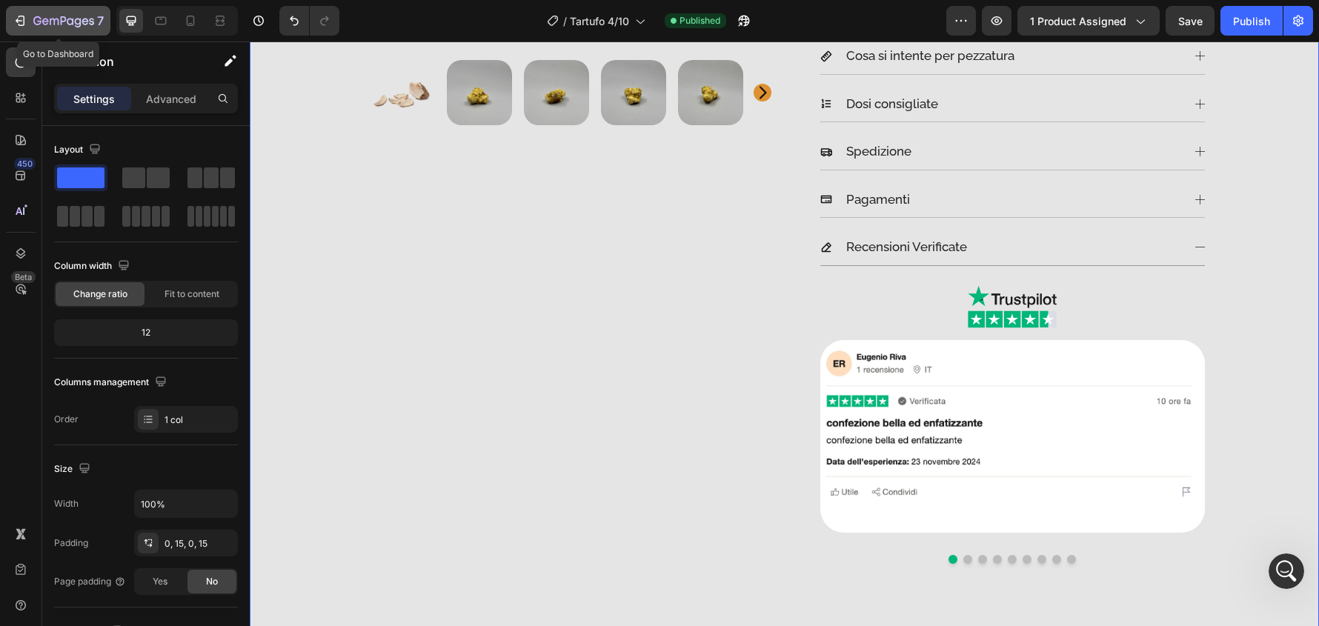
click at [88, 25] on icon "button" at bounding box center [63, 22] width 61 height 13
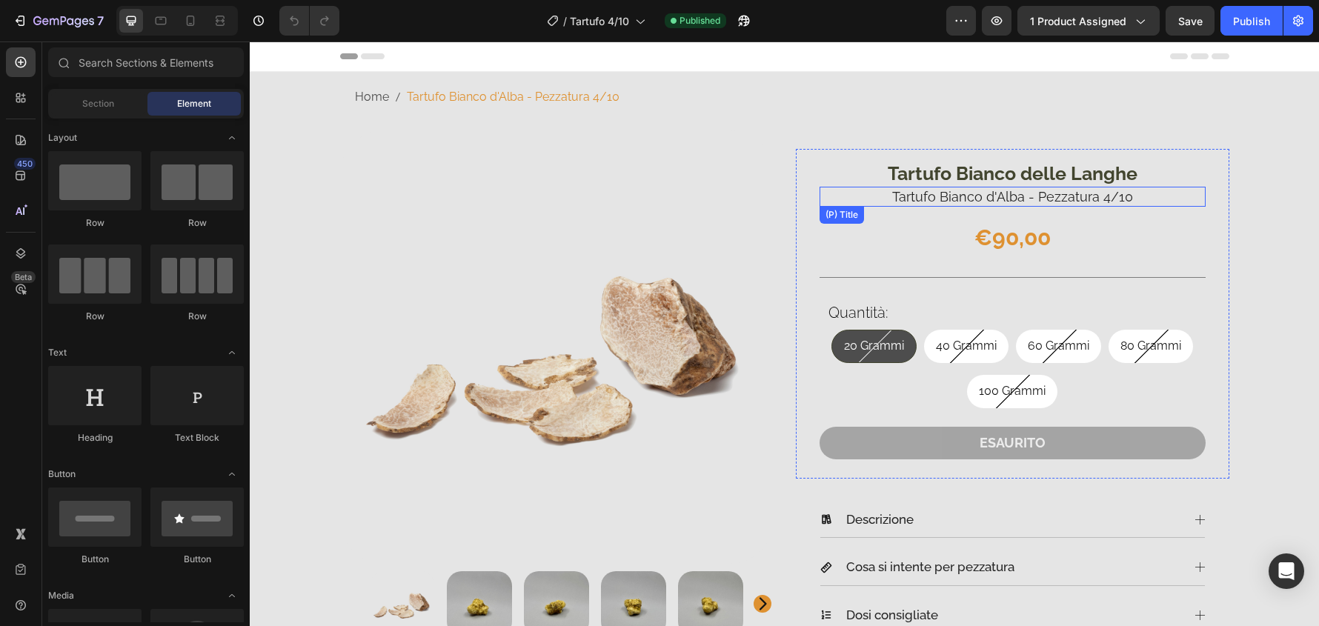
click at [969, 192] on h1 "Tartufo Bianco d'Alba - Pezzatura 4/10" at bounding box center [1013, 197] width 386 height 20
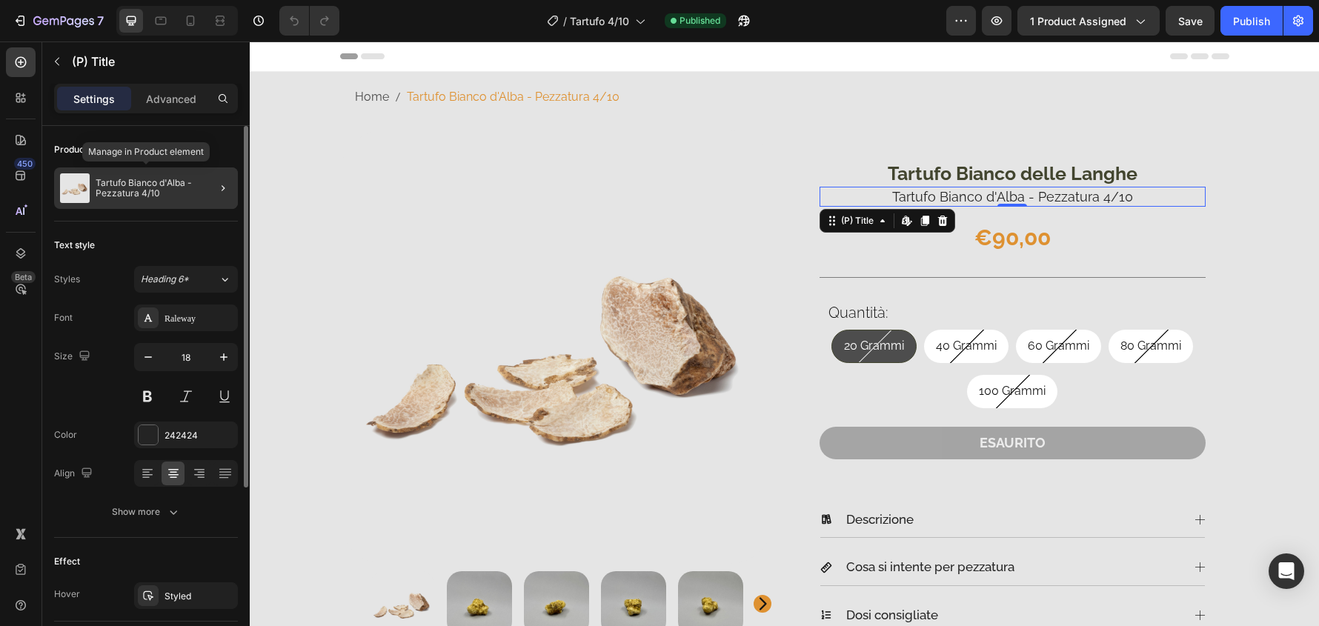
click at [160, 178] on p "Tartufo Bianco d'Alba - Pezzatura 4/10" at bounding box center [164, 188] width 136 height 21
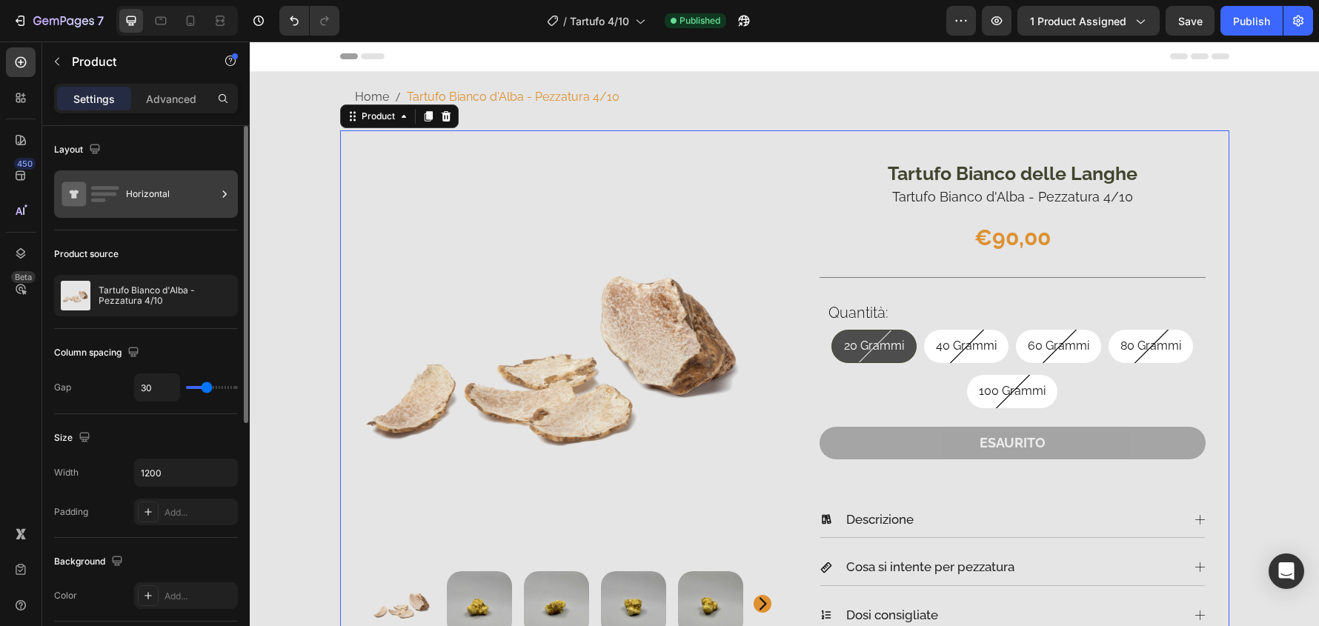
click at [219, 196] on icon at bounding box center [224, 194] width 15 height 15
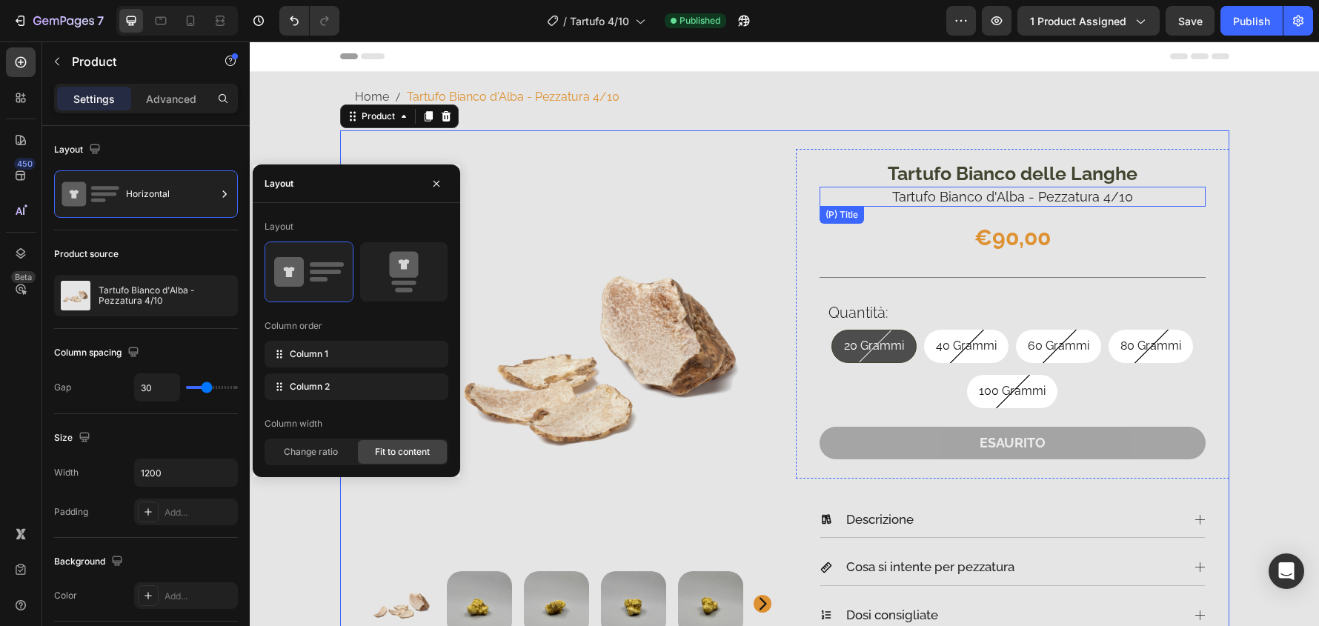
click at [1008, 200] on h1 "Tartufo Bianco d'Alba - Pezzatura 4/10" at bounding box center [1013, 197] width 386 height 20
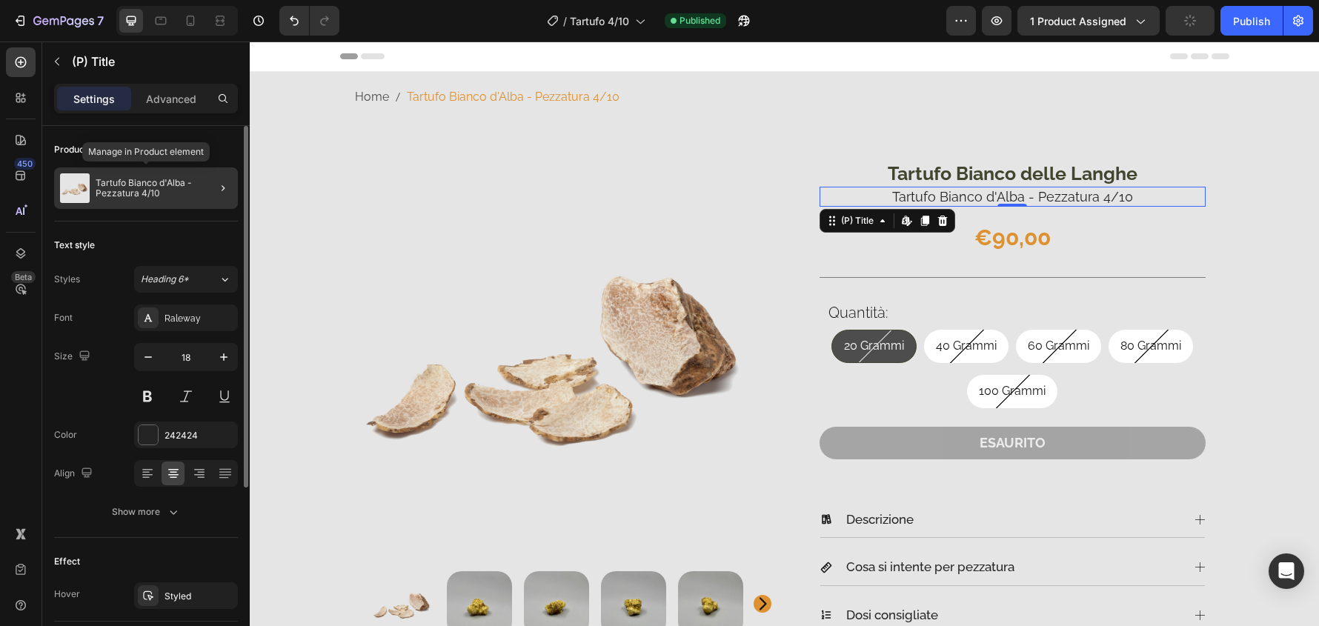
click at [142, 170] on div "Tartufo Bianco d'Alba - Pezzatura 4/10" at bounding box center [146, 188] width 184 height 42
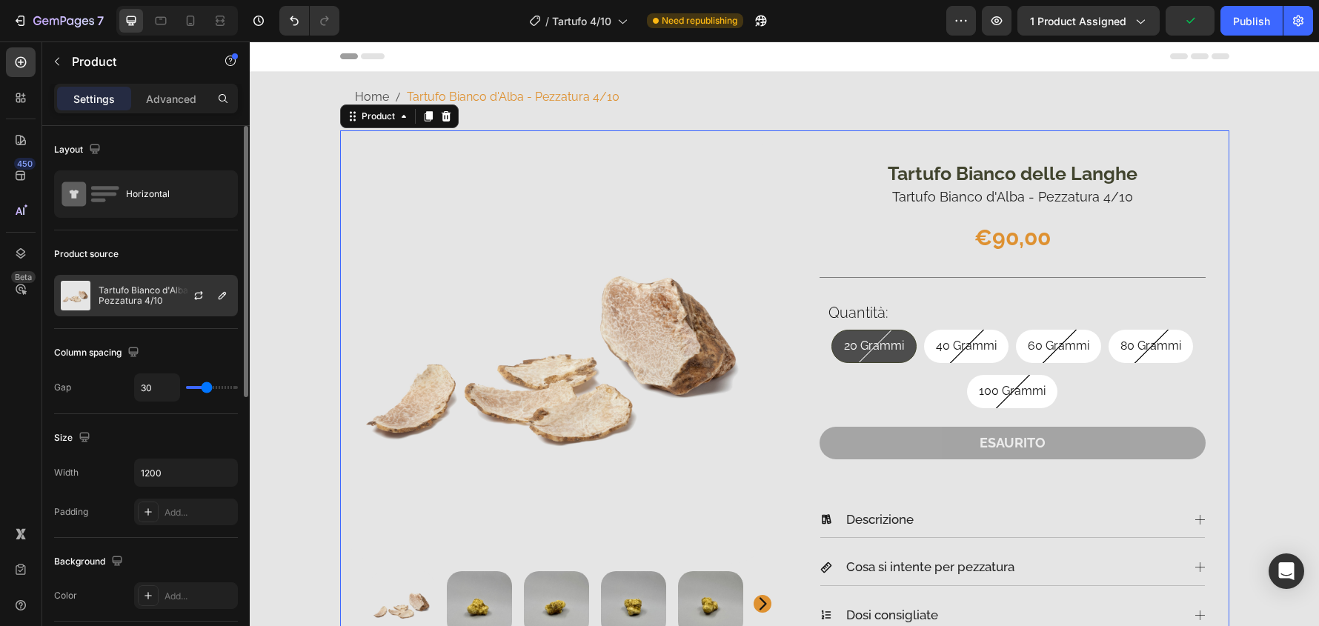
click at [175, 290] on div at bounding box center [204, 296] width 65 height 40
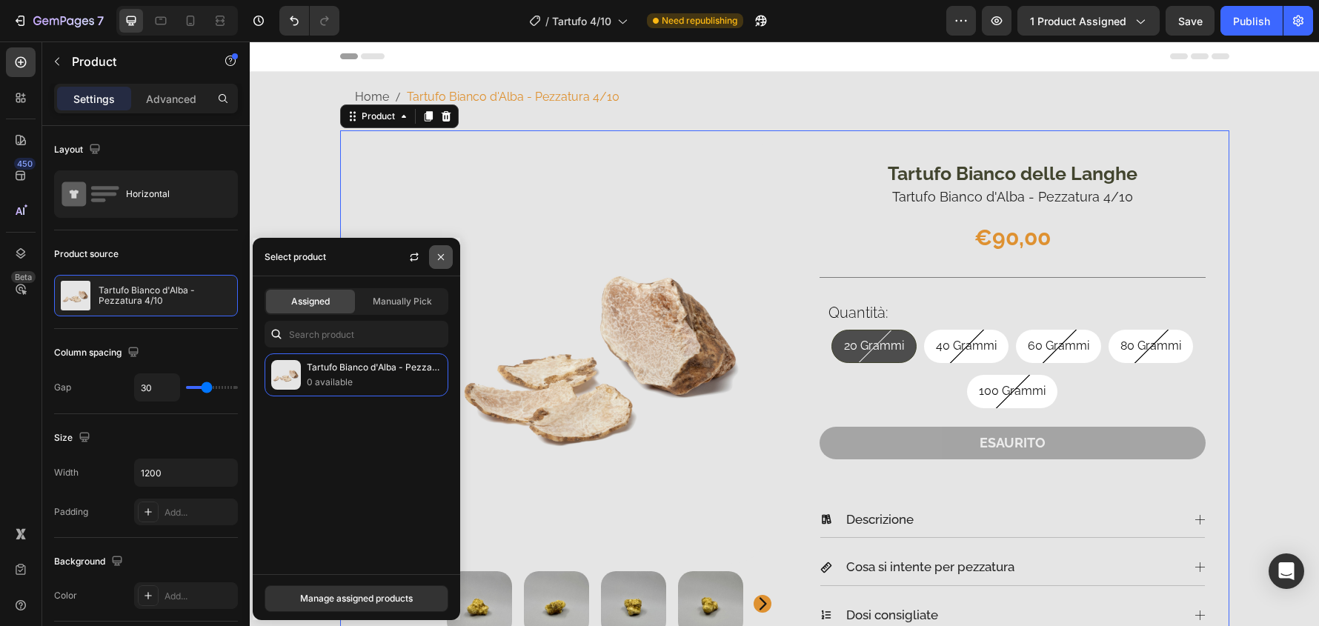
click at [442, 259] on icon "button" at bounding box center [441, 257] width 12 height 12
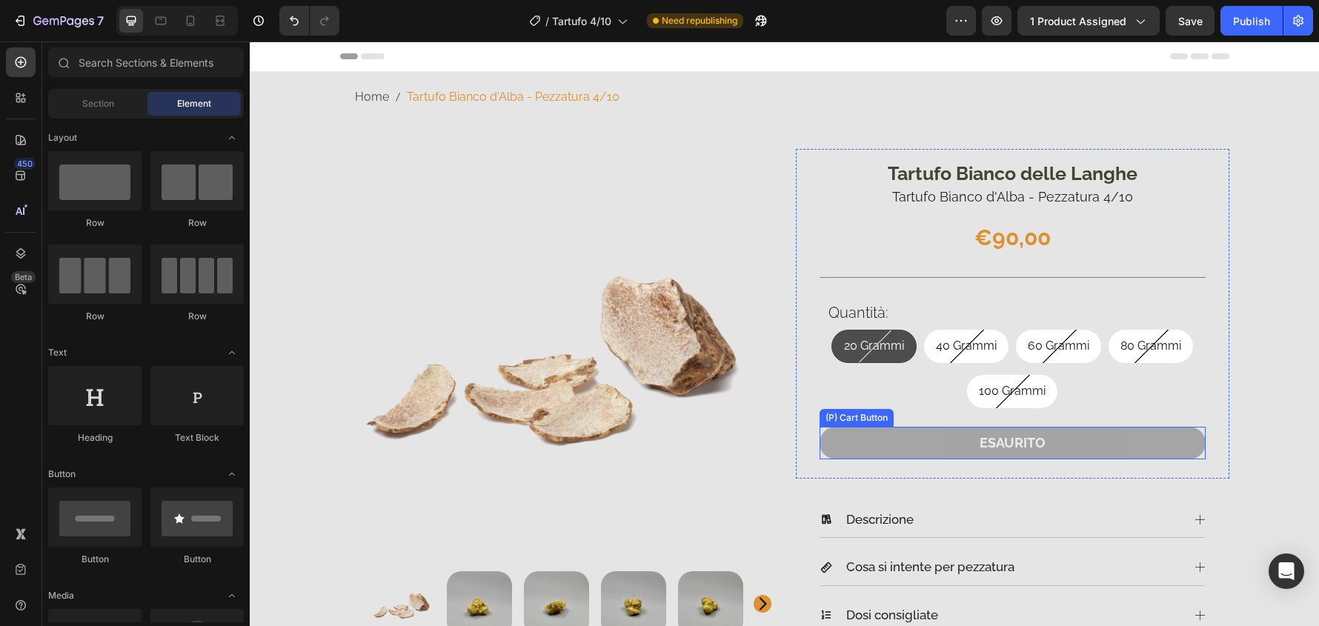
click at [1159, 442] on button "ESAURITO" at bounding box center [1013, 443] width 386 height 32
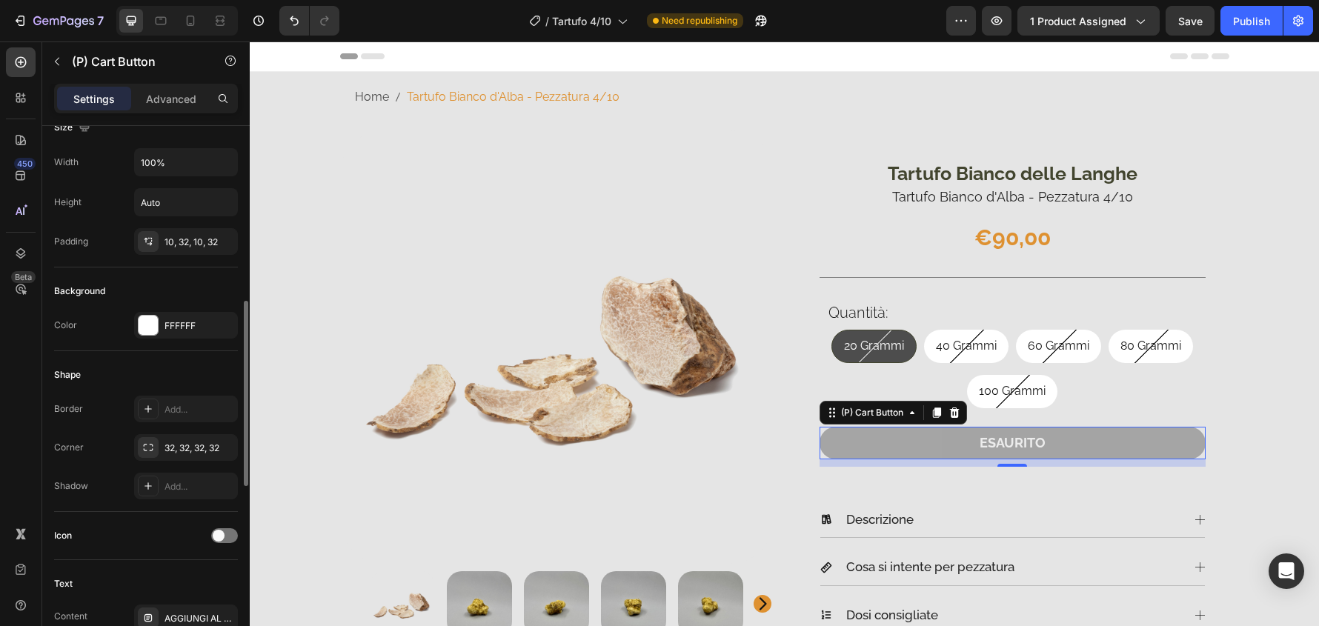
scroll to position [371, 0]
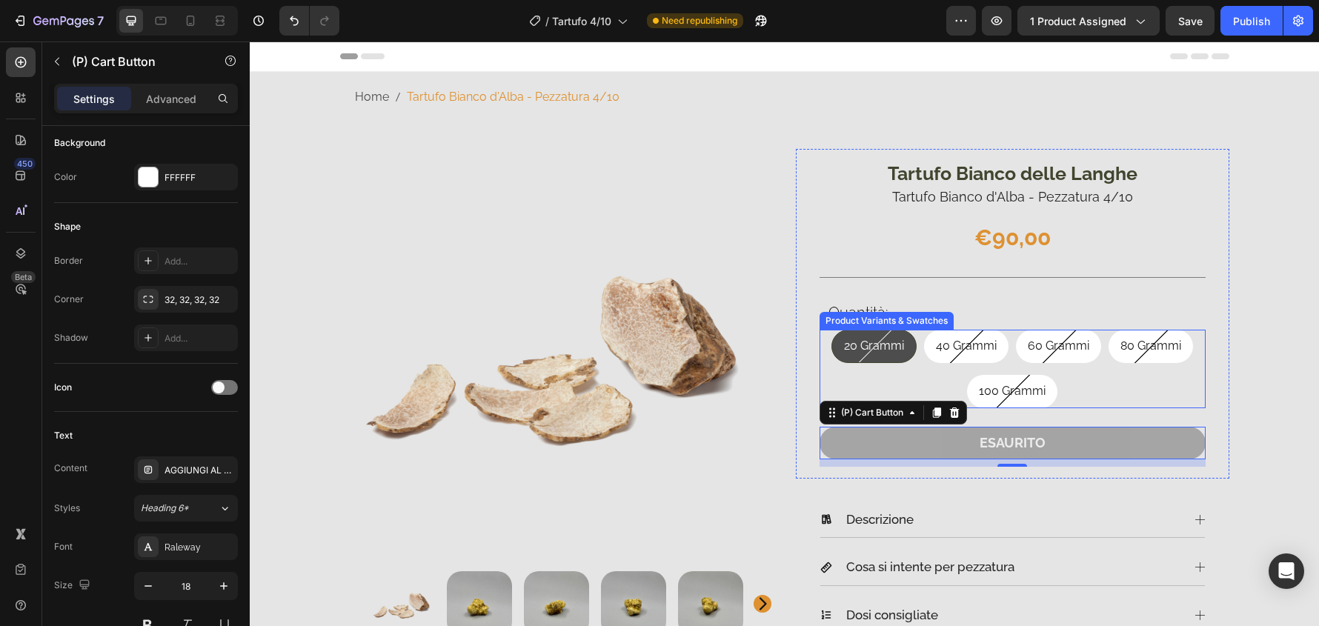
click at [1110, 387] on div "20 Grammi 20 Grammi 20 Grammi 40 Grammi 40 Grammi 40 Grammi 60 Grammi 60 Grammi…" at bounding box center [1013, 369] width 386 height 79
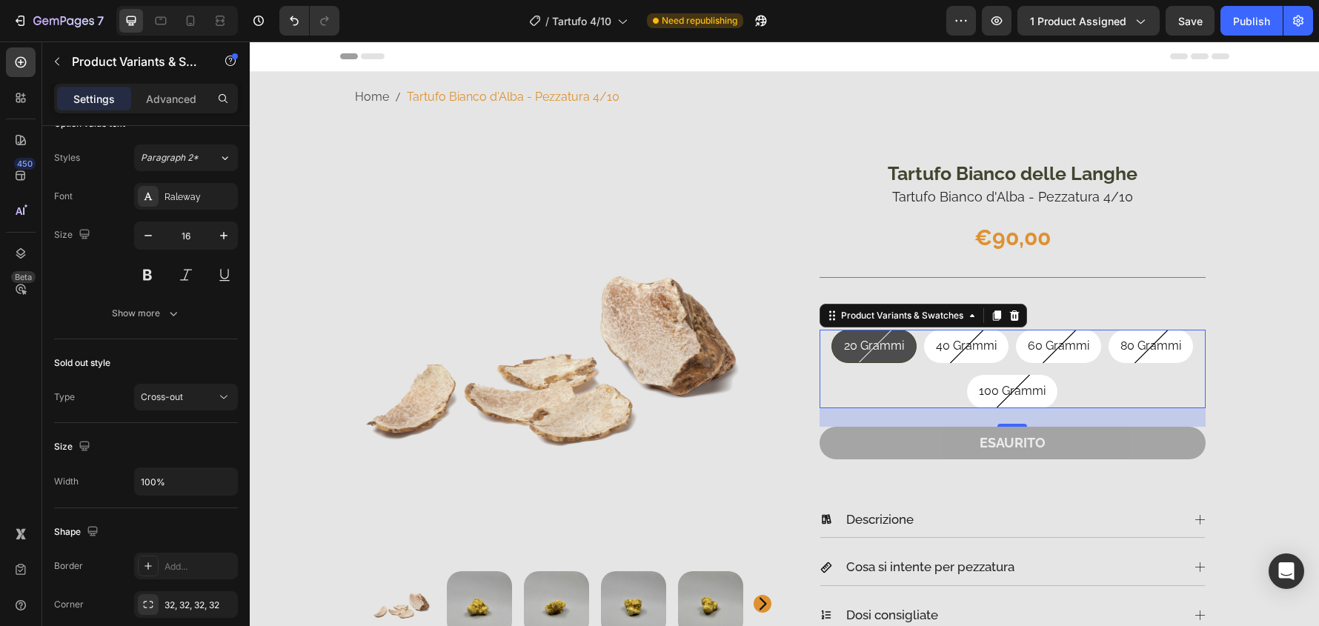
scroll to position [0, 0]
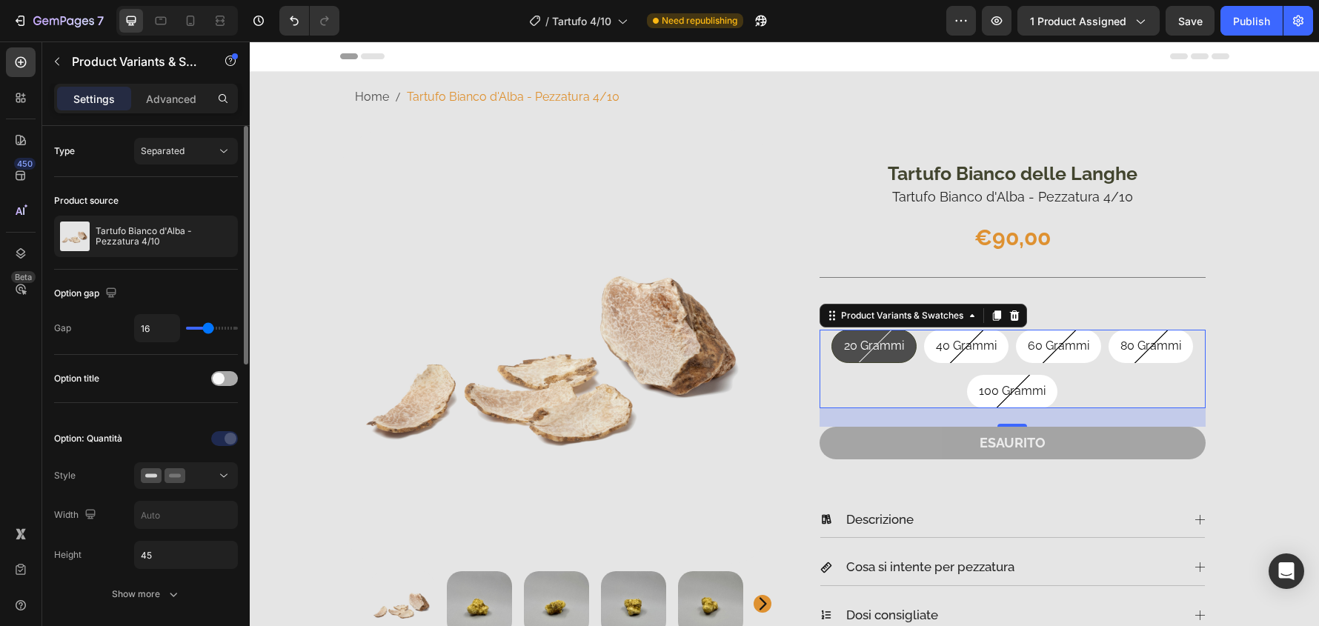
click at [225, 381] on div at bounding box center [224, 378] width 27 height 15
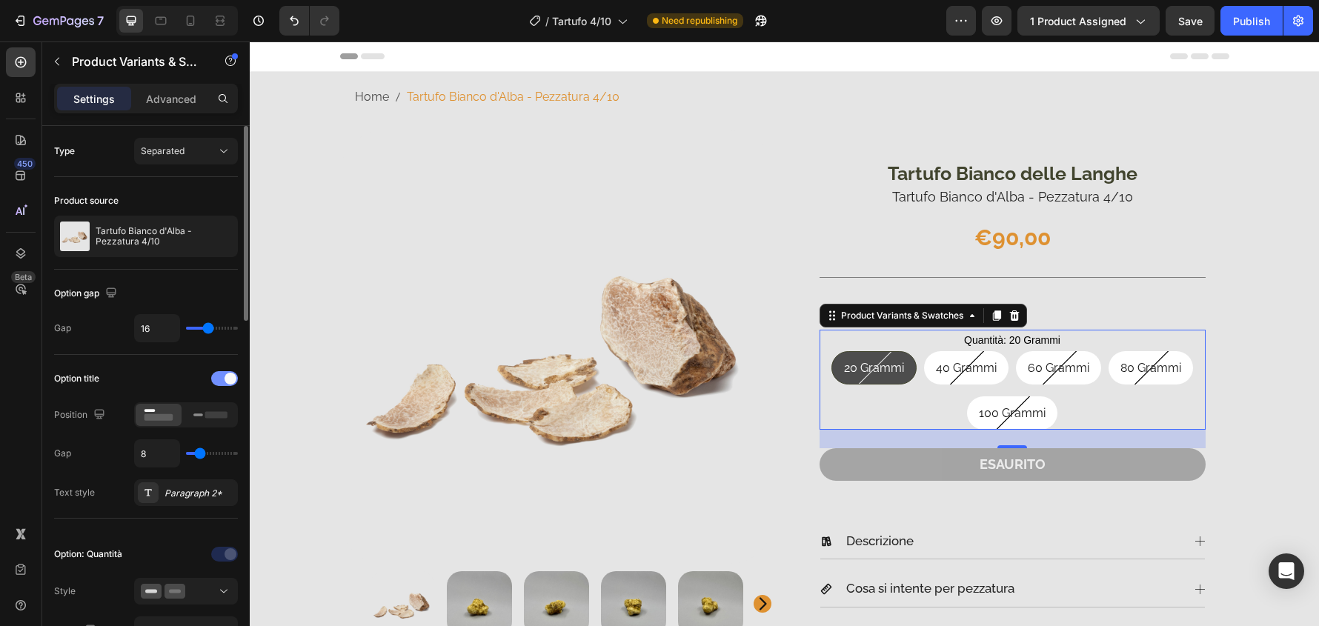
click at [225, 381] on span at bounding box center [231, 379] width 12 height 12
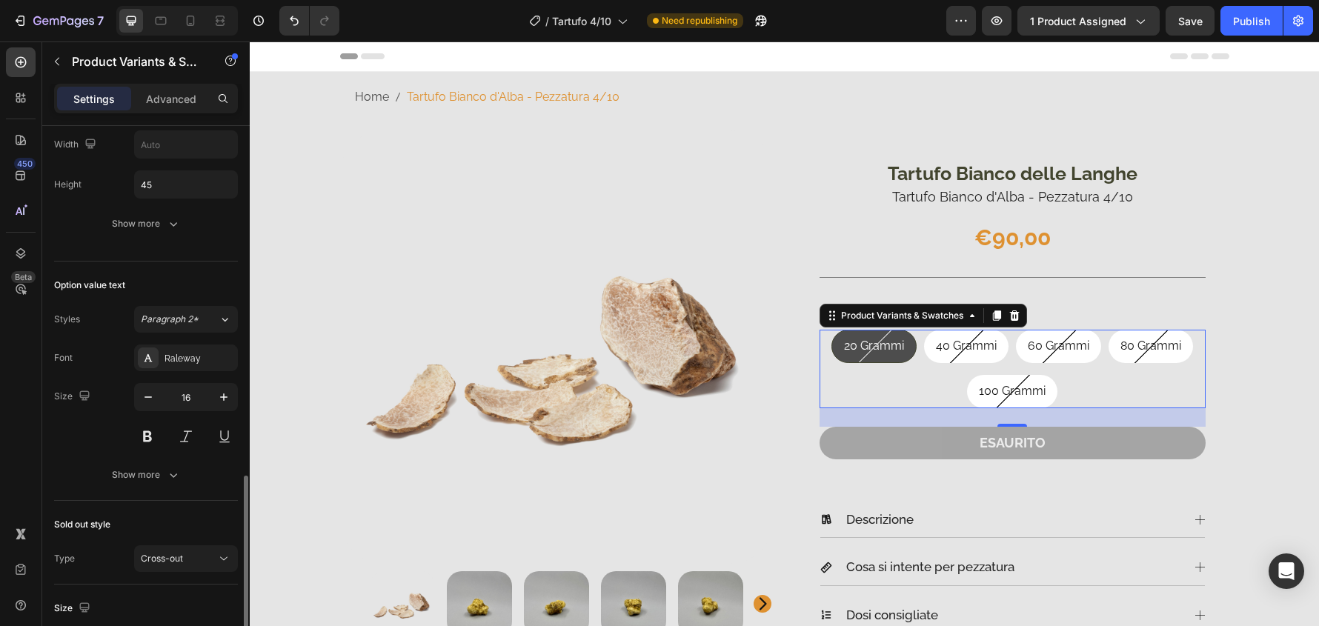
scroll to position [519, 0]
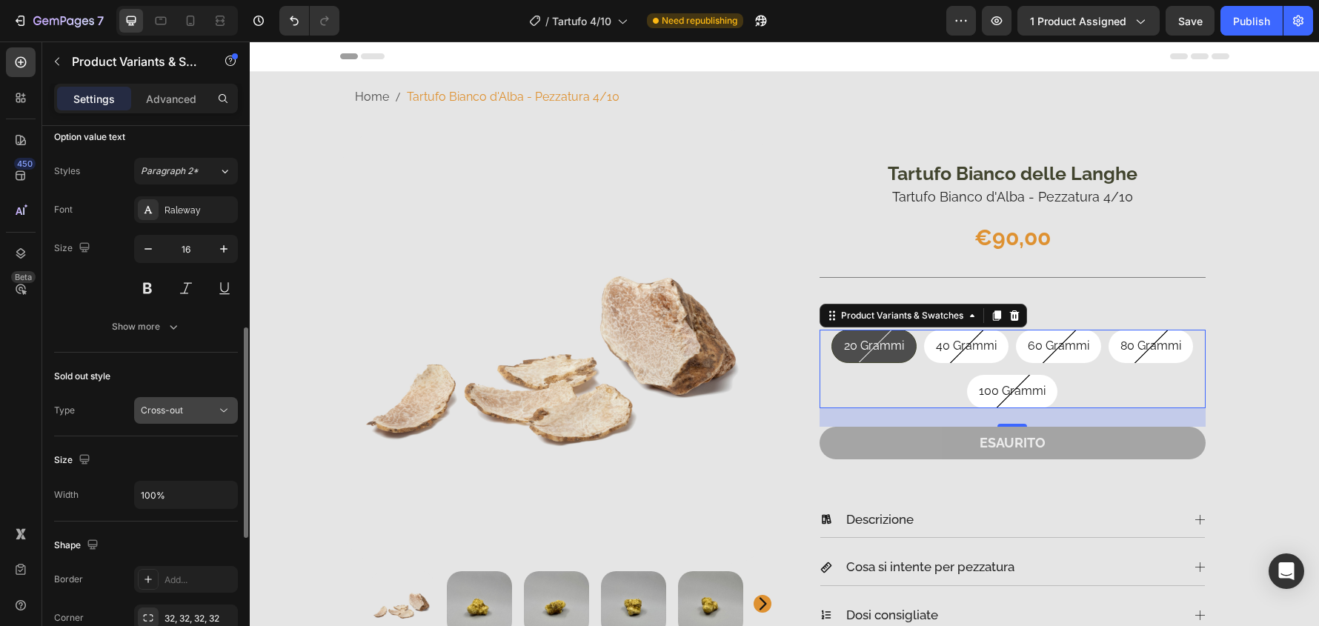
click at [233, 423] on button "Cross-out" at bounding box center [186, 410] width 104 height 27
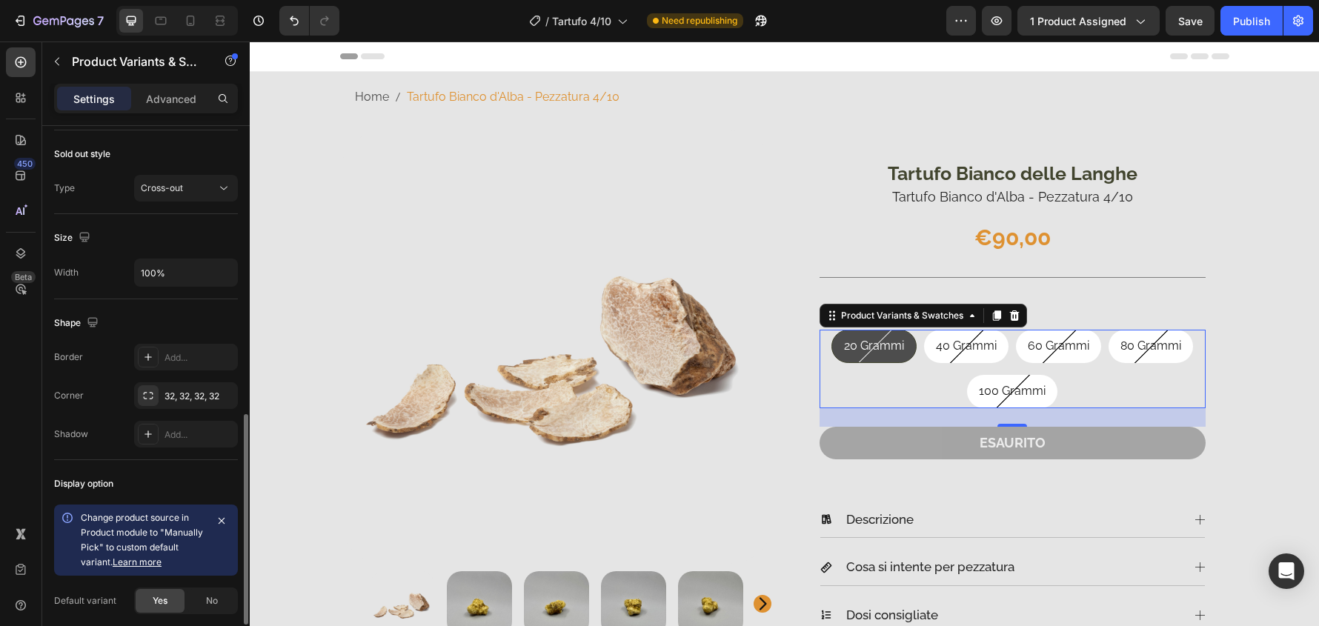
scroll to position [815, 0]
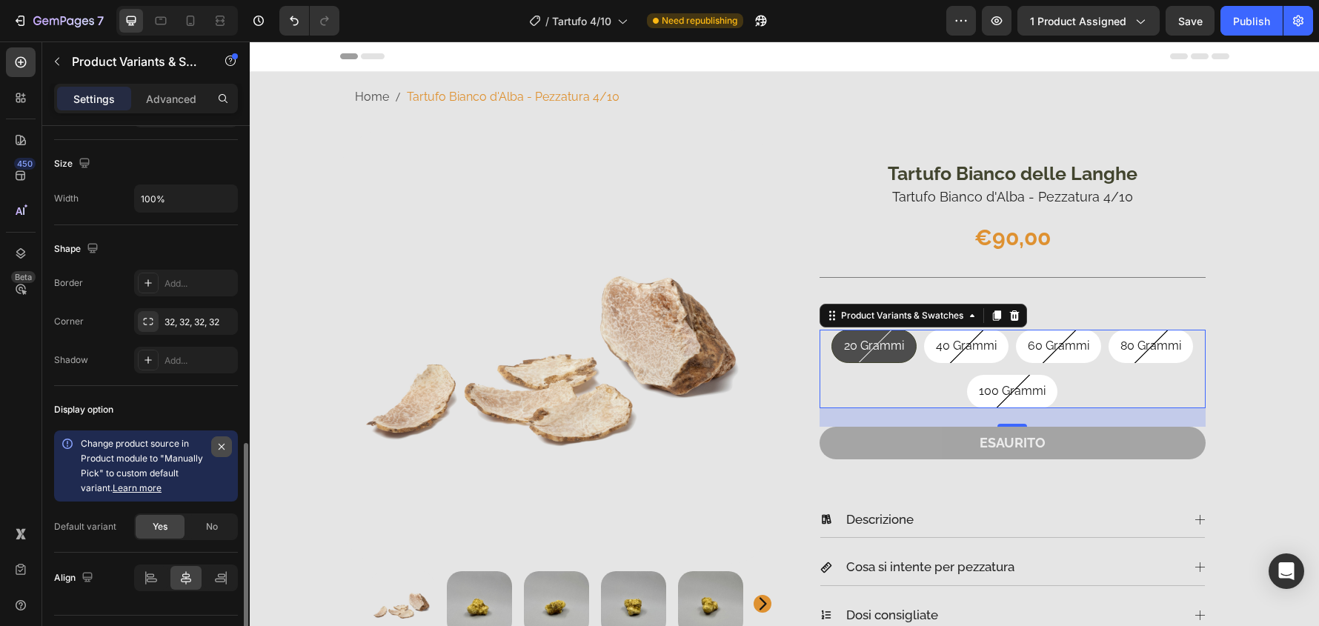
click at [222, 445] on icon "button" at bounding box center [222, 447] width 12 height 12
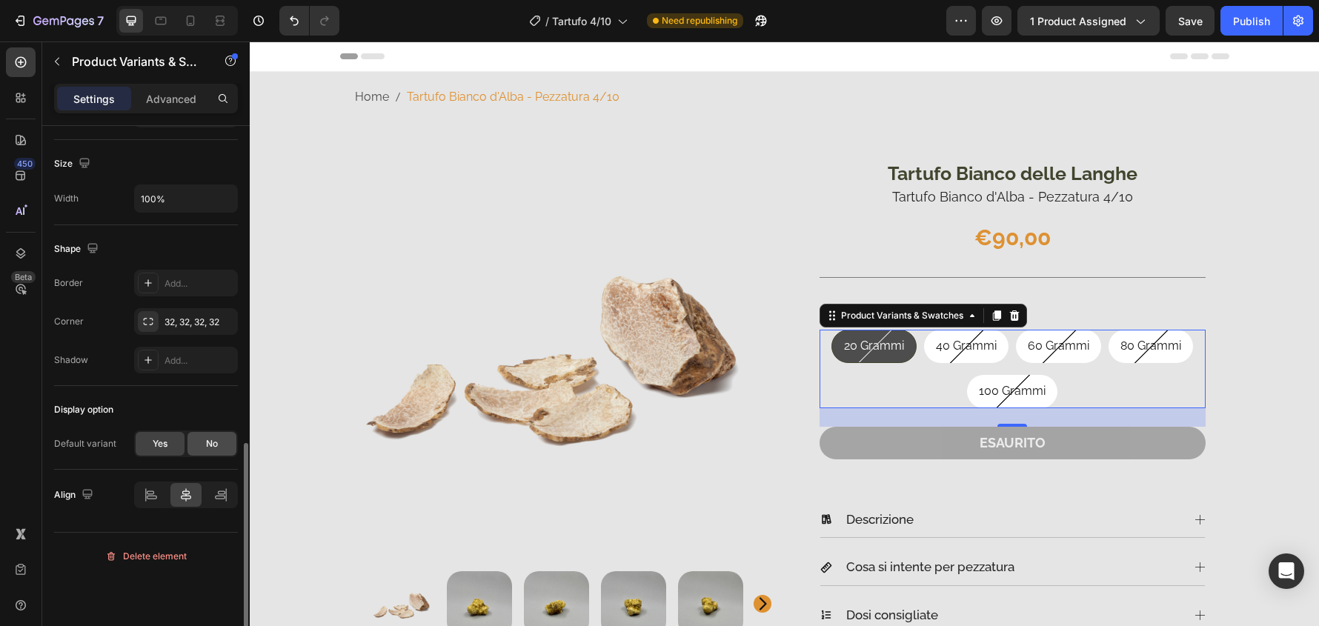
click at [208, 440] on span "No" at bounding box center [212, 443] width 12 height 13
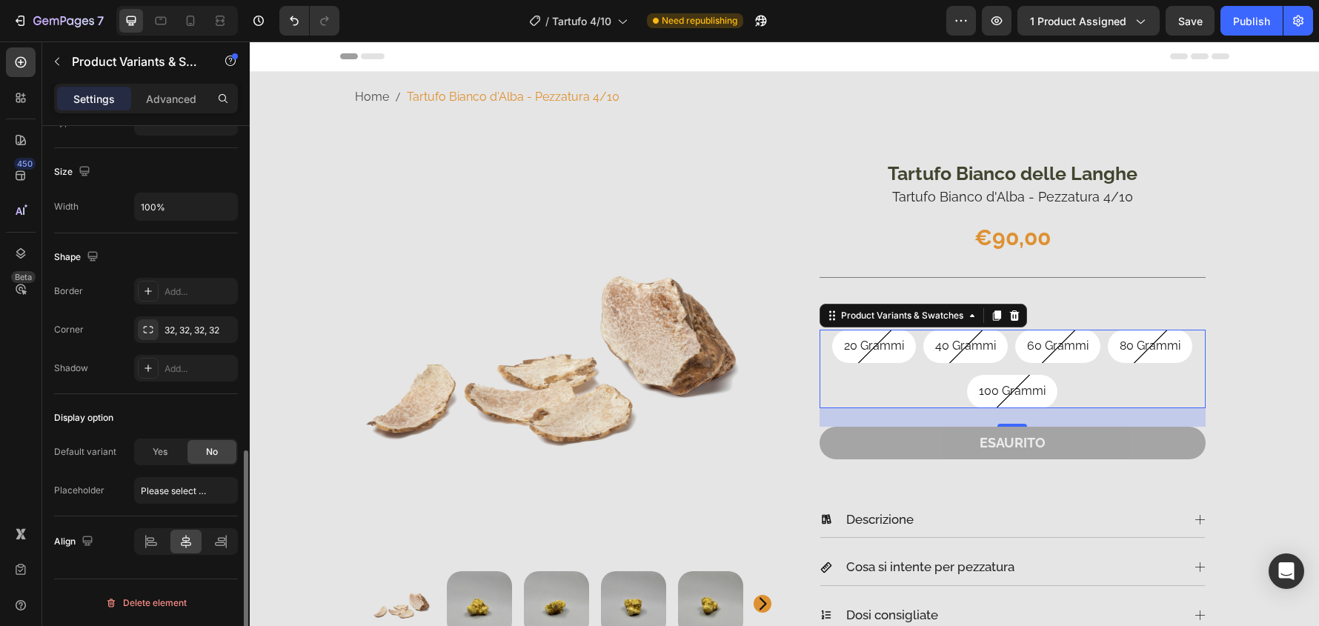
scroll to position [807, 0]
click at [159, 448] on span "Yes" at bounding box center [160, 451] width 15 height 13
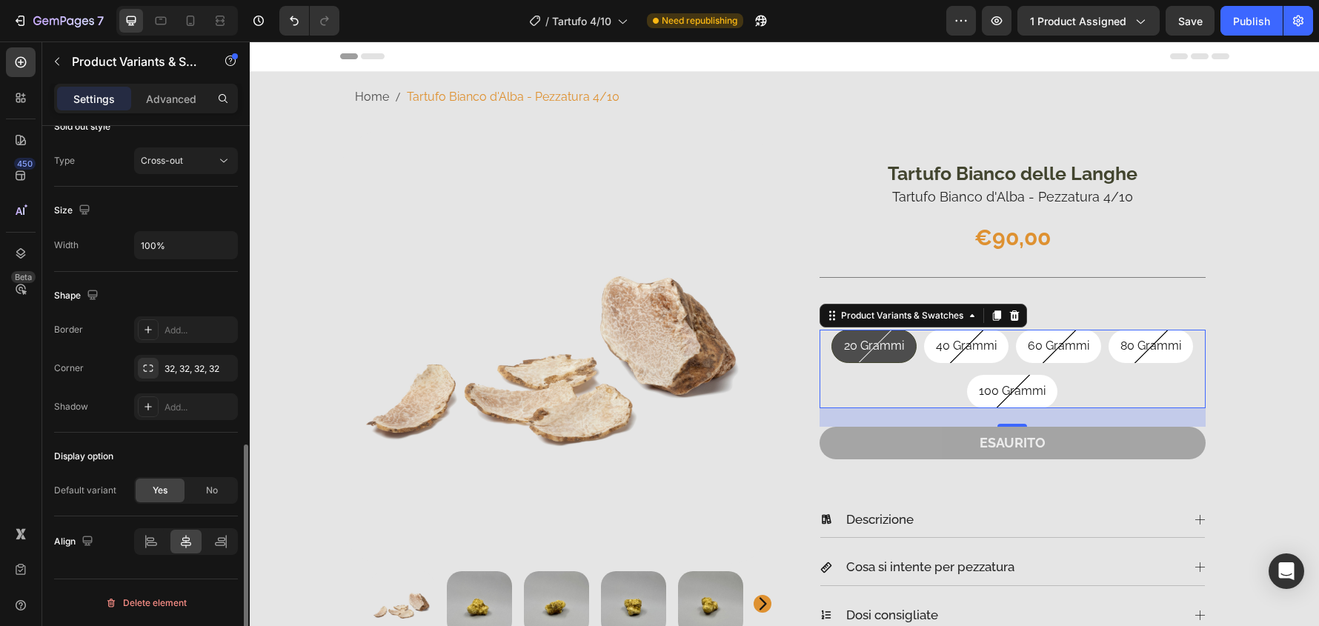
scroll to position [769, 0]
click at [203, 491] on div "No" at bounding box center [212, 491] width 49 height 24
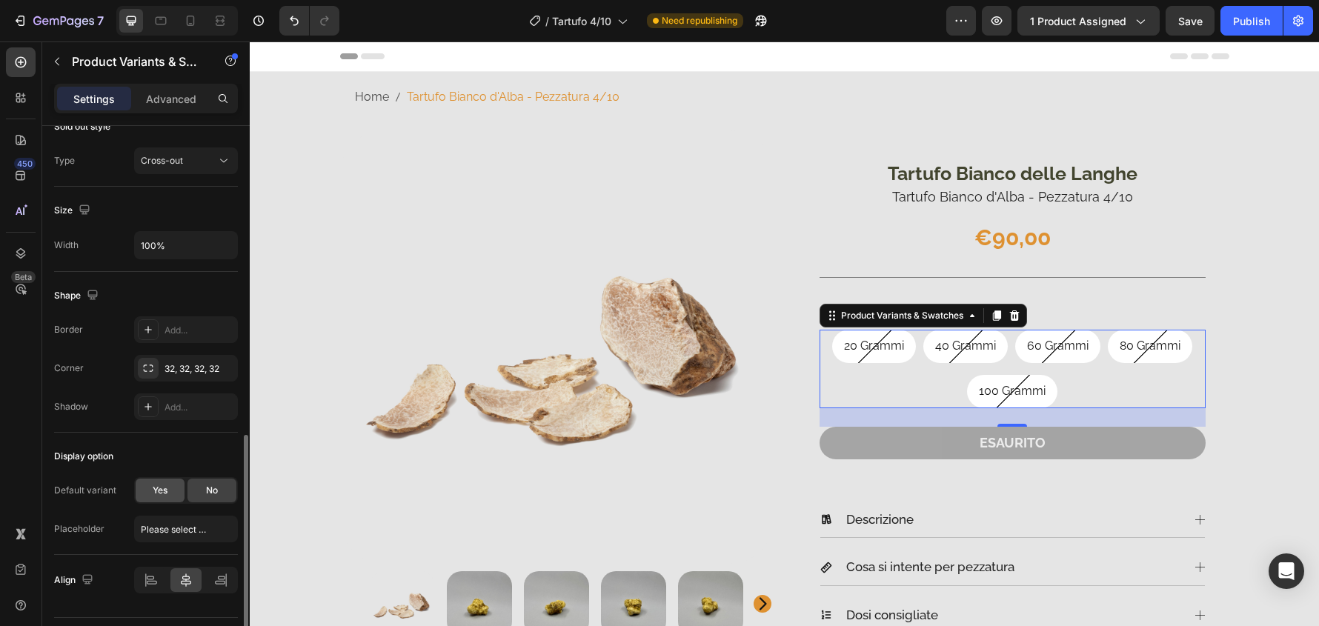
click at [159, 490] on span "Yes" at bounding box center [160, 490] width 15 height 13
radio input "true"
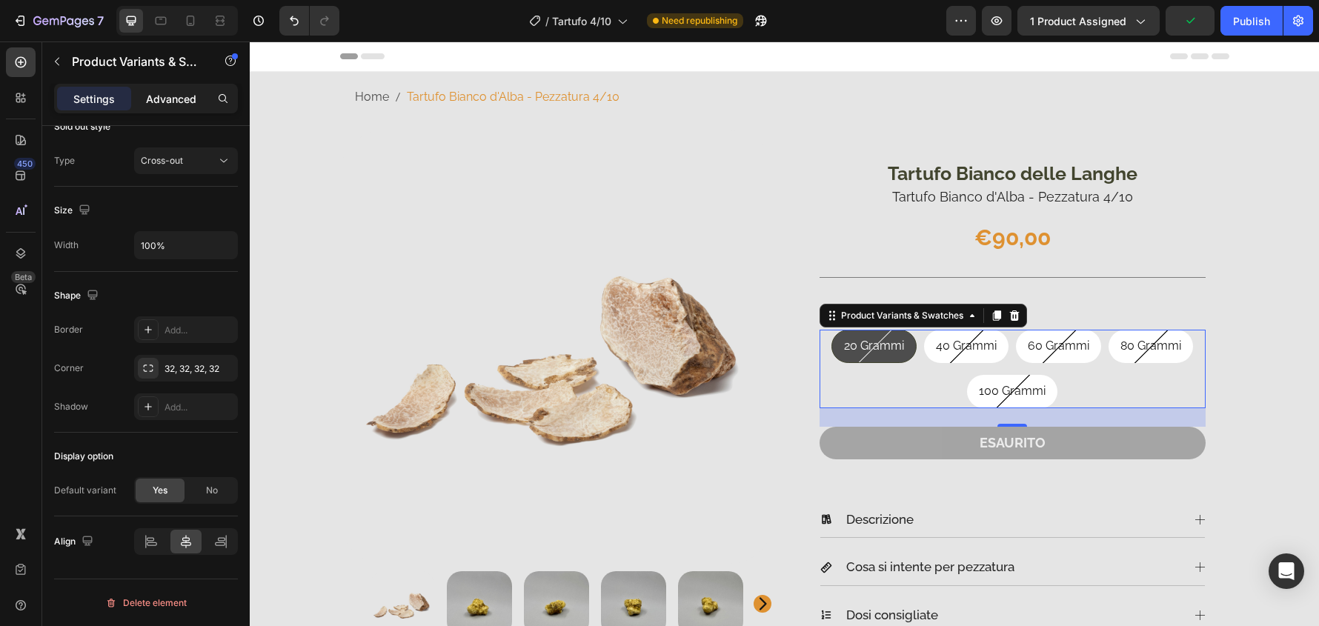
click at [199, 103] on div "Advanced" at bounding box center [171, 99] width 74 height 24
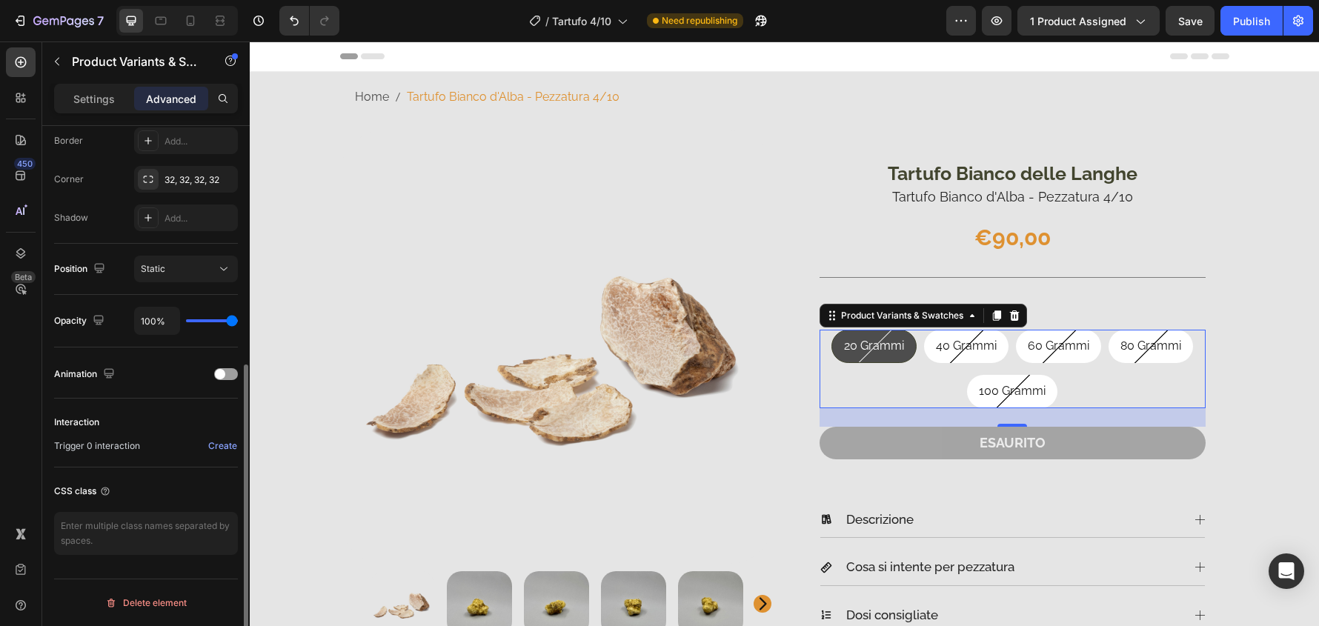
click at [909, 348] on div "20 Grammi" at bounding box center [874, 346] width 84 height 33
click at [875, 330] on input "20 Grammi 20 Grammi 20 Grammi" at bounding box center [874, 329] width 1 height 1
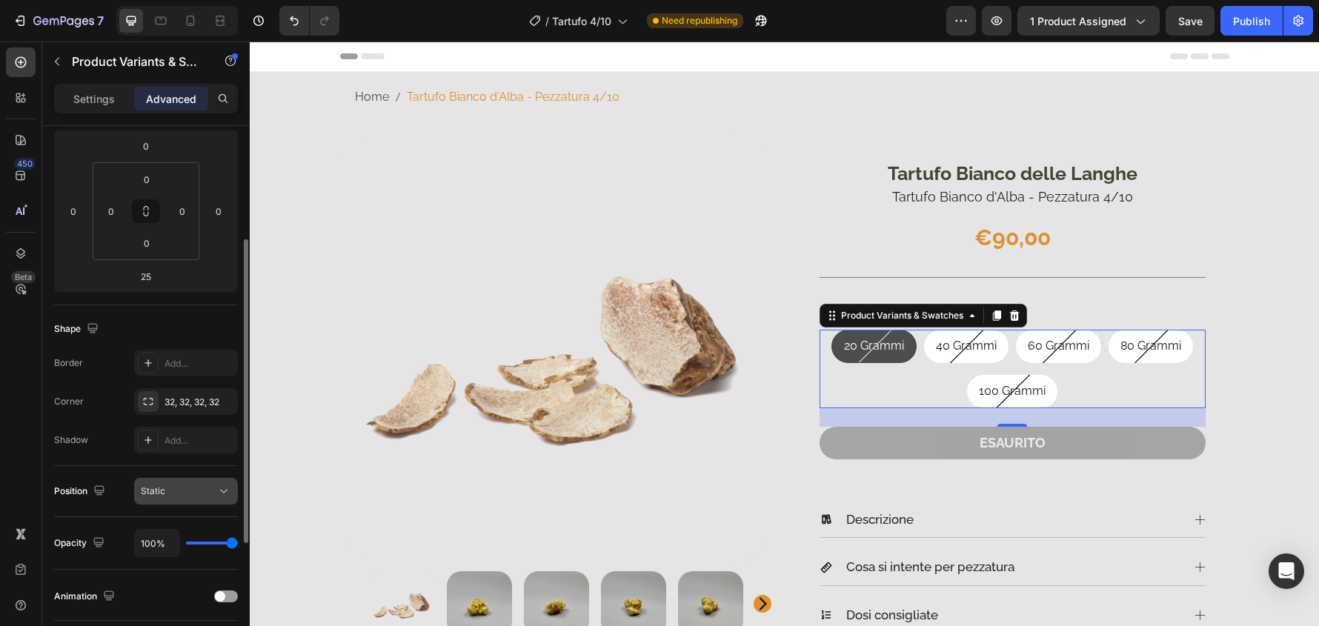
scroll to position [0, 0]
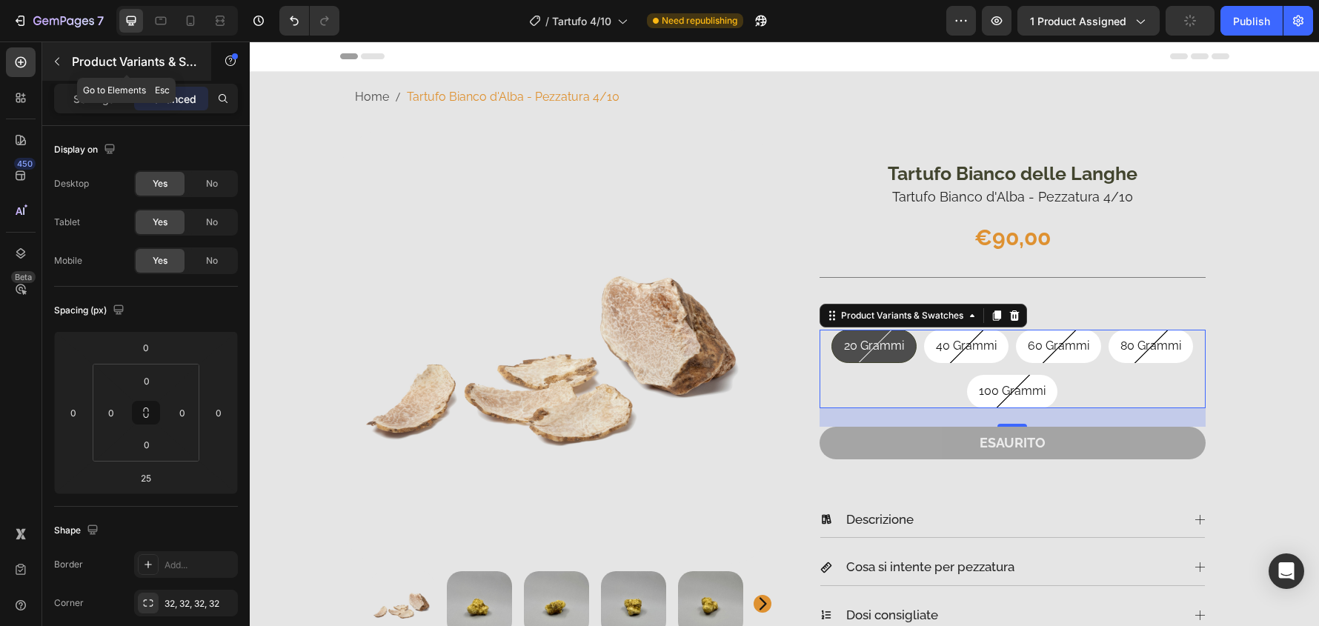
click at [54, 64] on icon "button" at bounding box center [57, 62] width 12 height 12
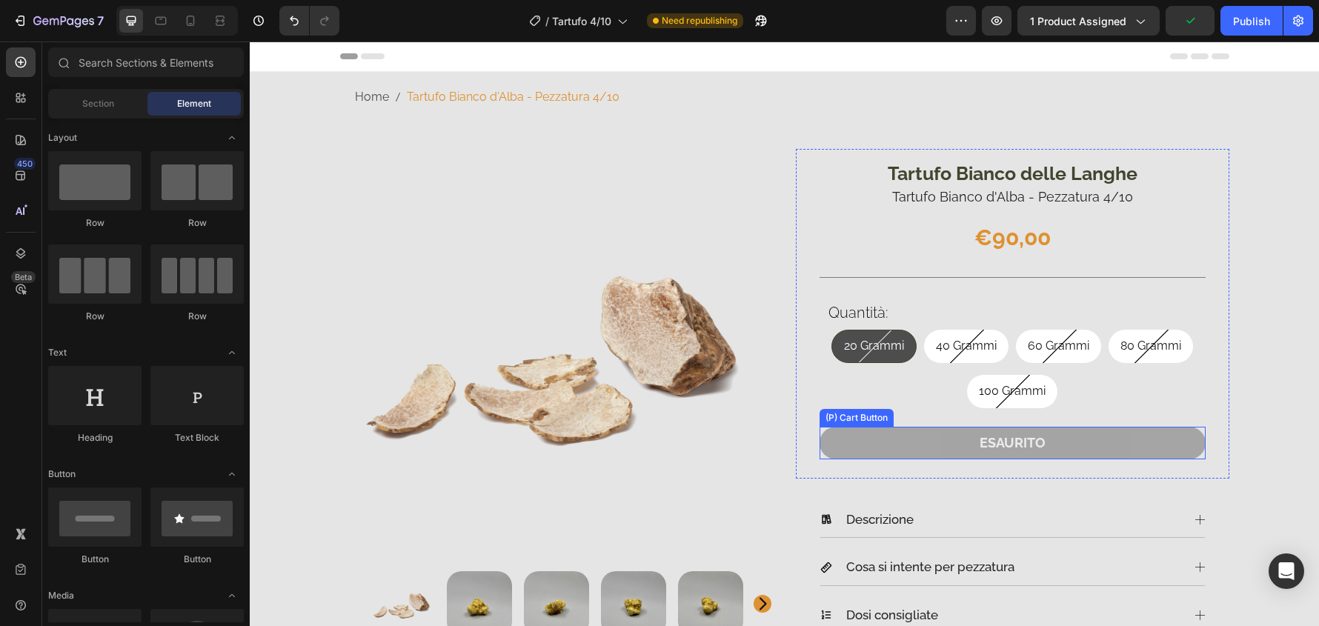
click at [1190, 442] on button "ESAURITO" at bounding box center [1013, 443] width 386 height 32
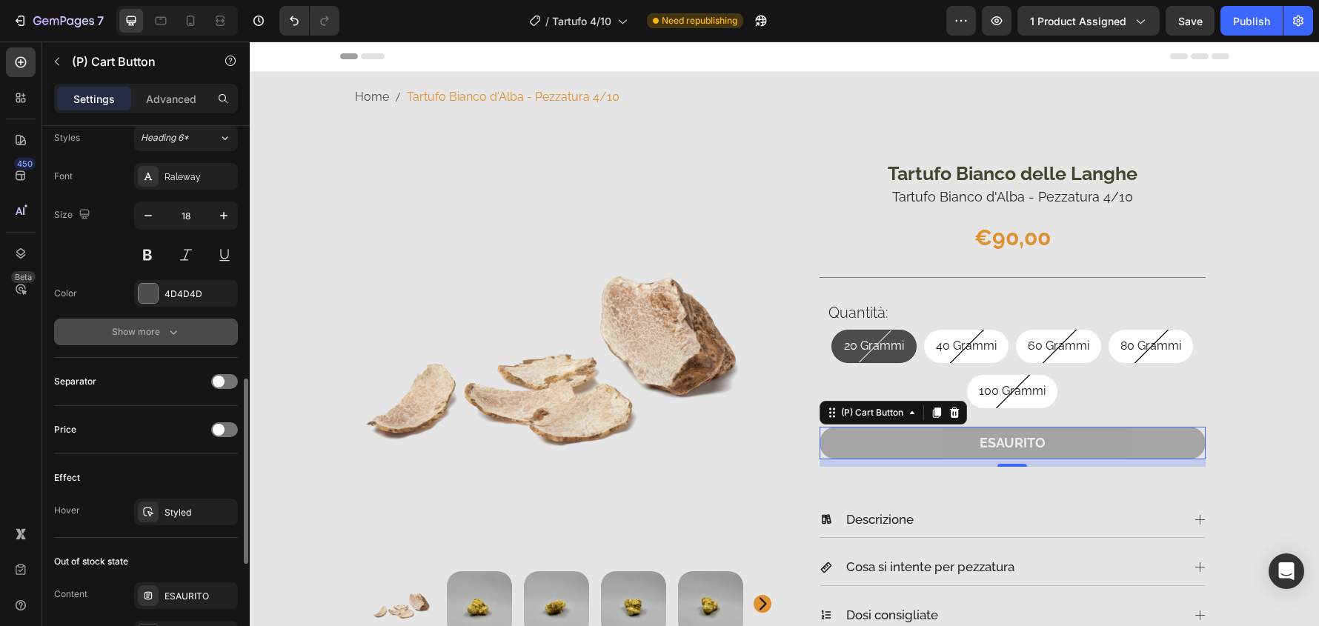
scroll to position [1046, 0]
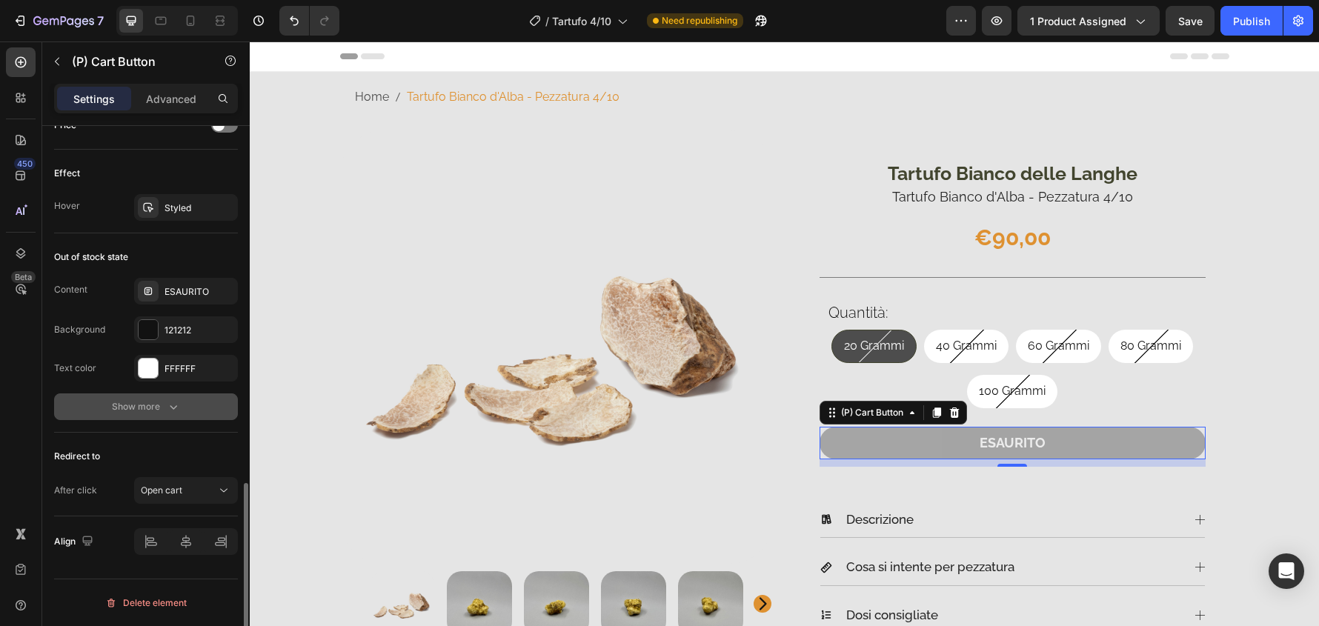
click at [170, 406] on icon "button" at bounding box center [173, 407] width 7 height 4
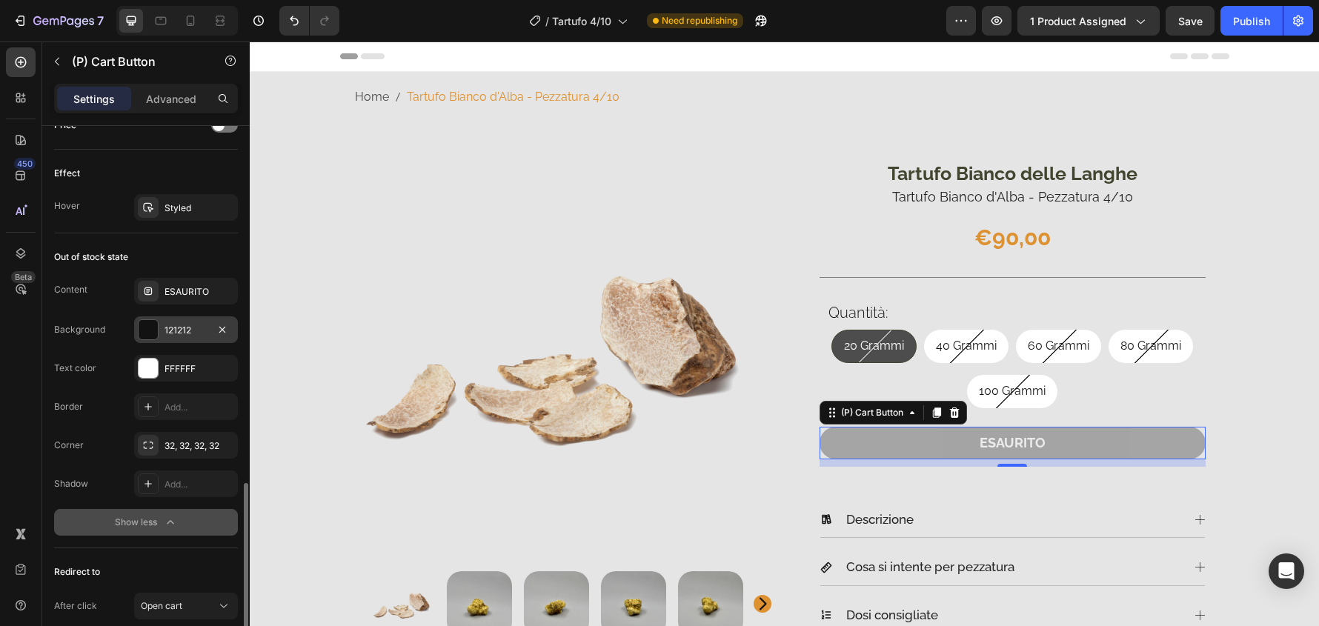
click at [150, 330] on div at bounding box center [148, 329] width 19 height 19
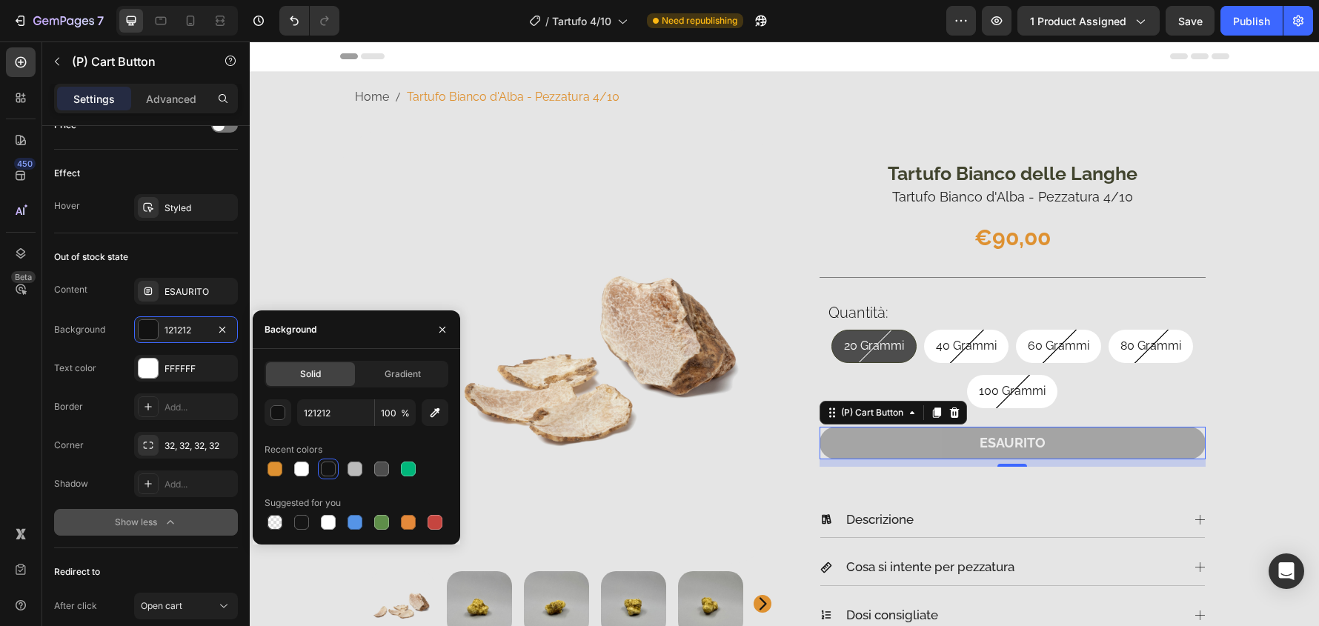
click at [326, 470] on div at bounding box center [328, 469] width 15 height 15
click at [357, 471] on div at bounding box center [355, 469] width 15 height 15
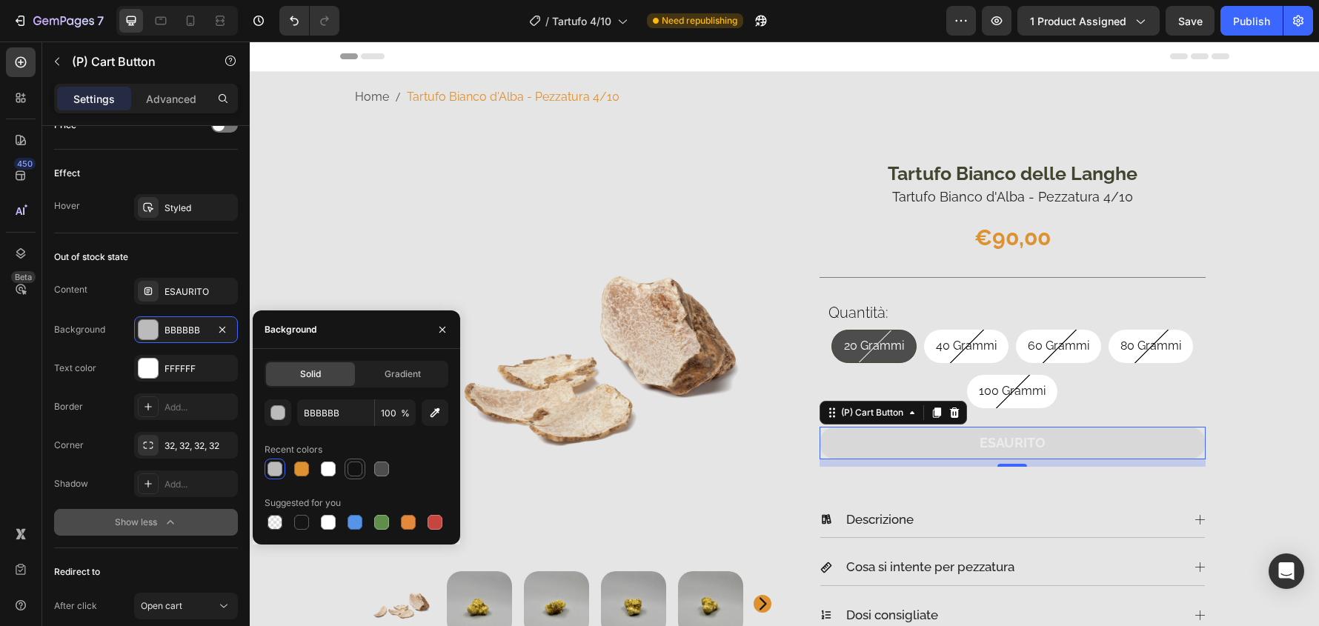
click at [359, 468] on div at bounding box center [355, 469] width 15 height 15
type input "121212"
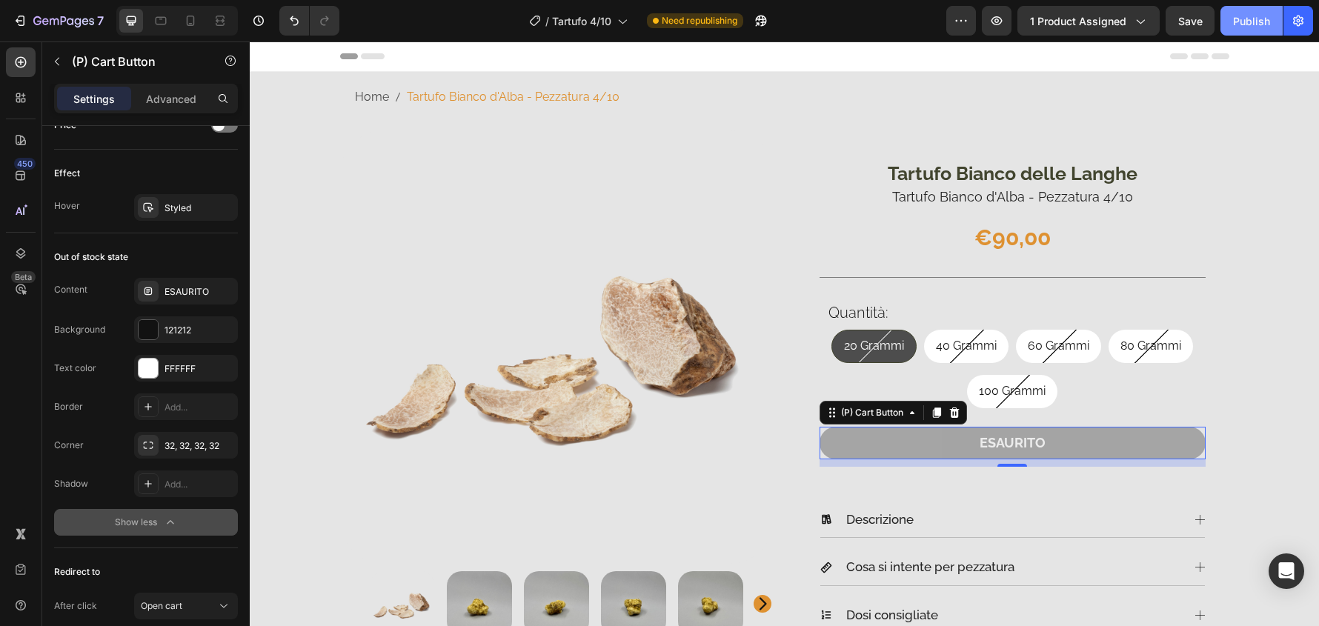
click at [1256, 27] on div "Publish" at bounding box center [1251, 21] width 37 height 16
click at [32, 104] on div at bounding box center [21, 98] width 30 height 30
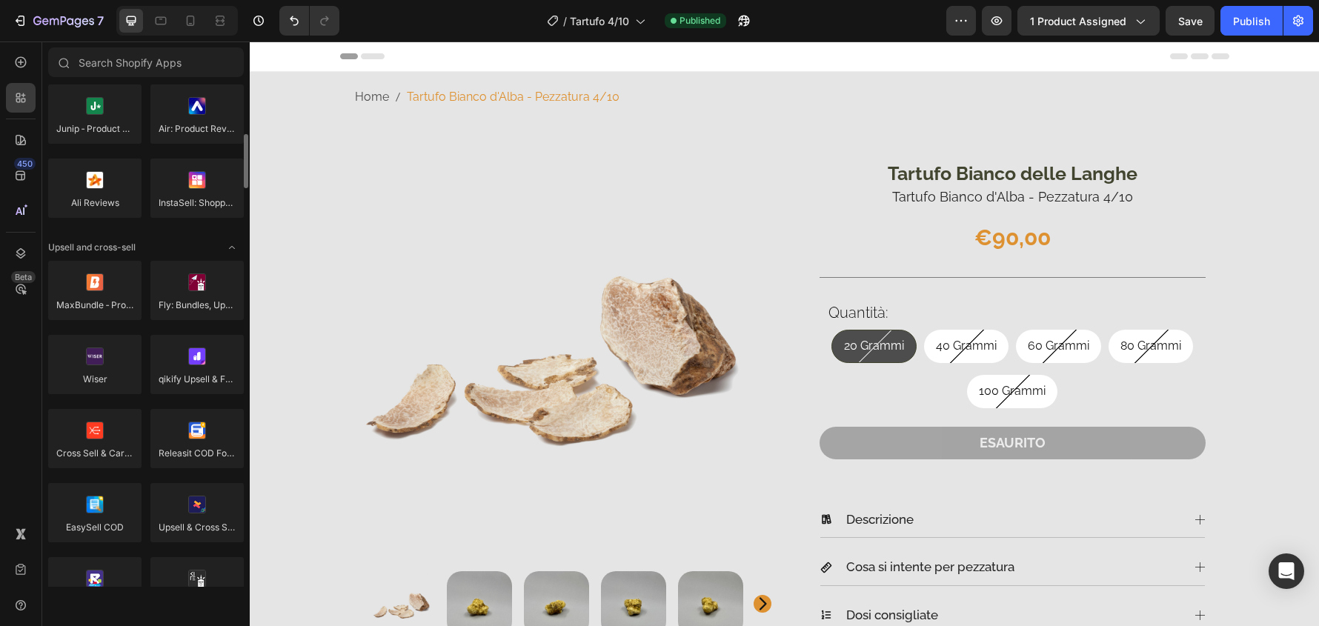
scroll to position [0, 0]
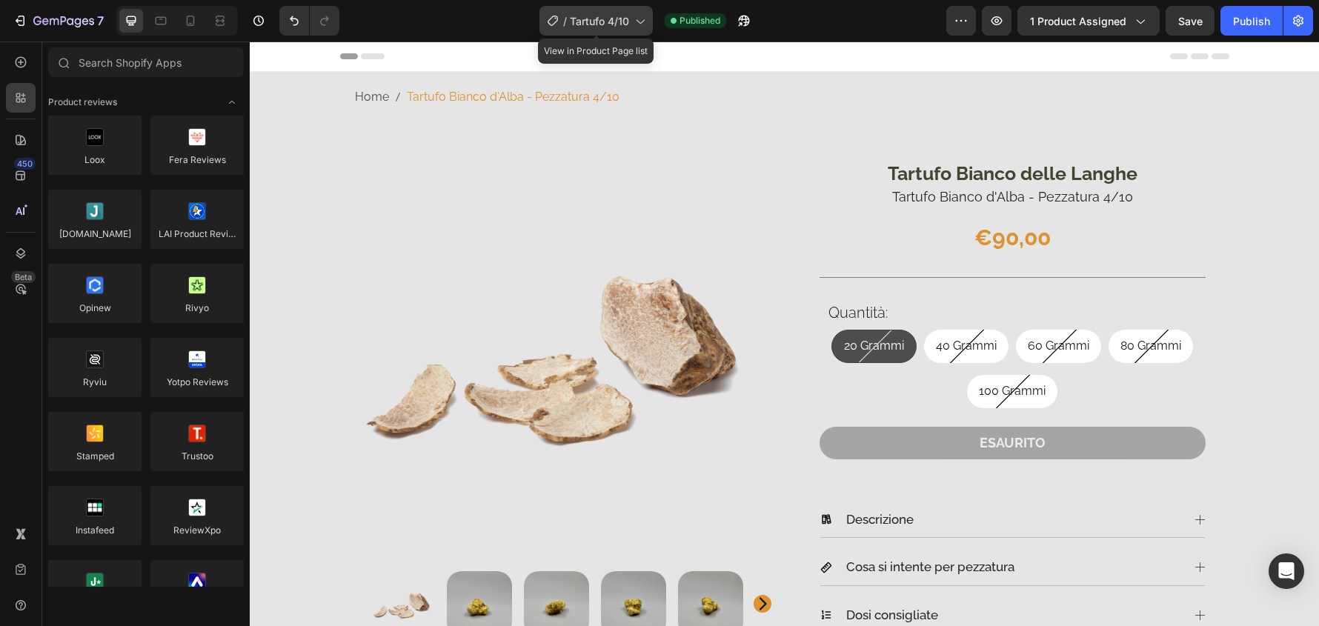
click at [639, 24] on icon at bounding box center [639, 20] width 15 height 15
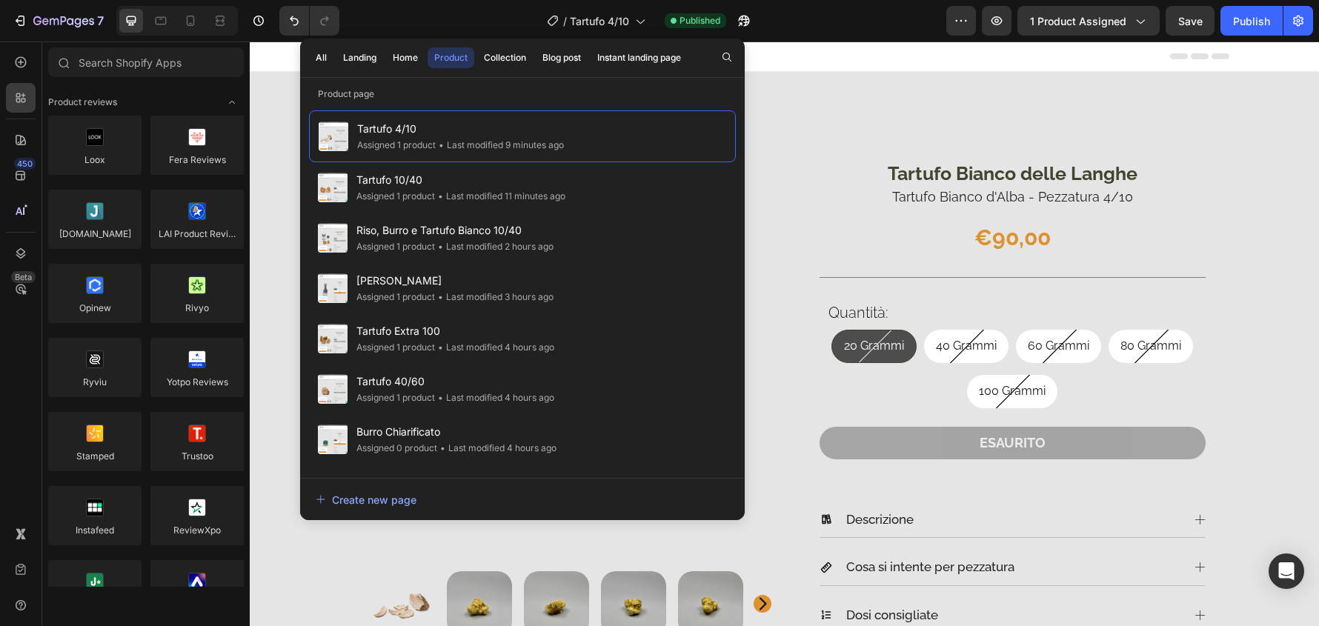
click at [870, 5] on div "7 Version history / Tartufo 4/10 Published Preview 1 product assigned Save Publ…" at bounding box center [659, 21] width 1319 height 42
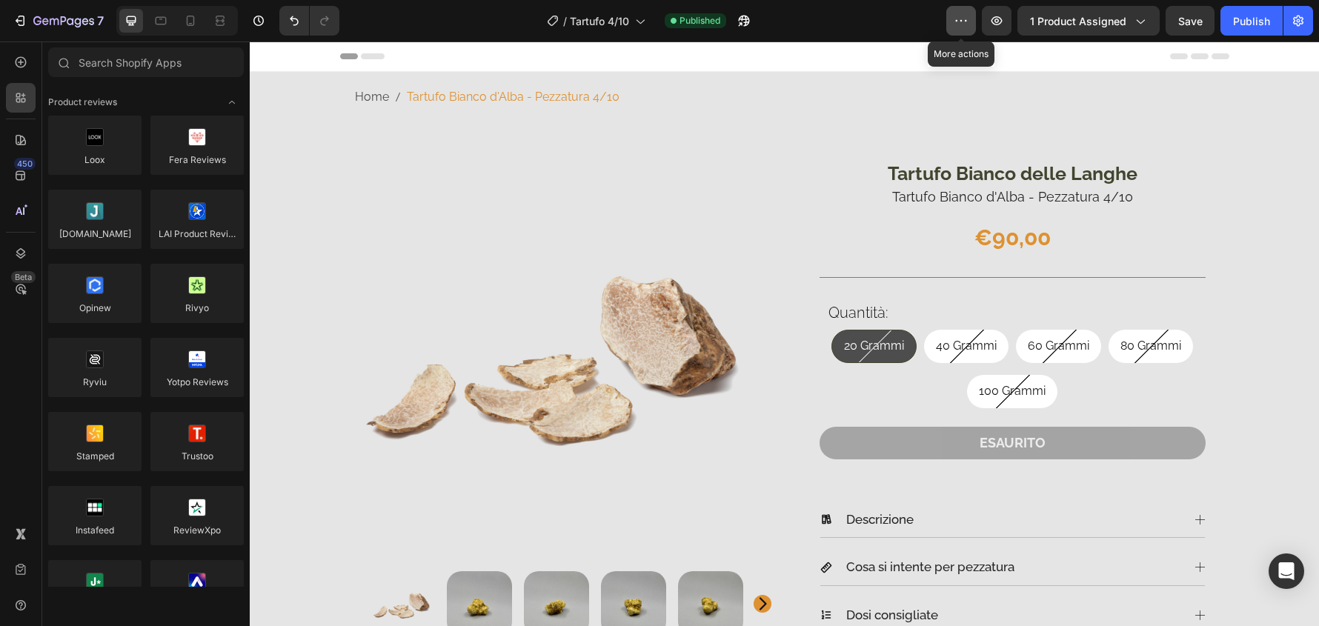
click at [963, 7] on button "button" at bounding box center [961, 21] width 30 height 30
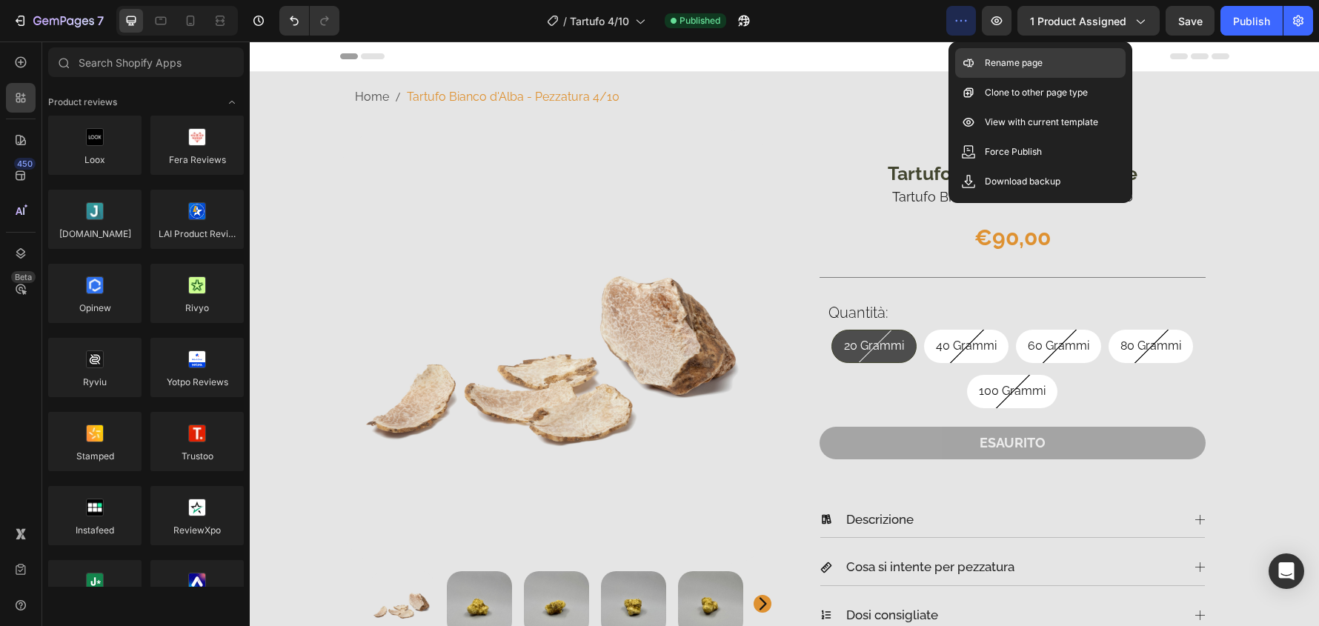
click at [1006, 71] on div "Rename page" at bounding box center [1040, 63] width 170 height 30
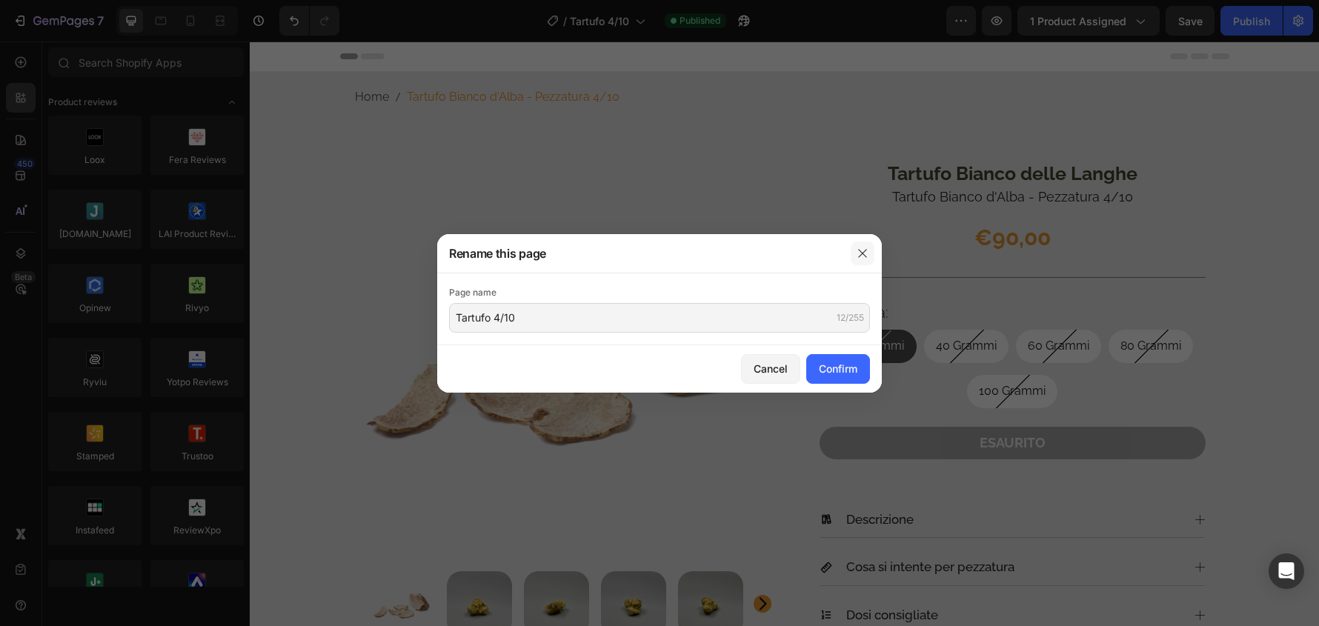
click at [860, 253] on icon "button" at bounding box center [863, 254] width 12 height 12
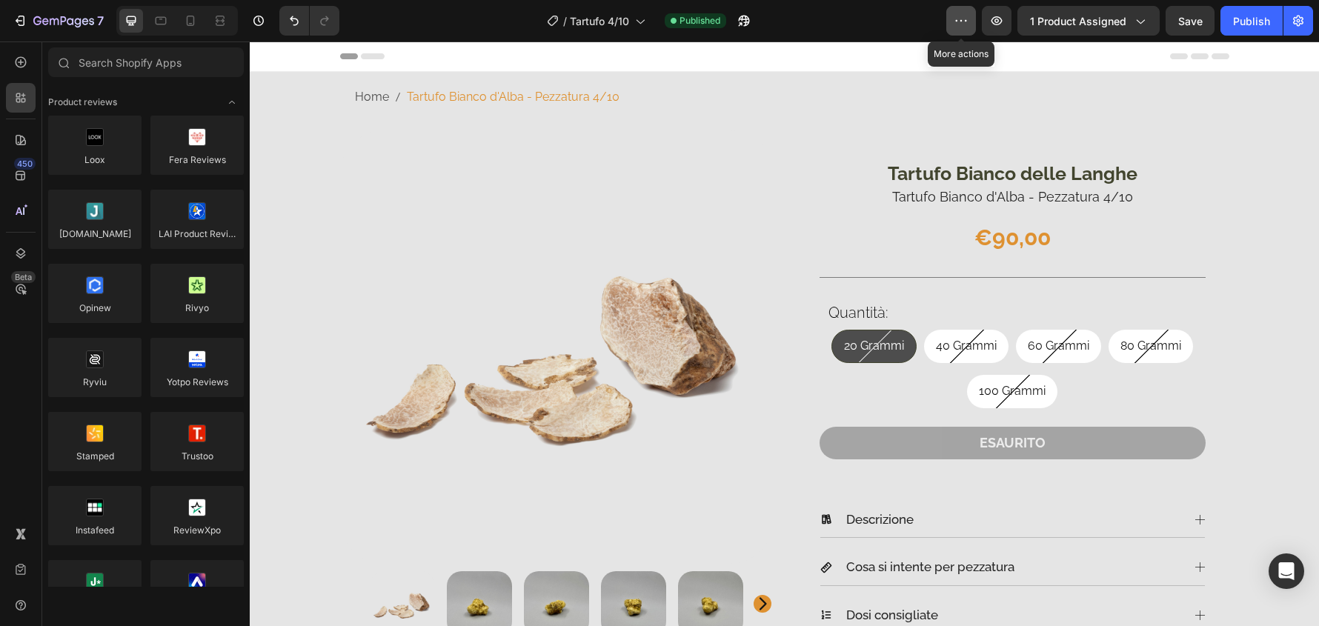
click at [961, 25] on icon "button" at bounding box center [961, 20] width 15 height 15
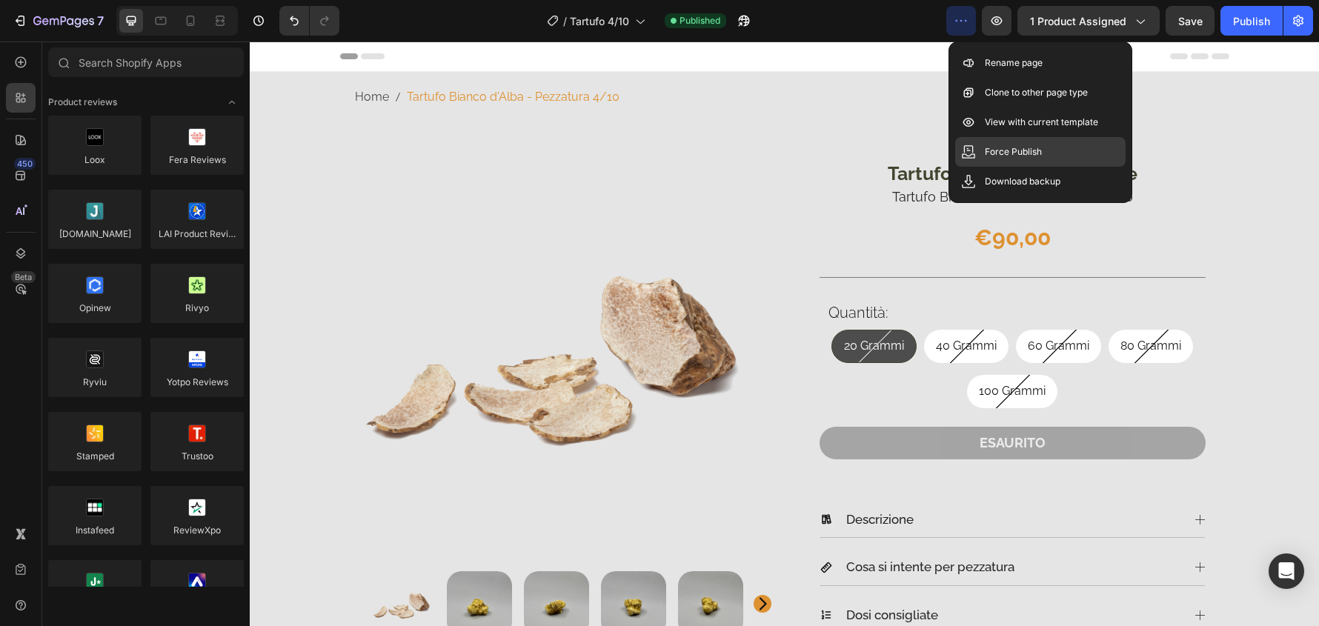
click at [1038, 142] on div "Force Publish" at bounding box center [1040, 152] width 170 height 30
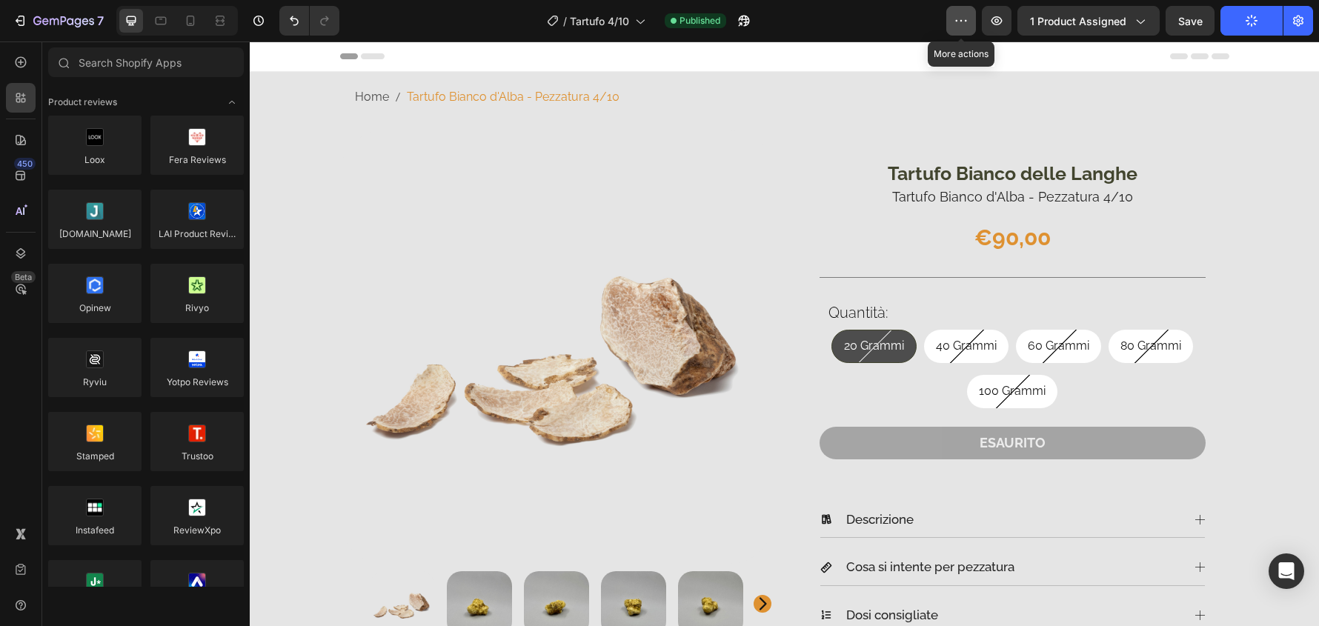
click at [960, 19] on icon "button" at bounding box center [961, 20] width 15 height 15
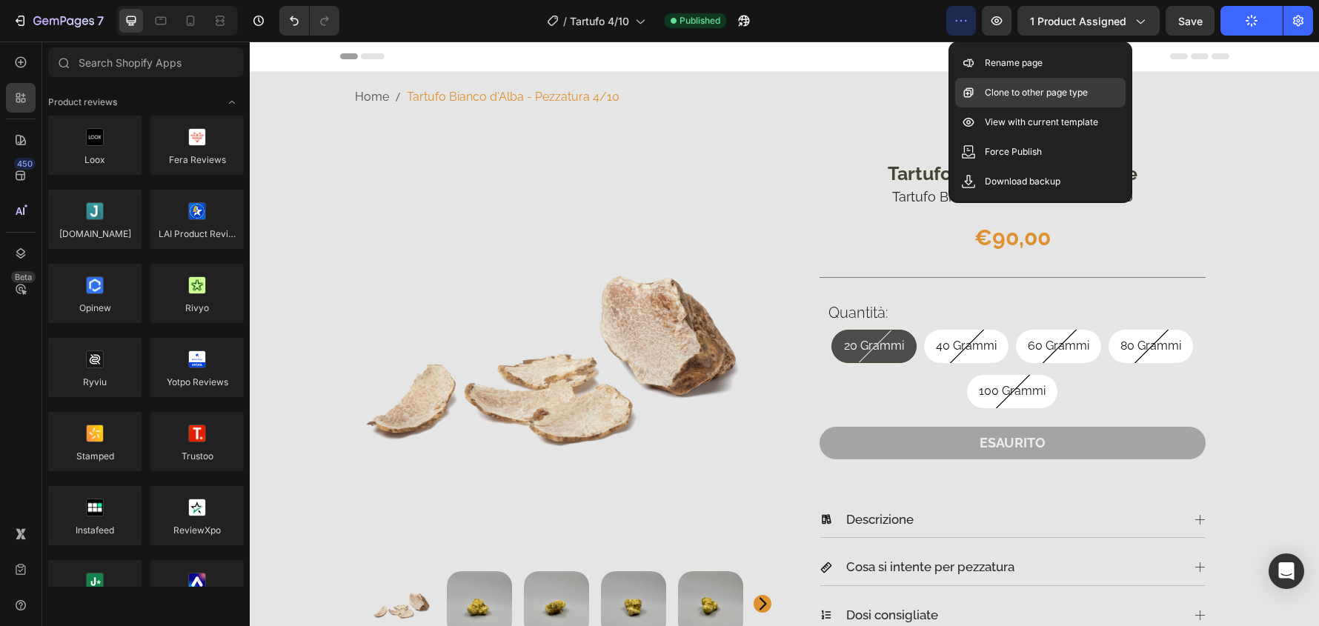
click at [1078, 96] on p "Clone to other page type" at bounding box center [1036, 92] width 103 height 15
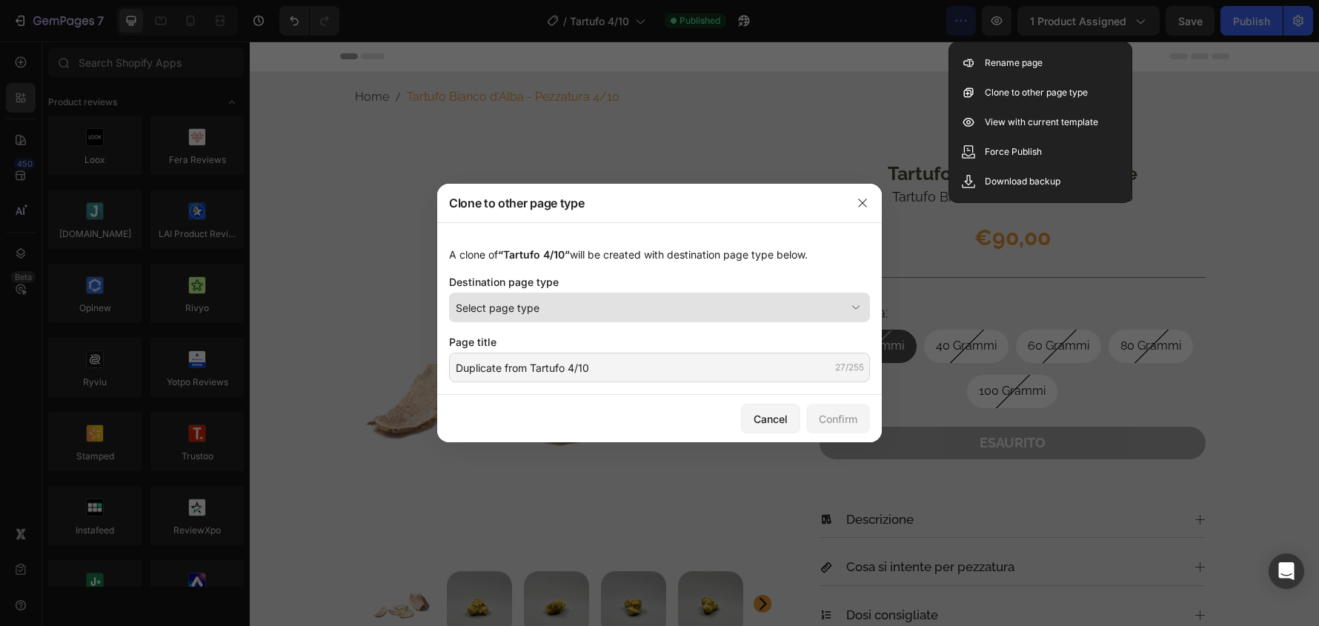
click at [867, 306] on button "Select page type" at bounding box center [659, 308] width 421 height 30
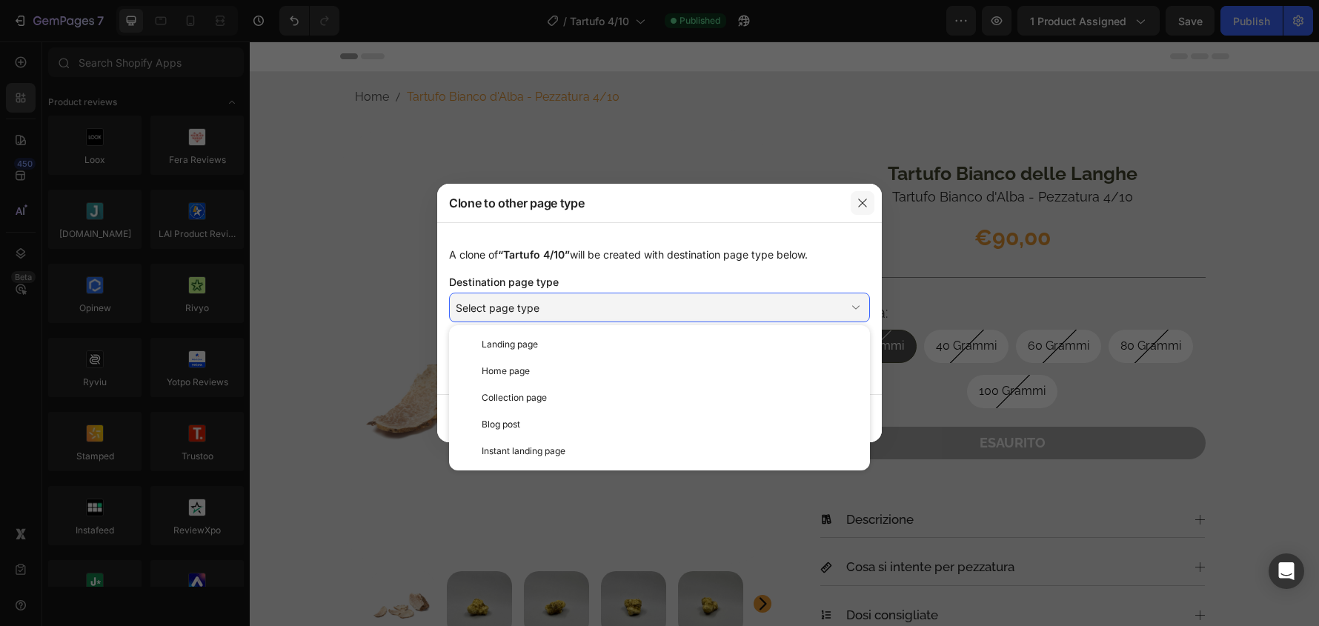
click at [860, 209] on button "button" at bounding box center [863, 203] width 24 height 24
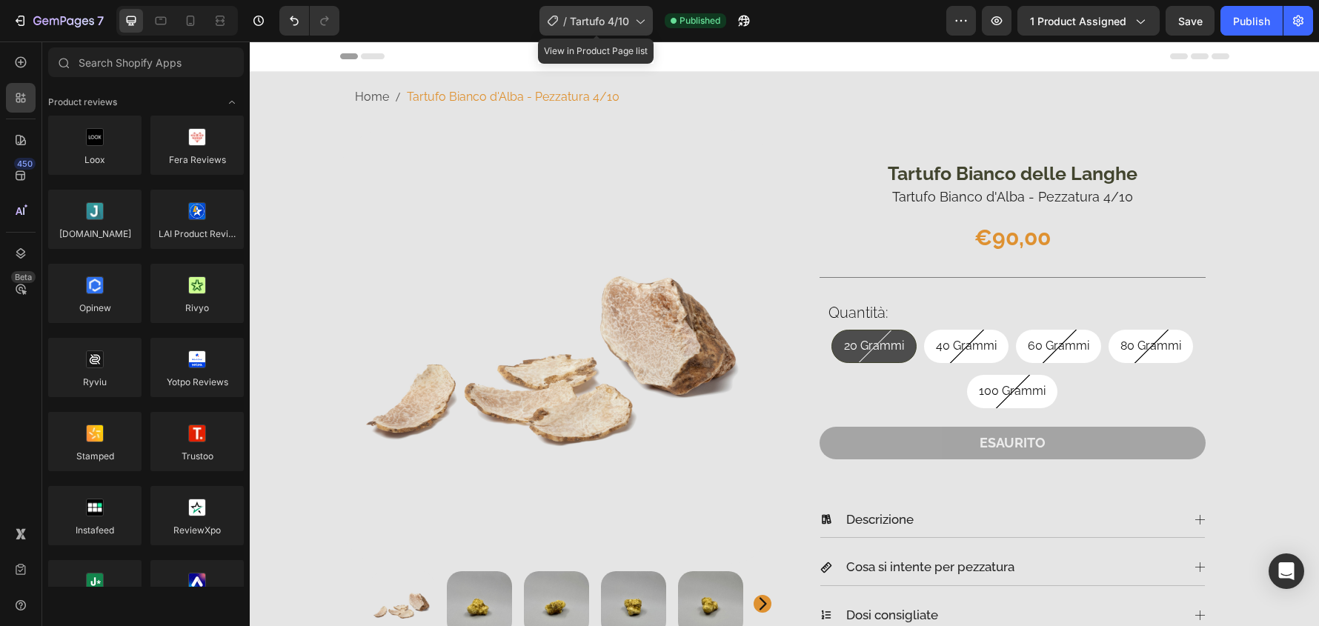
click at [612, 6] on div "/ Tartufo 4/10" at bounding box center [596, 21] width 113 height 30
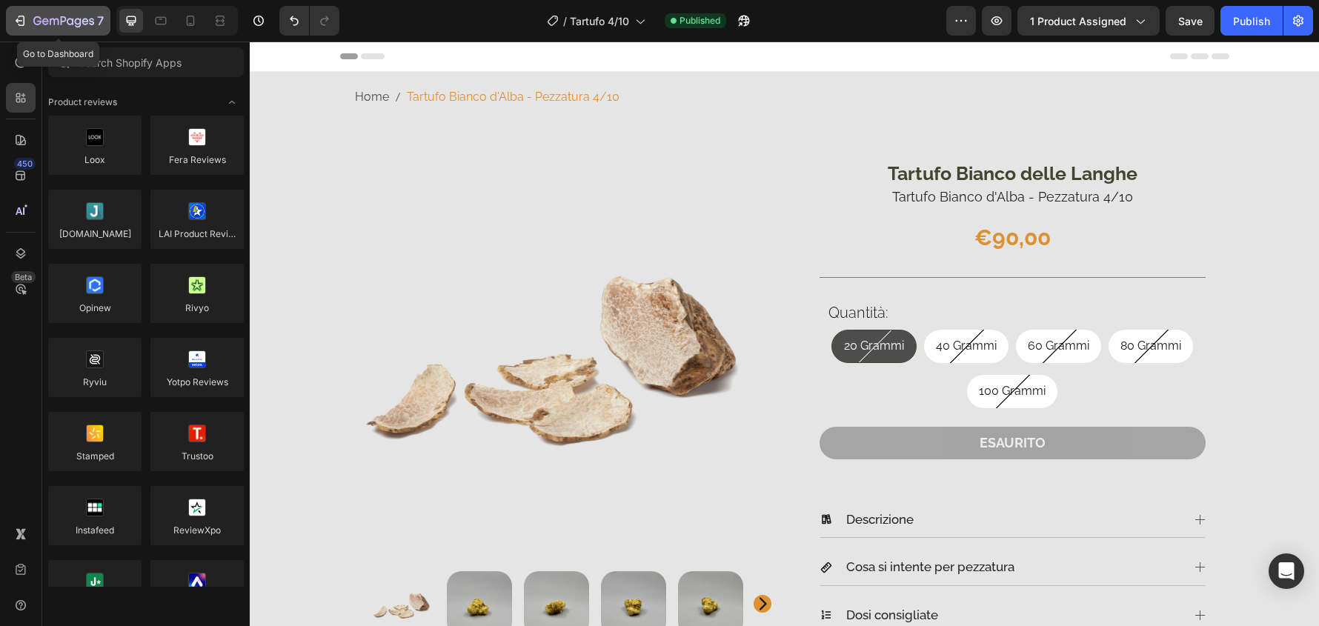
click at [77, 21] on icon "button" at bounding box center [63, 22] width 61 height 13
